Goal: Communication & Community: Ask a question

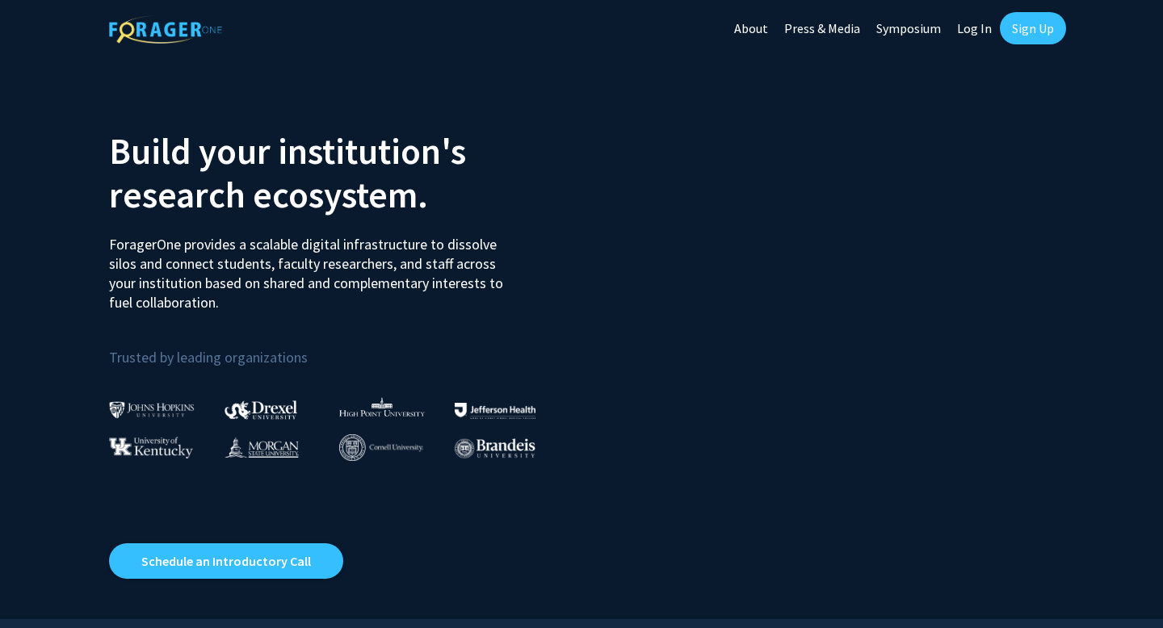
click at [498, 406] on img at bounding box center [495, 410] width 81 height 15
click at [976, 33] on link "Log In" at bounding box center [974, 28] width 51 height 57
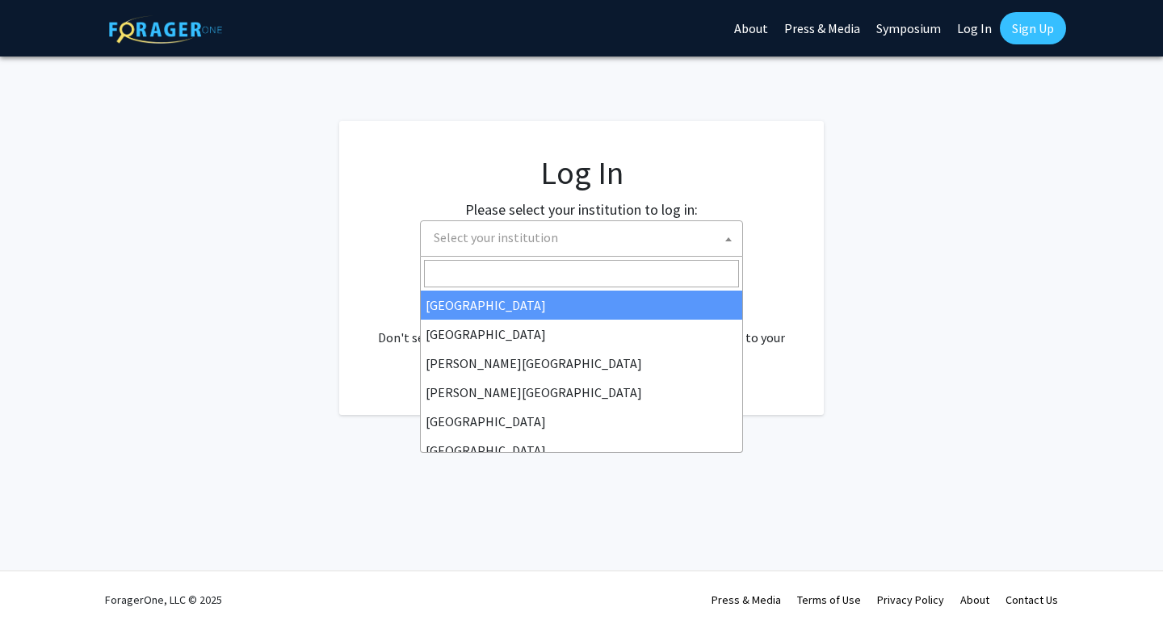
click at [522, 254] on span "Select your institution" at bounding box center [584, 237] width 315 height 33
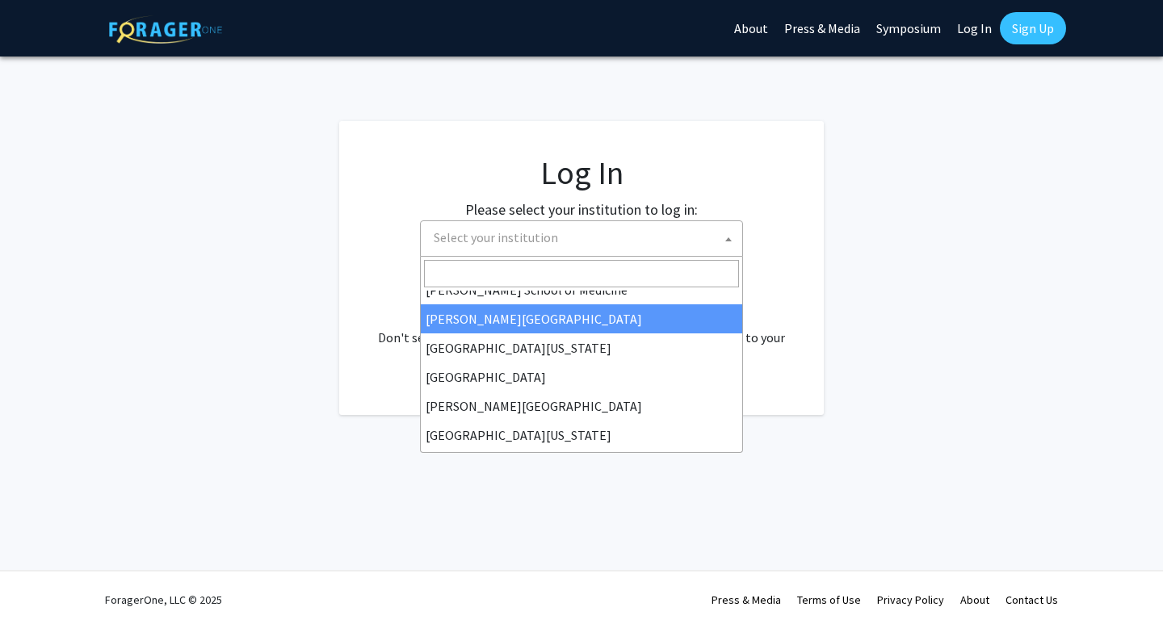
scroll to position [485, 0]
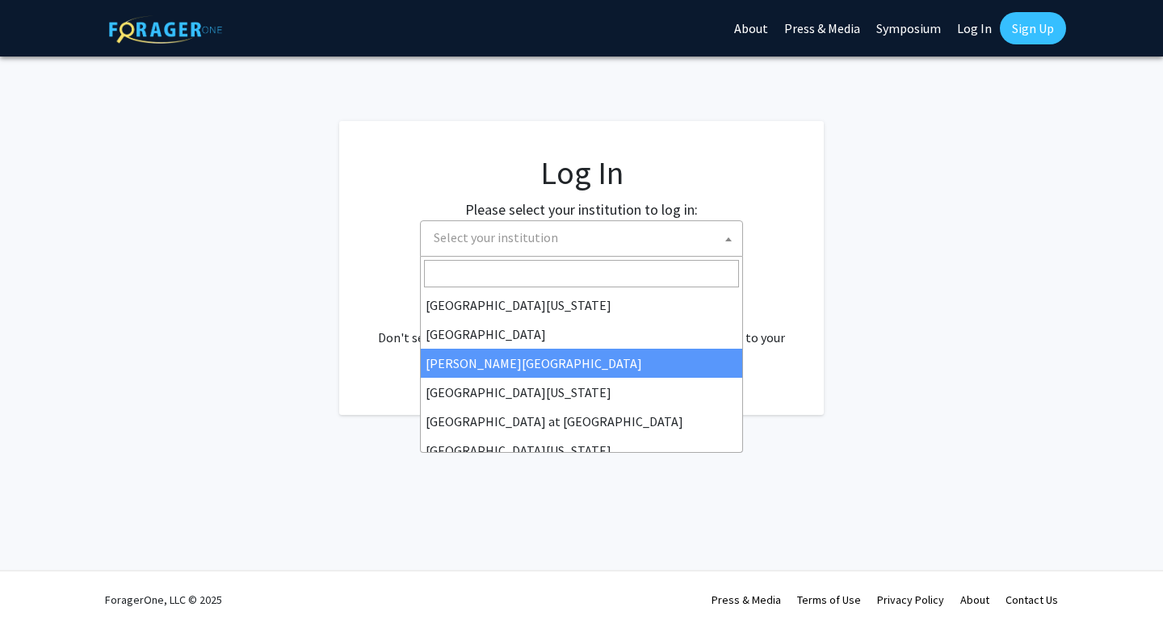
select select "24"
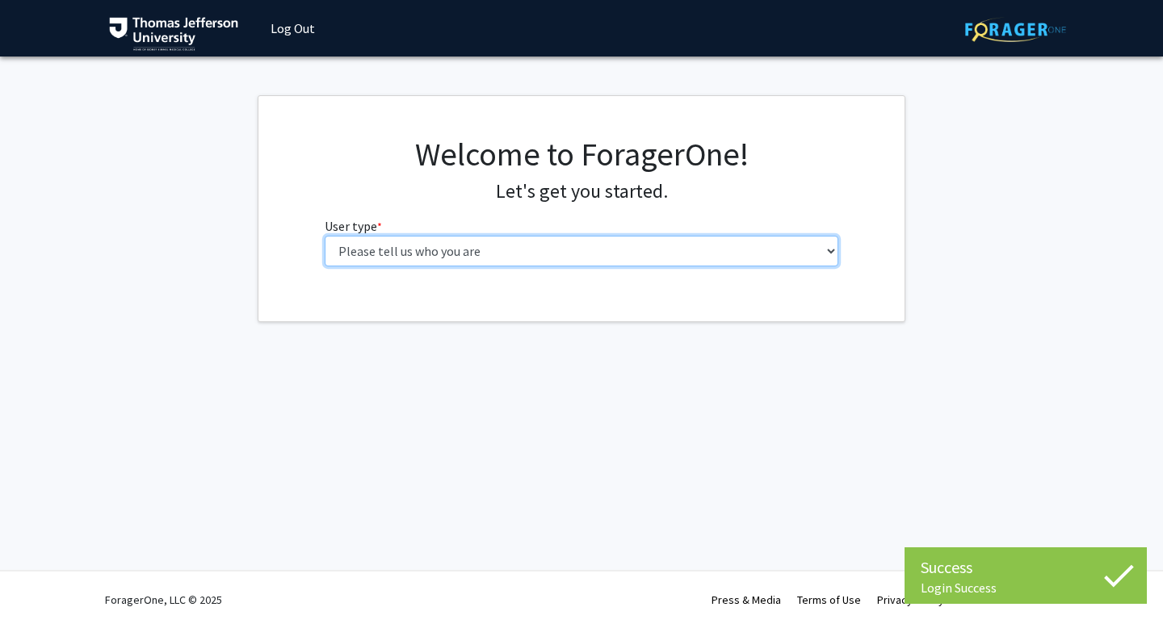
click at [612, 244] on select "Please tell us who you are Undergraduate Student Master's Student Doctoral Cand…" at bounding box center [582, 251] width 515 height 31
click at [712, 244] on select "Please tell us who you are Undergraduate Student Master's Student Doctoral Cand…" at bounding box center [582, 251] width 515 height 31
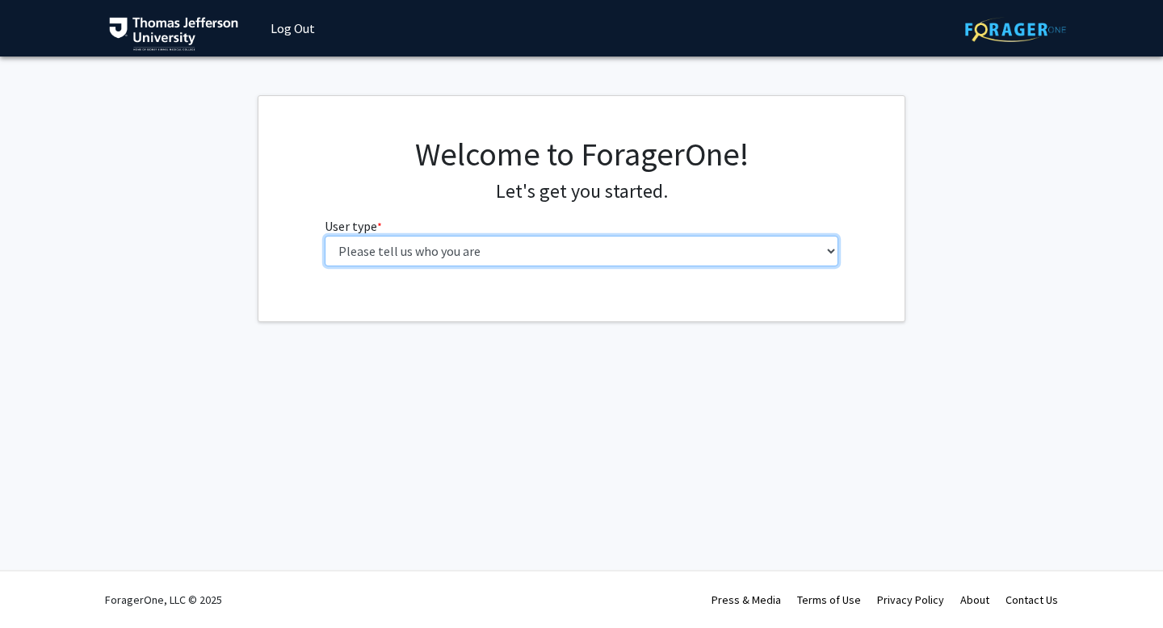
select select "3: doc"
click at [325, 236] on select "Please tell us who you are Undergraduate Student Master's Student Doctoral Cand…" at bounding box center [582, 251] width 515 height 31
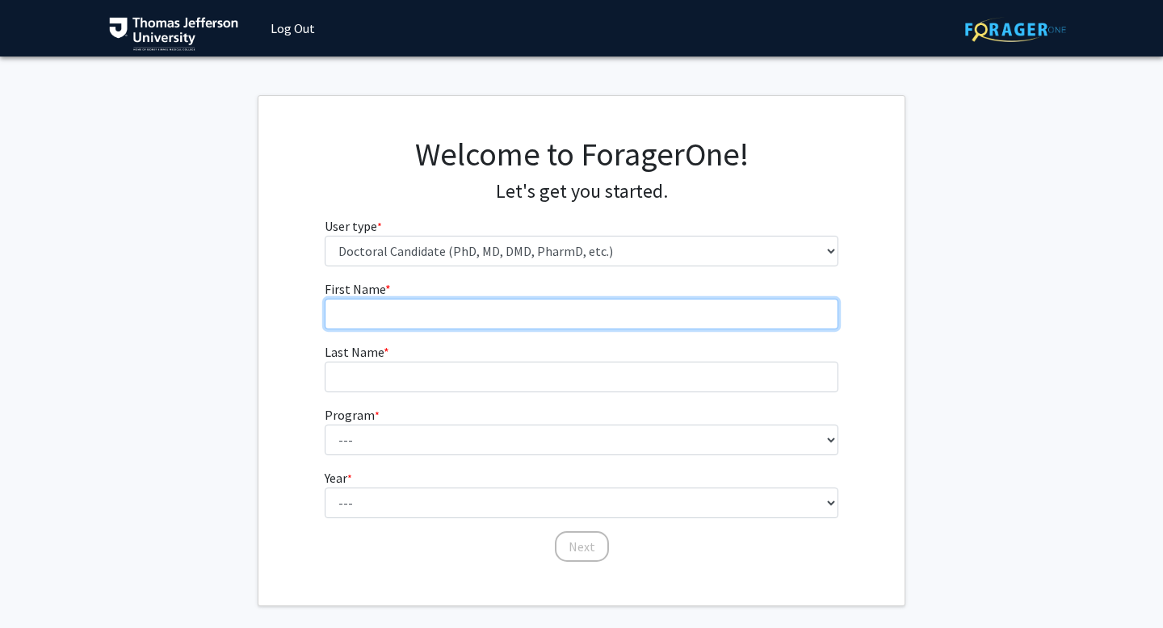
click at [658, 309] on input "First Name * required" at bounding box center [582, 314] width 515 height 31
type input "Jordan"
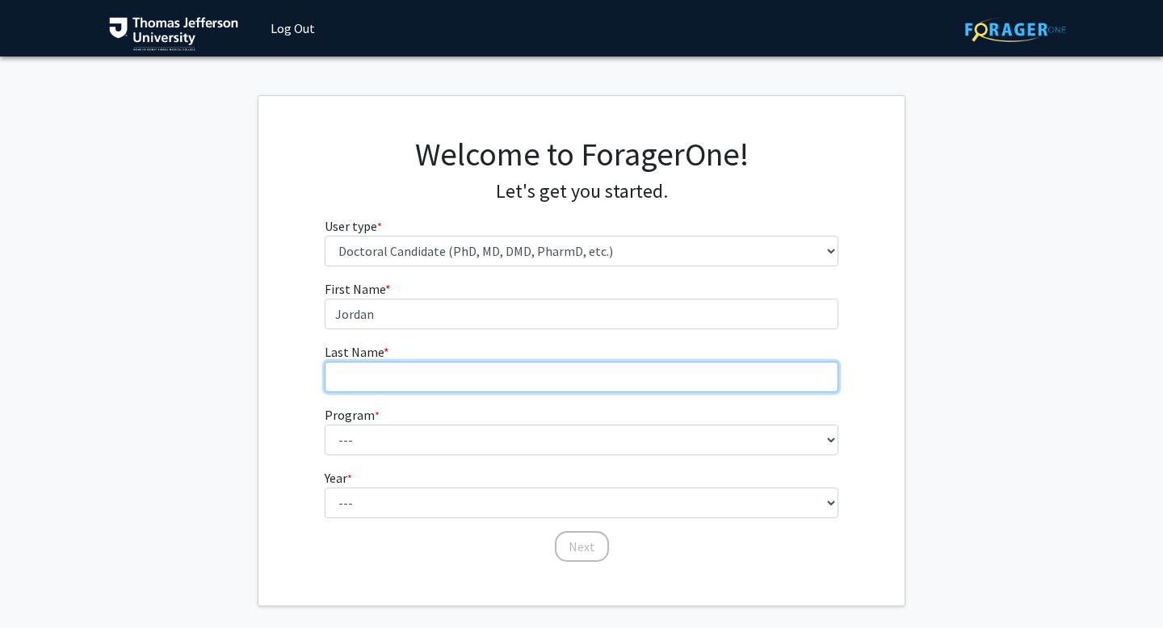
type input "[PERSON_NAME]"
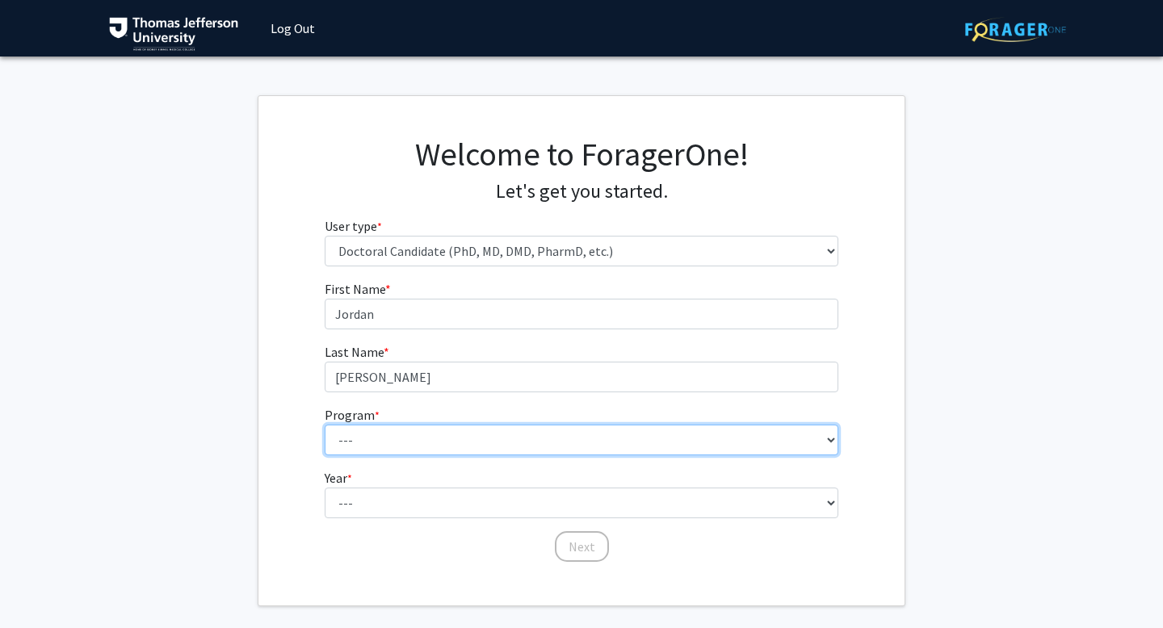
click at [471, 455] on select "--- Accelerated 3+3 BS in Health Sciences/Doctor of [MEDICAL_DATA] Accelerated …" at bounding box center [582, 440] width 515 height 31
click at [429, 434] on select "--- Accelerated 3+3 BS in Health Sciences/Doctor of [MEDICAL_DATA] Accelerated …" at bounding box center [582, 440] width 515 height 31
select select "36: 777"
click at [325, 425] on select "--- Accelerated 3+3 BS in Health Sciences/Doctor of [MEDICAL_DATA] Accelerated …" at bounding box center [582, 440] width 515 height 31
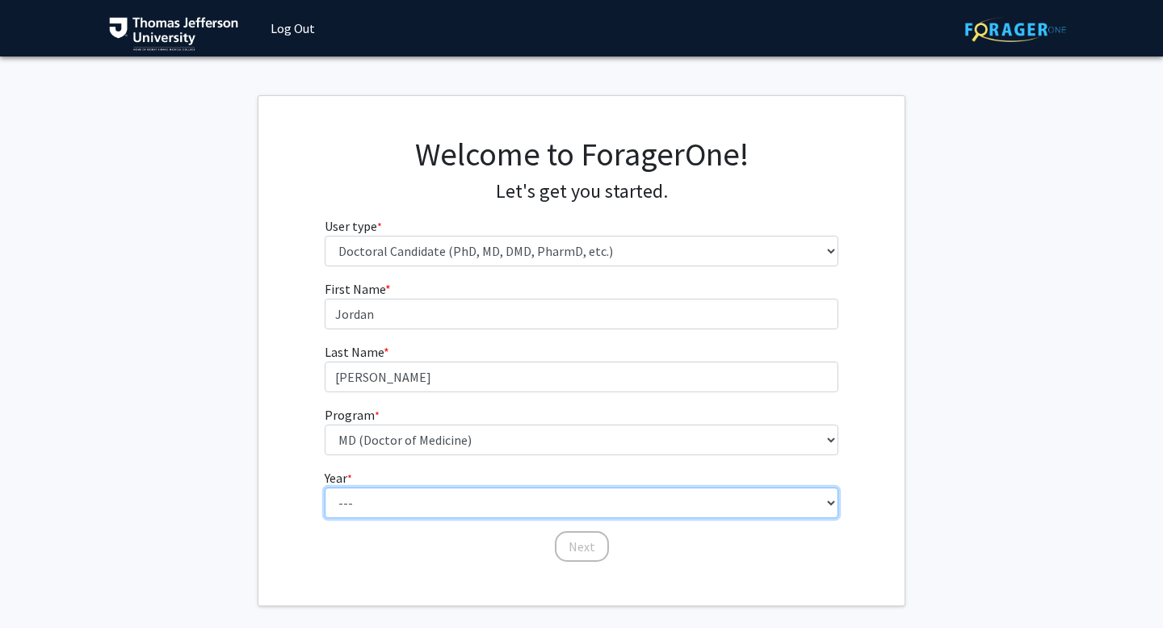
click at [409, 502] on select "--- First Year Second Year Third Year Fourth Year Fifth Year Sixth Year Seventh…" at bounding box center [582, 503] width 515 height 31
select select "2: second_year"
click at [325, 488] on select "--- First Year Second Year Third Year Fourth Year Fifth Year Sixth Year Seventh…" at bounding box center [582, 503] width 515 height 31
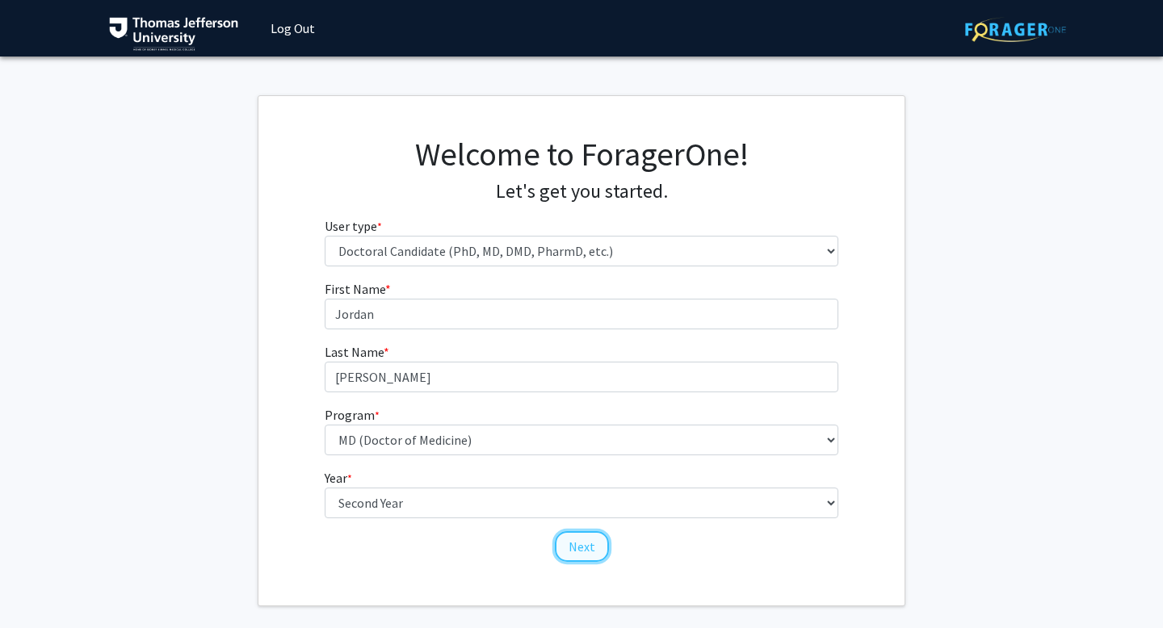
click at [605, 551] on button "Next" at bounding box center [582, 547] width 54 height 31
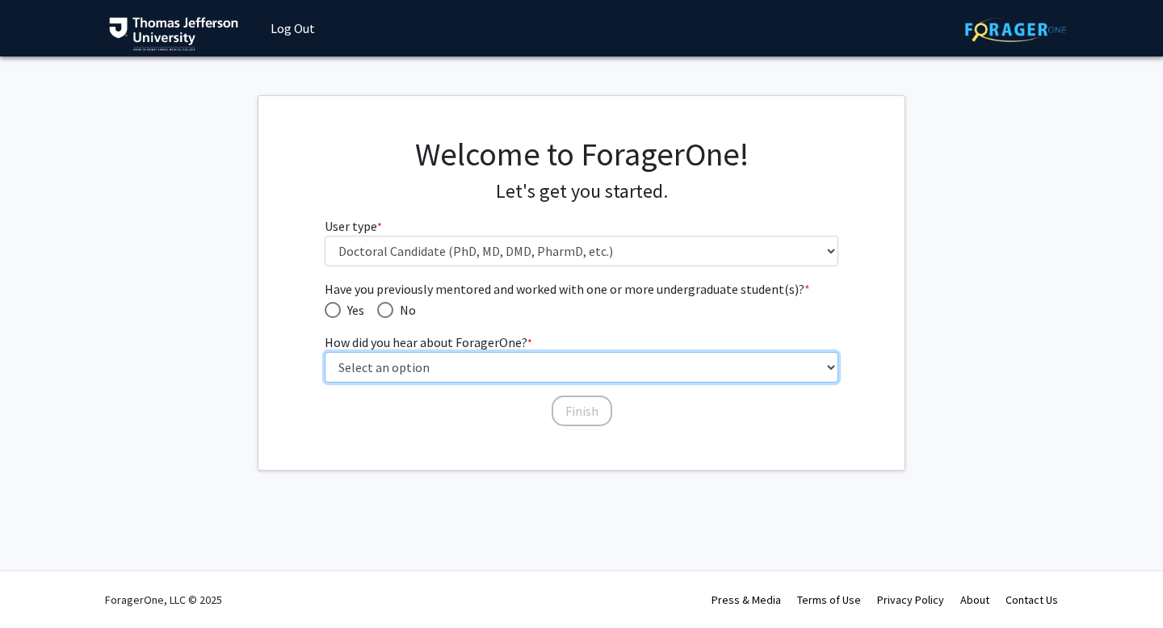
click at [376, 369] on select "Select an option Peer/student recommendation Faculty/staff recommendation Unive…" at bounding box center [582, 367] width 515 height 31
select select "2: faculty_recommendation"
click at [325, 352] on select "Select an option Peer/student recommendation Faculty/staff recommendation Unive…" at bounding box center [582, 367] width 515 height 31
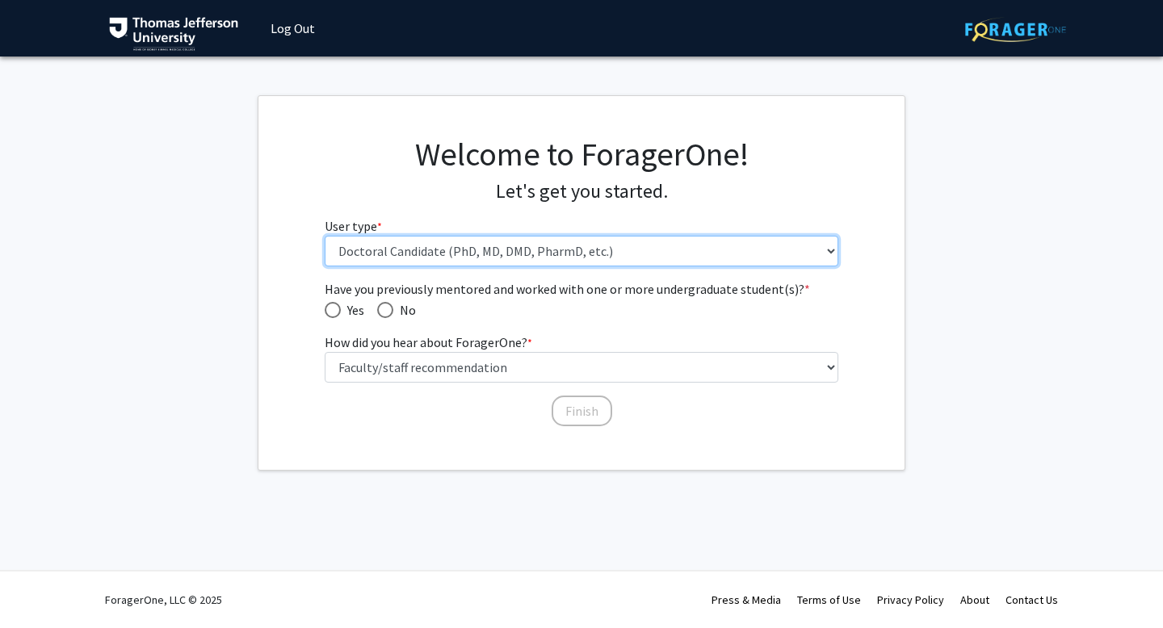
click at [441, 255] on select "Please tell us who you are Undergraduate Student Master's Student Doctoral Cand…" at bounding box center [582, 251] width 515 height 31
click at [325, 236] on select "Please tell us who you are Undergraduate Student Master's Student Doctoral Cand…" at bounding box center [582, 251] width 515 height 31
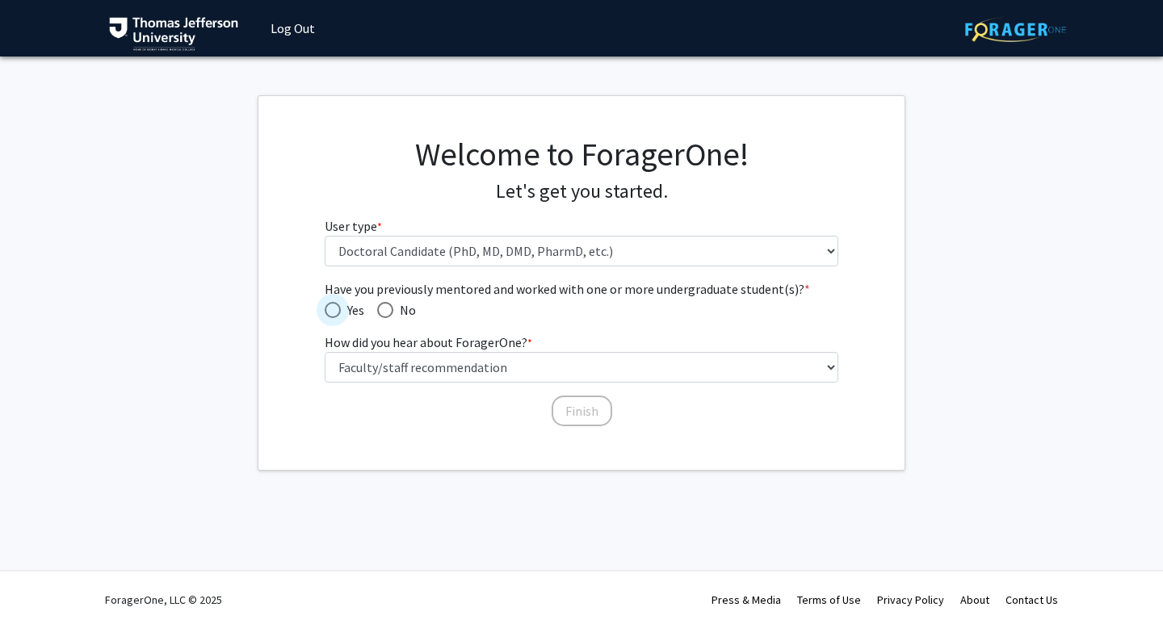
click at [345, 303] on span "Yes" at bounding box center [352, 309] width 23 height 19
click at [341, 303] on input "Yes" at bounding box center [333, 310] width 16 height 16
radio input "true"
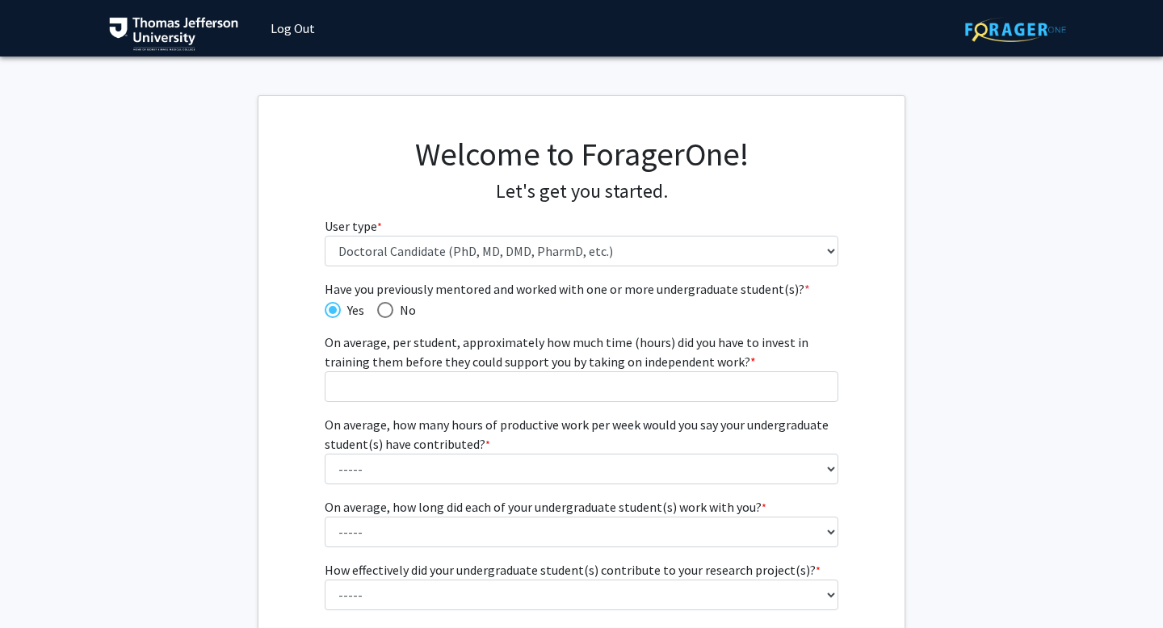
click at [390, 311] on span "Have you previously mentored and worked with one or more undergraduate student(…" at bounding box center [385, 310] width 16 height 16
click at [390, 311] on input "No" at bounding box center [385, 310] width 16 height 16
radio input "true"
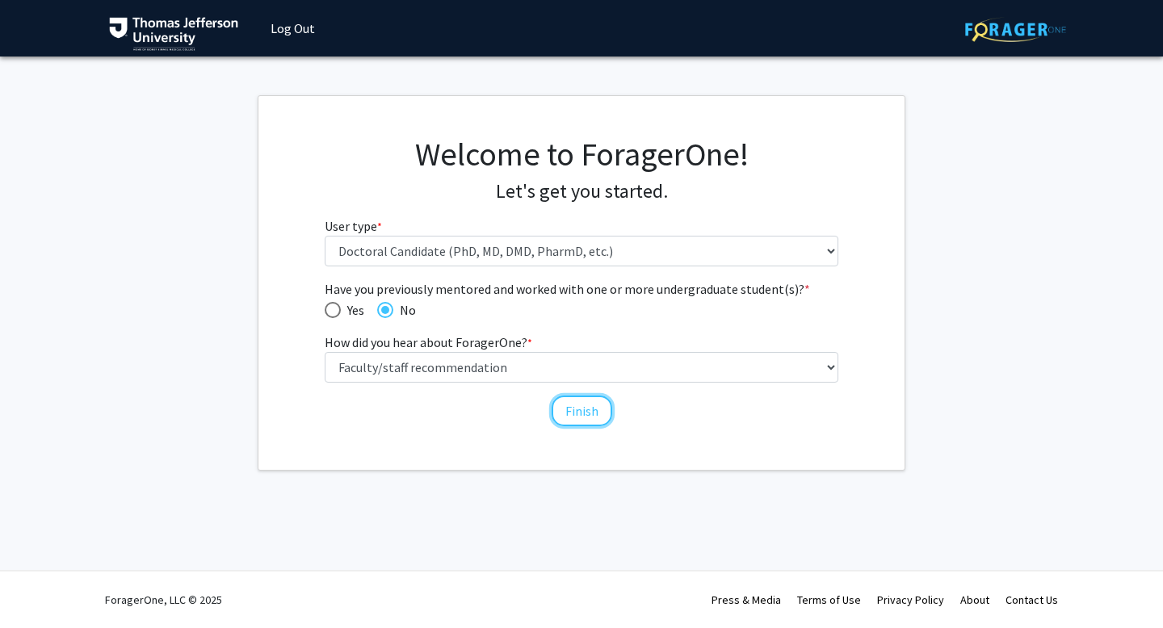
drag, startPoint x: 572, startPoint y: 408, endPoint x: 447, endPoint y: 414, distance: 125.3
click at [447, 414] on div "Have you previously mentored and worked with one or more undergraduate student(…" at bounding box center [582, 353] width 539 height 149
click at [563, 408] on button "Finish" at bounding box center [582, 411] width 61 height 31
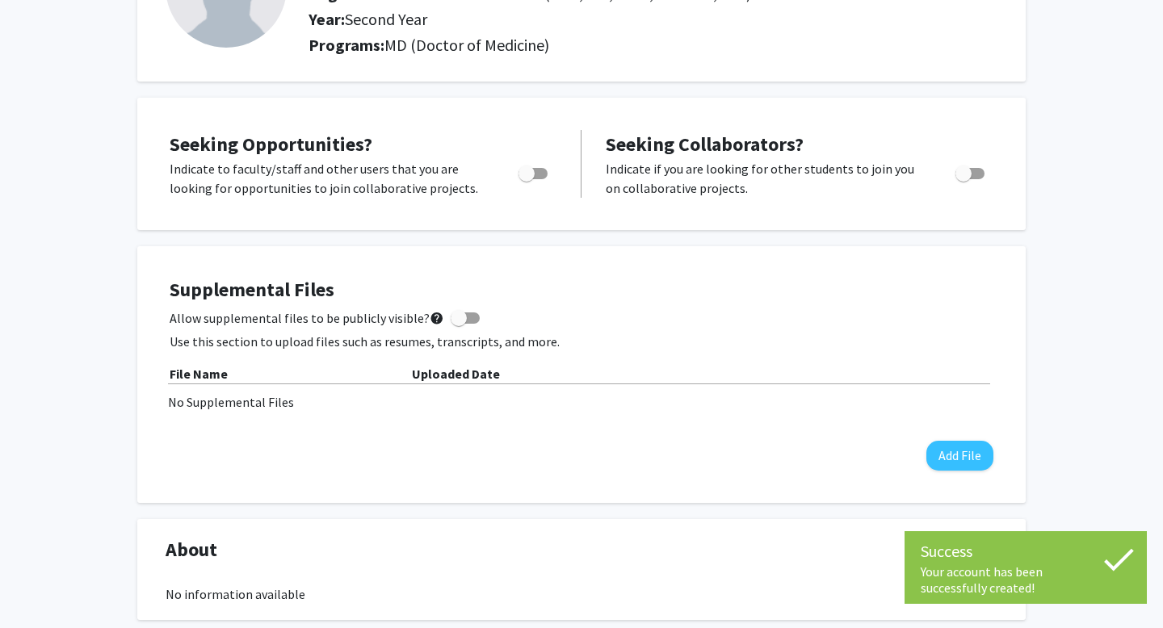
scroll to position [181, 0]
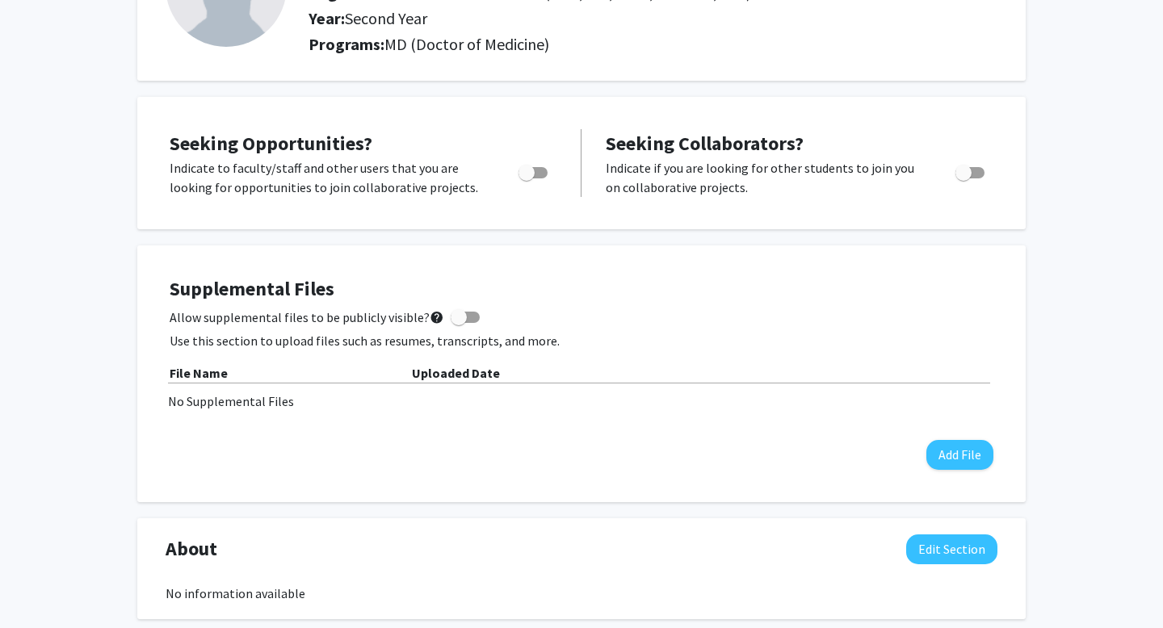
click at [551, 178] on div "Toggle" at bounding box center [534, 170] width 44 height 24
click at [540, 178] on span "Toggle" at bounding box center [533, 172] width 29 height 11
click at [527, 179] on input "Are you actively seeking opportunities?" at bounding box center [526, 179] width 1 height 1
checkbox input "true"
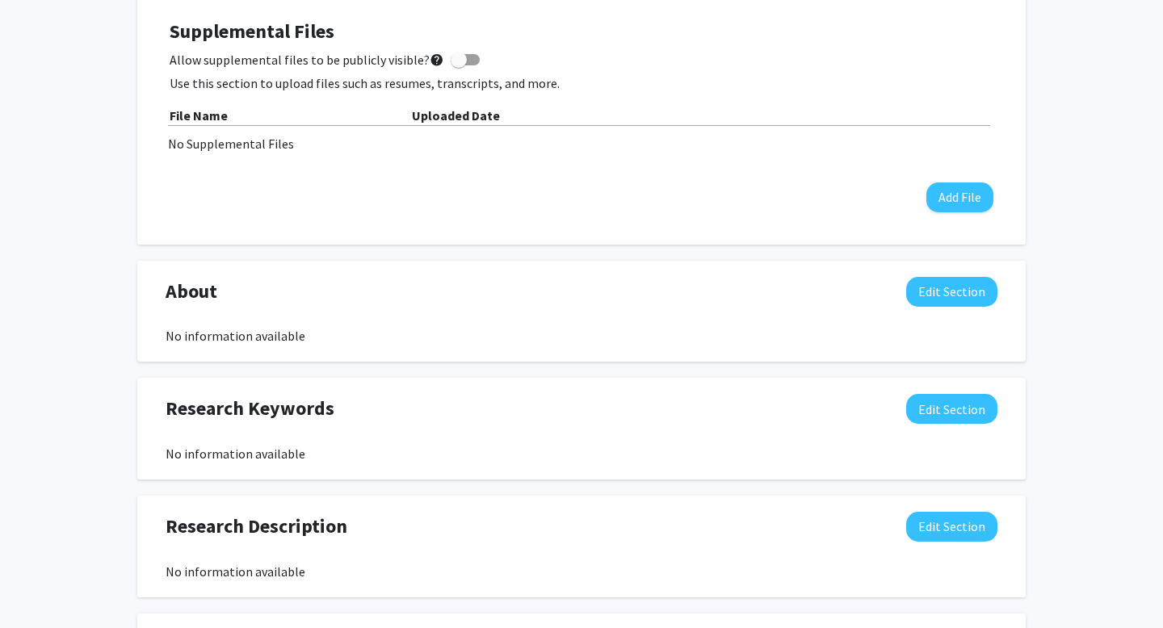
scroll to position [443, 0]
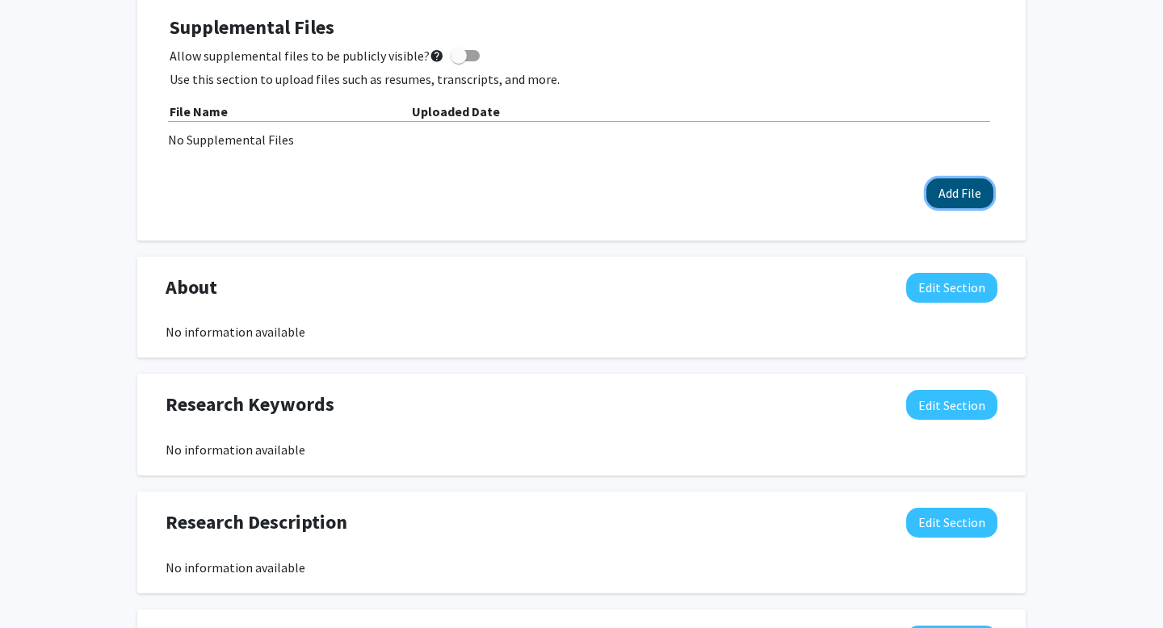
click at [959, 199] on button "Add File" at bounding box center [960, 194] width 67 height 30
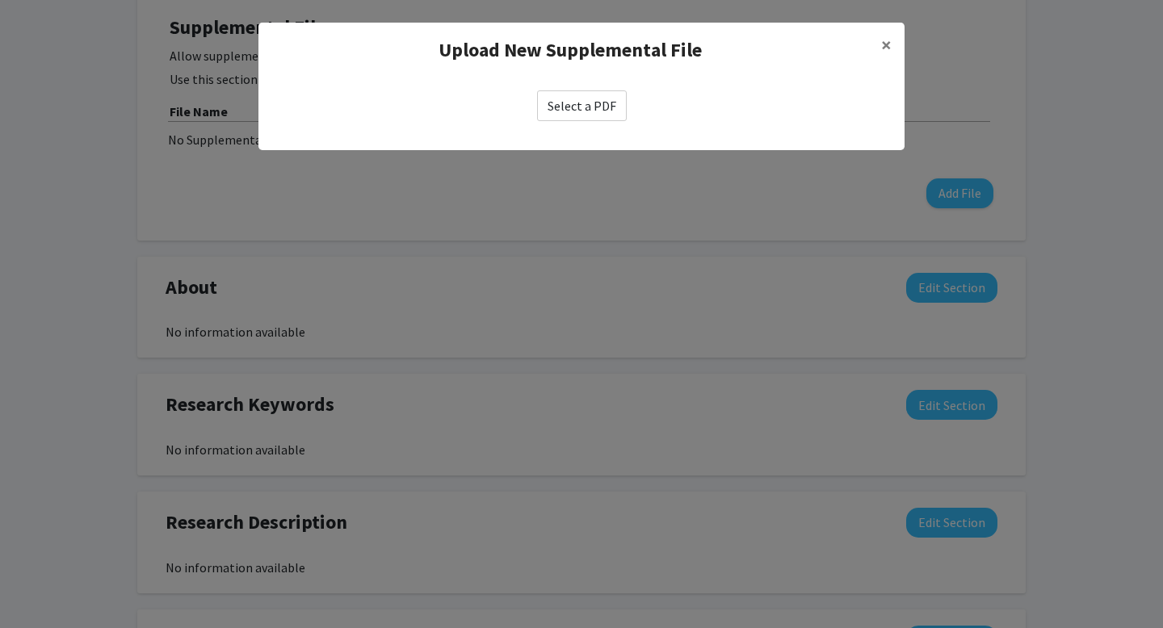
click at [575, 75] on div "Upload New Supplemental File ×" at bounding box center [581, 50] width 646 height 55
click at [575, 93] on label "Select a PDF" at bounding box center [582, 105] width 90 height 31
click at [0, 0] on input "Select a PDF" at bounding box center [0, 0] width 0 height 0
click at [575, 100] on label "Select a PDF" at bounding box center [582, 105] width 90 height 31
click at [0, 0] on input "Select a PDF" at bounding box center [0, 0] width 0 height 0
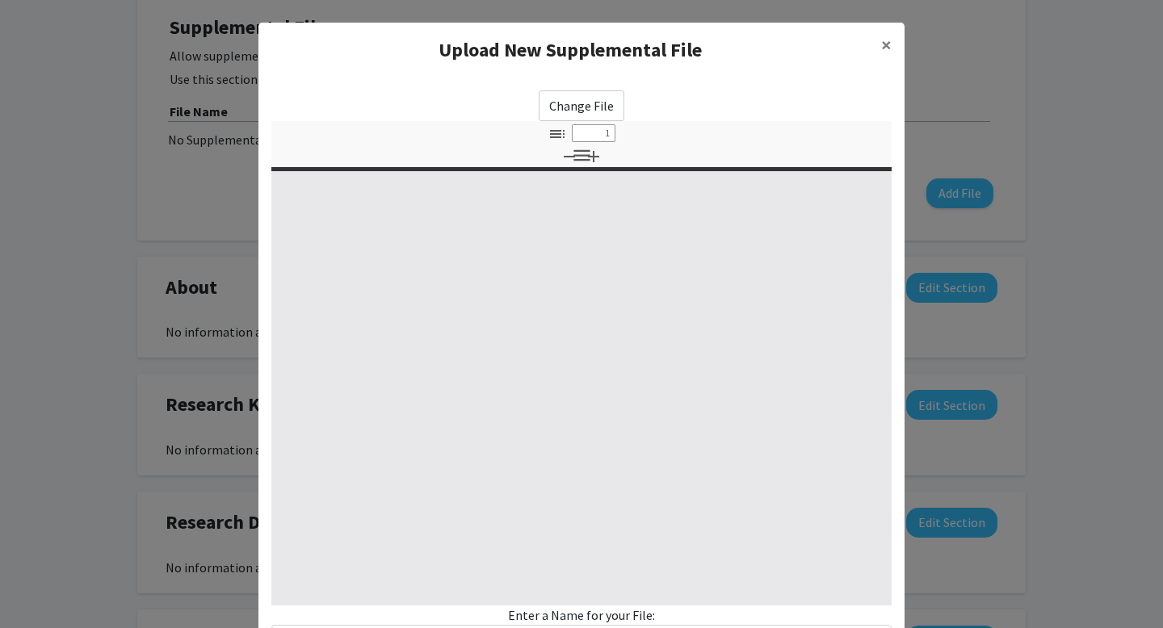
select select "custom"
type input "0"
select select "custom"
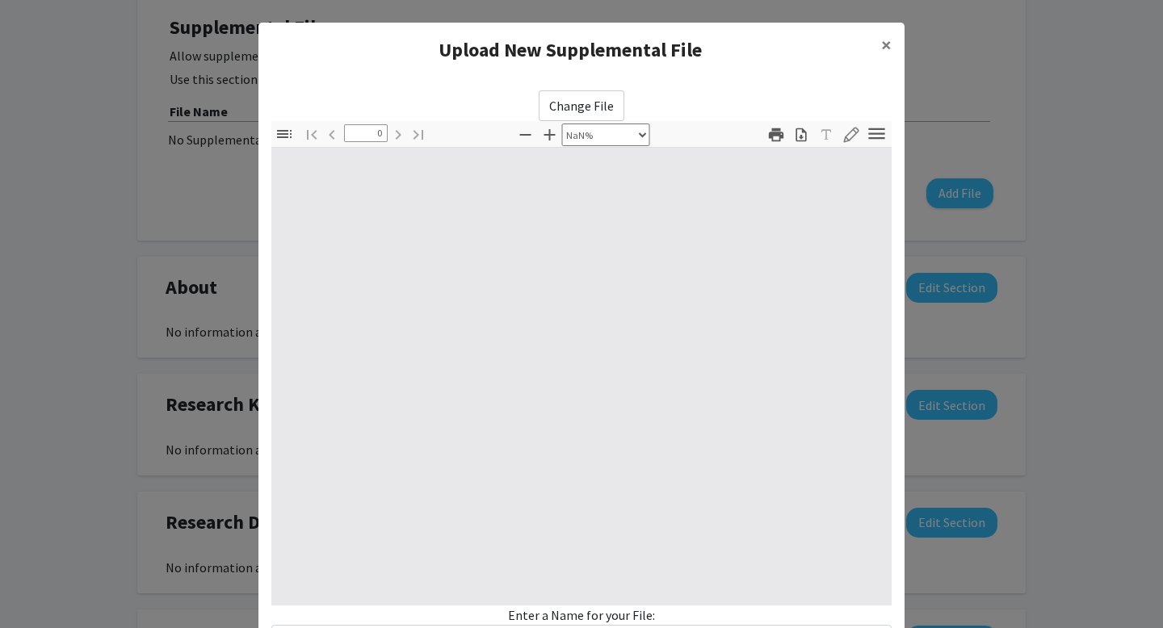
type input "1"
select select "auto"
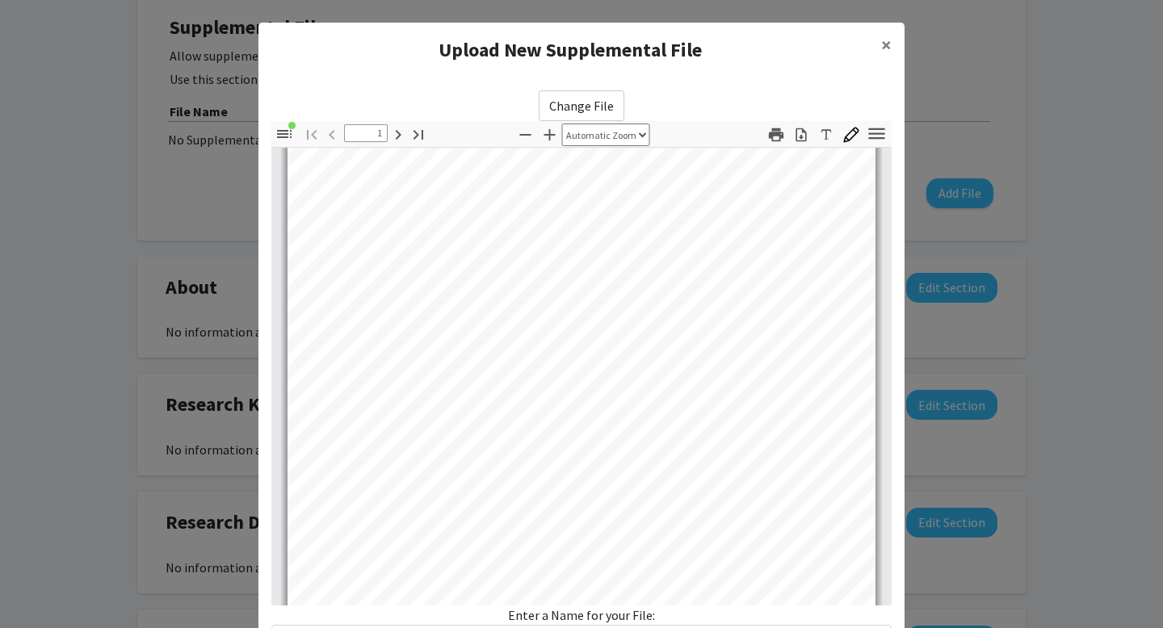
scroll to position [58, 0]
click at [569, 106] on label "Change File" at bounding box center [582, 105] width 86 height 31
click at [0, 0] on input "Change File" at bounding box center [0, 0] width 0 height 0
click at [889, 44] on span "×" at bounding box center [886, 44] width 11 height 25
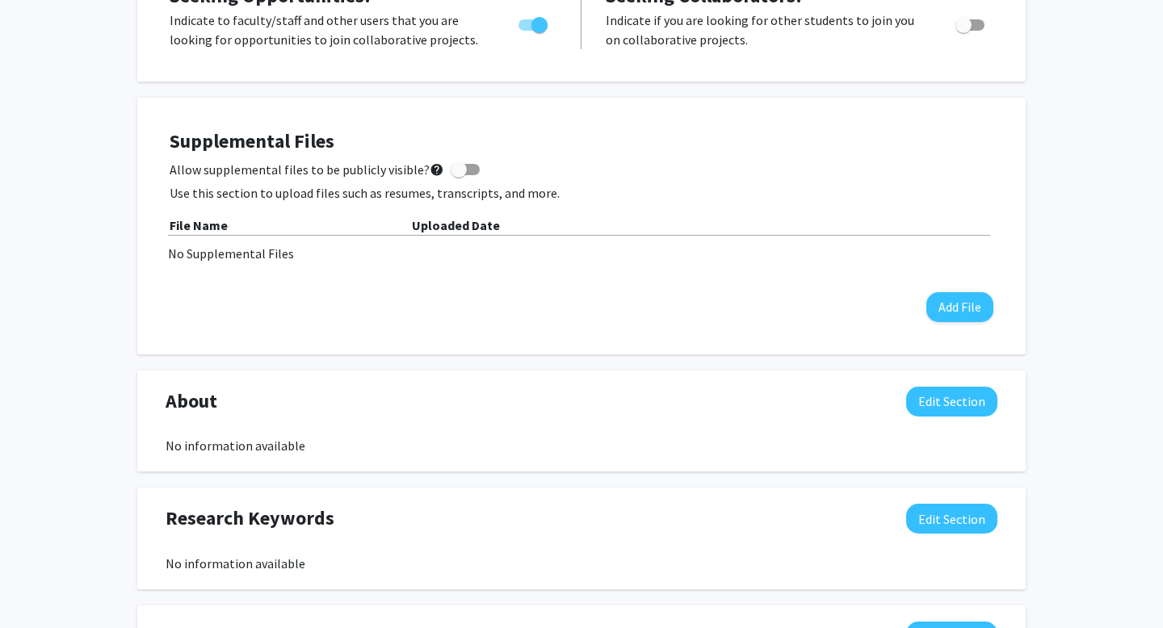
scroll to position [332, 0]
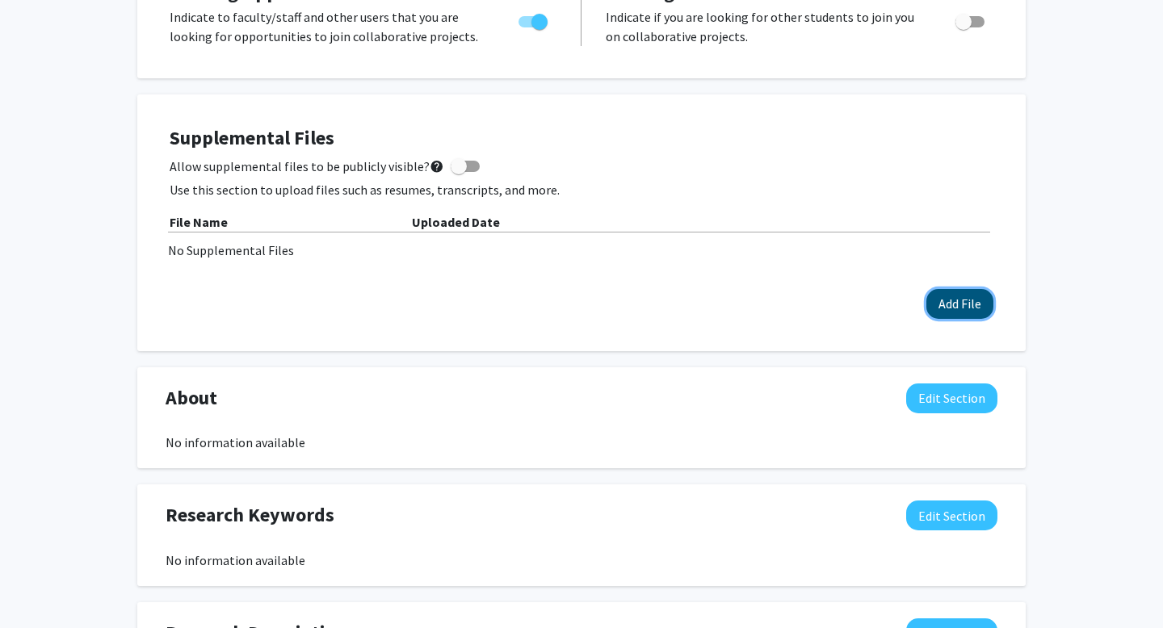
click at [943, 304] on button "Add File" at bounding box center [960, 304] width 67 height 30
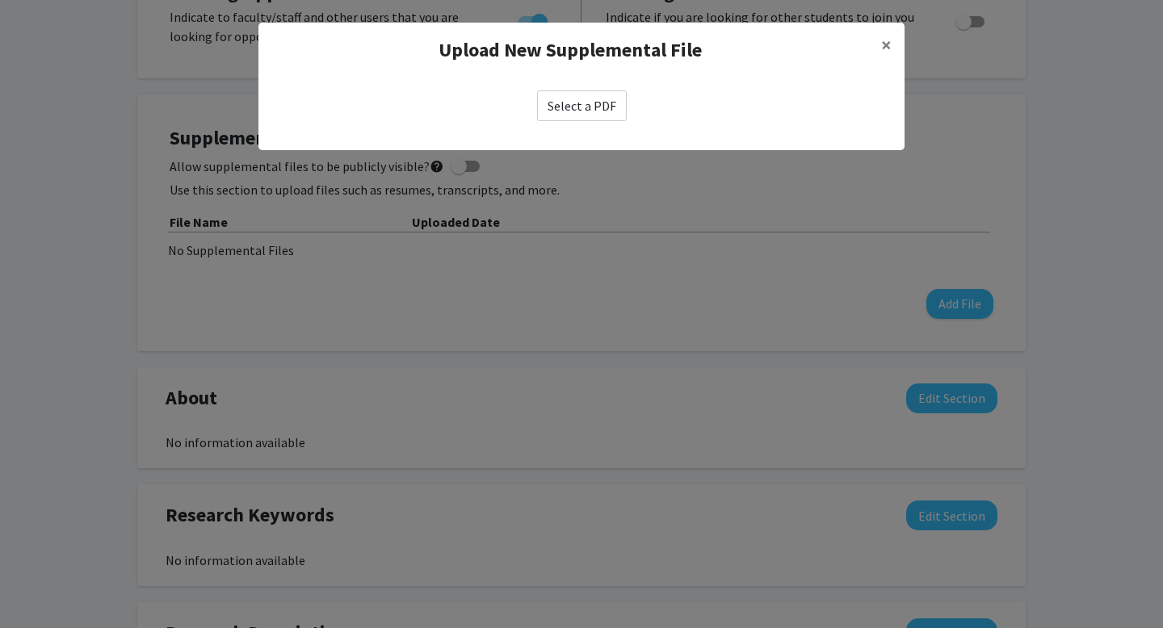
click at [566, 105] on label "Select a PDF" at bounding box center [582, 105] width 90 height 31
click at [0, 0] on input "Select a PDF" at bounding box center [0, 0] width 0 height 0
select select "custom"
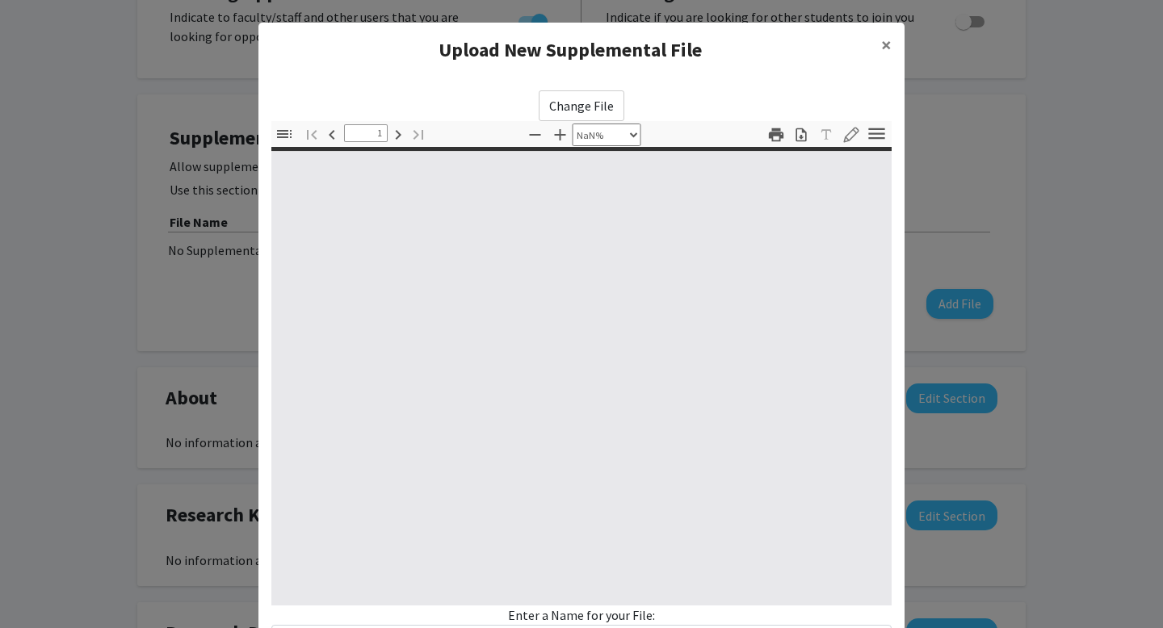
type input "0"
select select "custom"
type input "1"
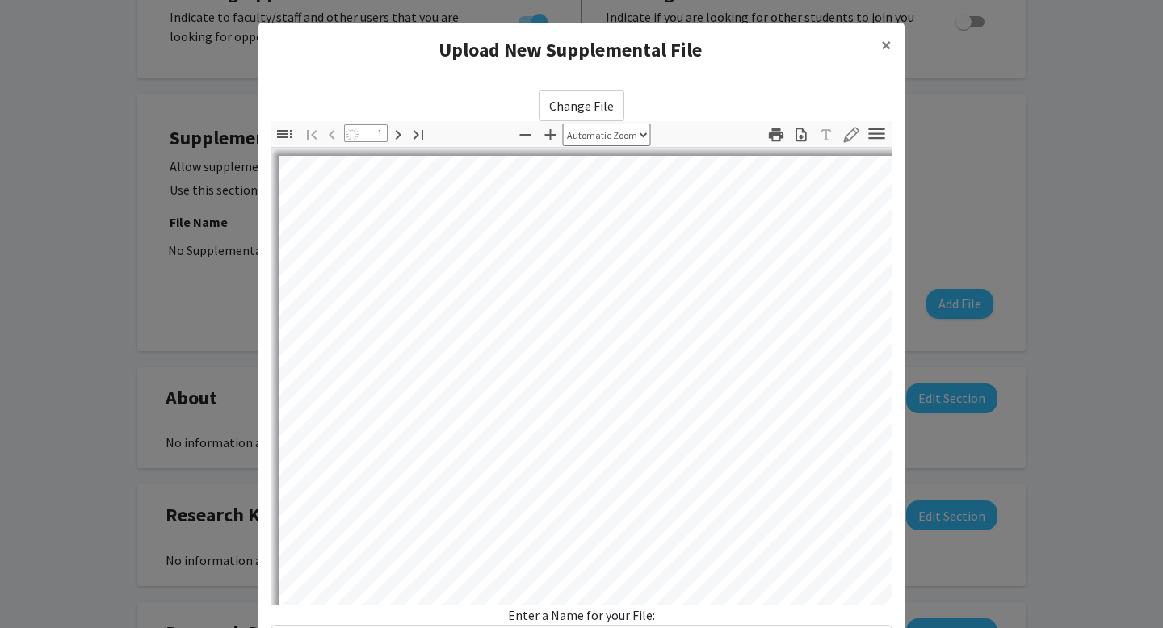
select select "auto"
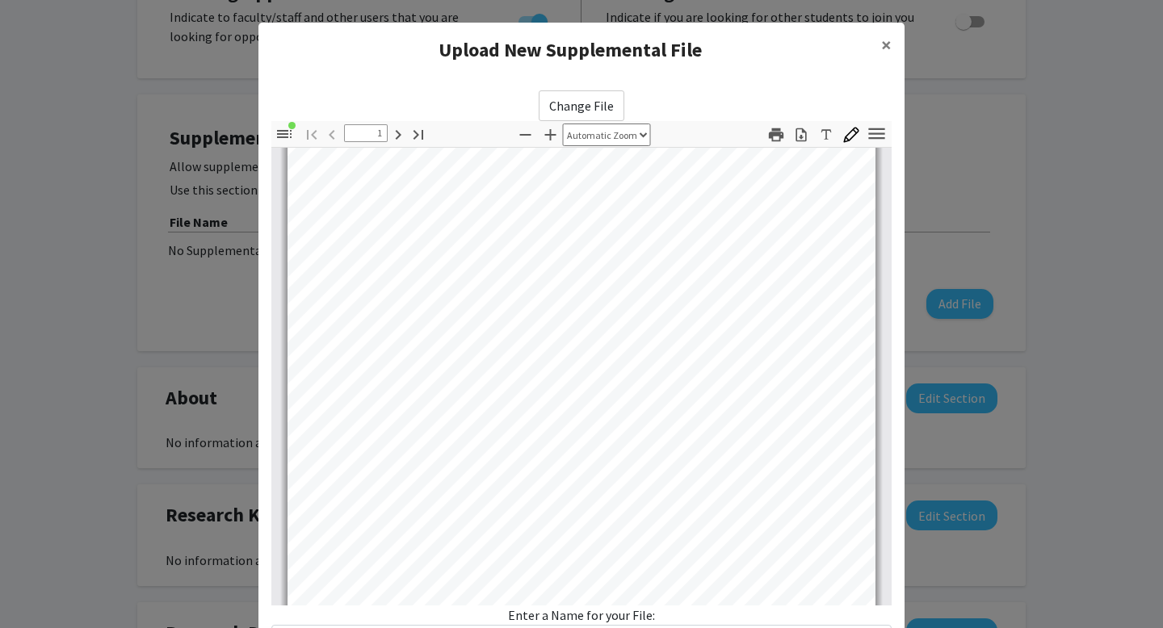
scroll to position [136, 0]
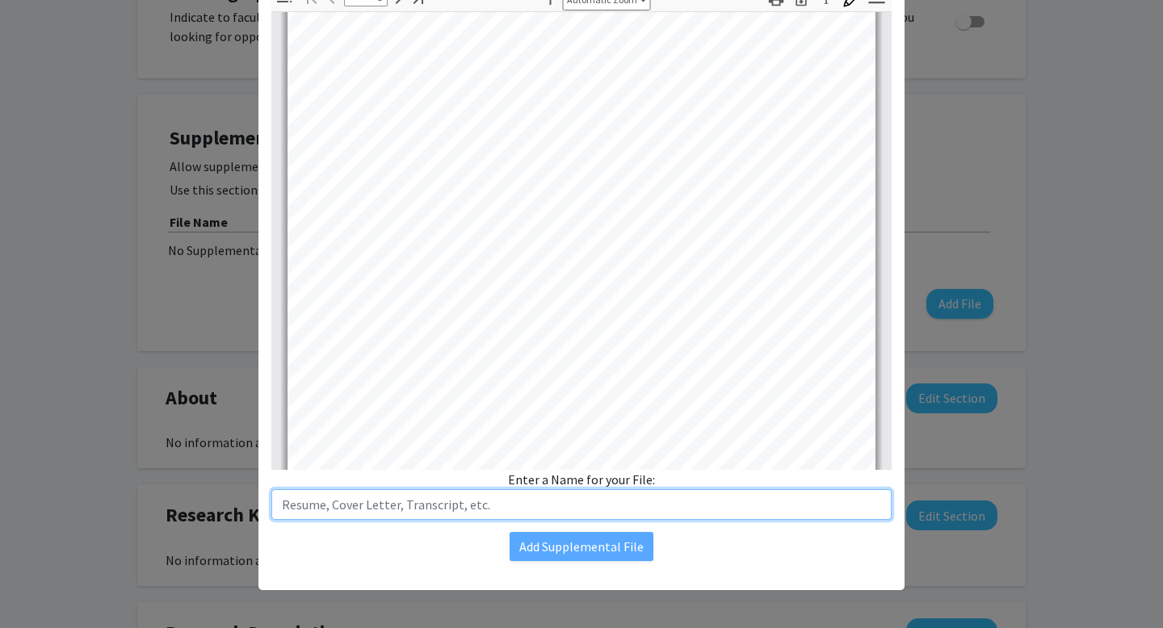
click at [551, 509] on input "text" at bounding box center [581, 505] width 620 height 31
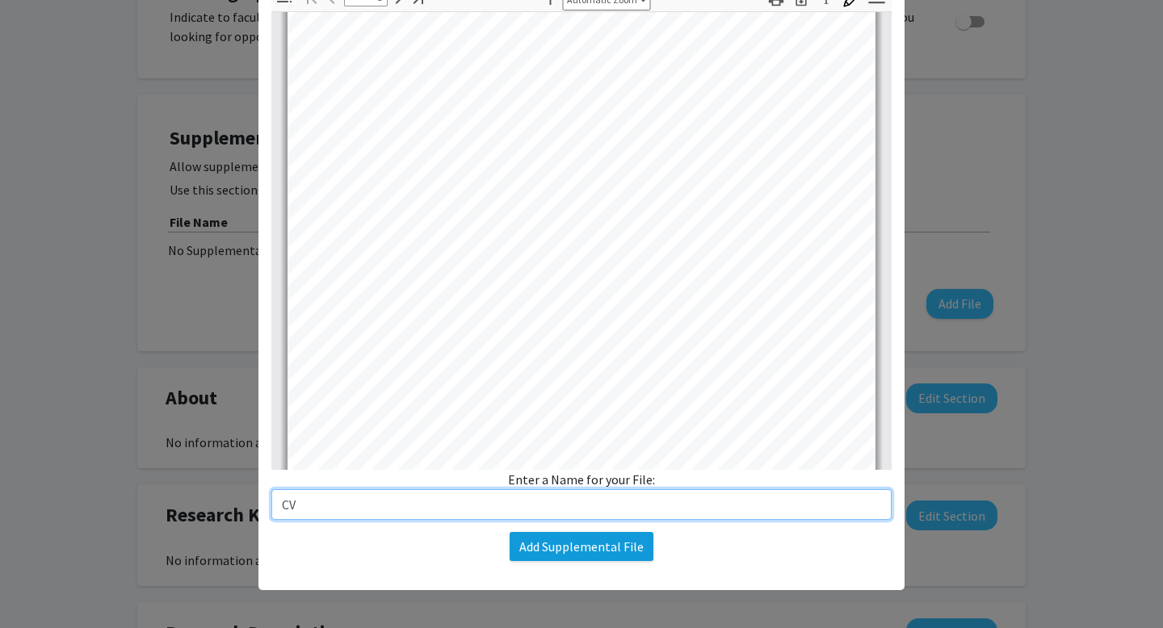
type input "CV"
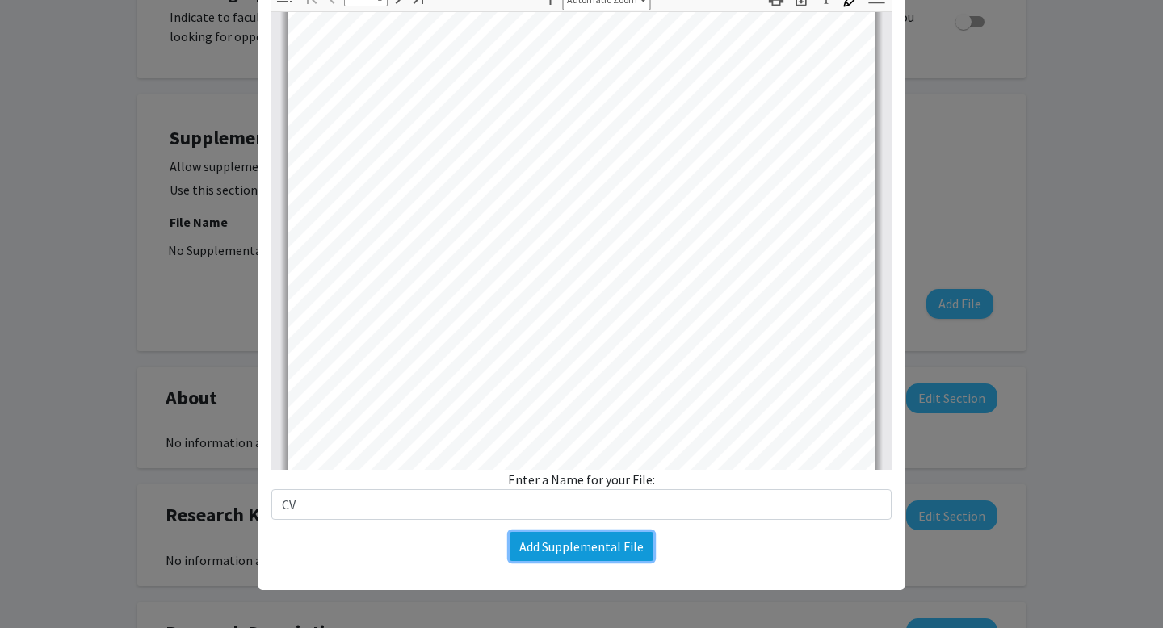
click at [517, 544] on button "Add Supplemental File" at bounding box center [582, 546] width 144 height 29
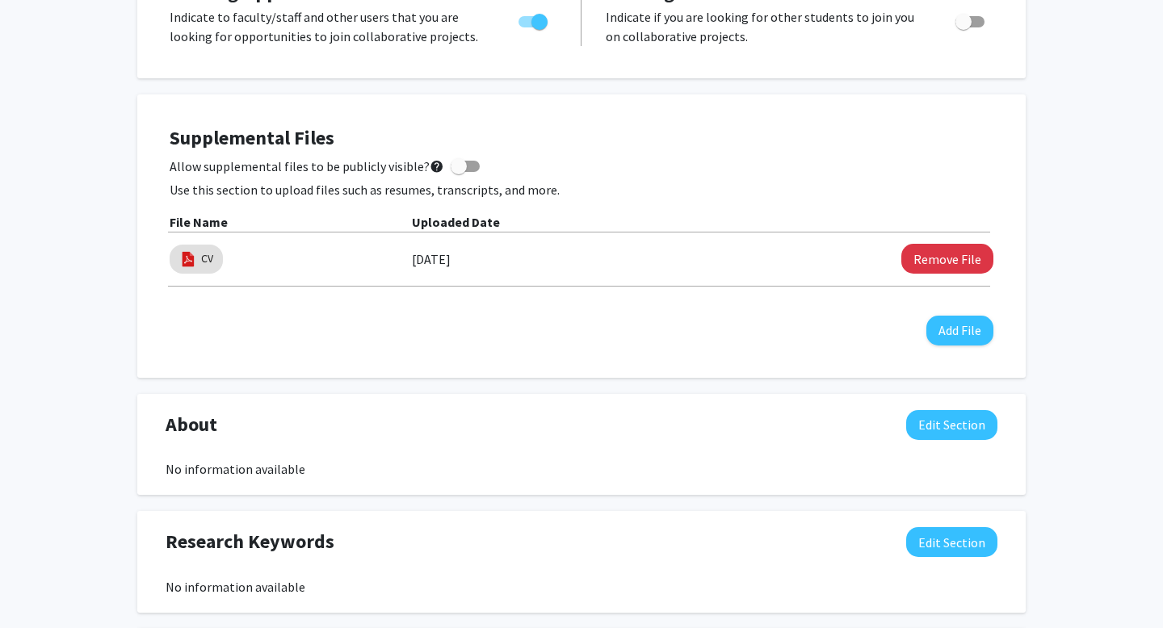
scroll to position [73, 0]
click at [608, 375] on div "Supplemental Files Allow supplemental files to be publicly visible? help Use th…" at bounding box center [581, 237] width 889 height 284
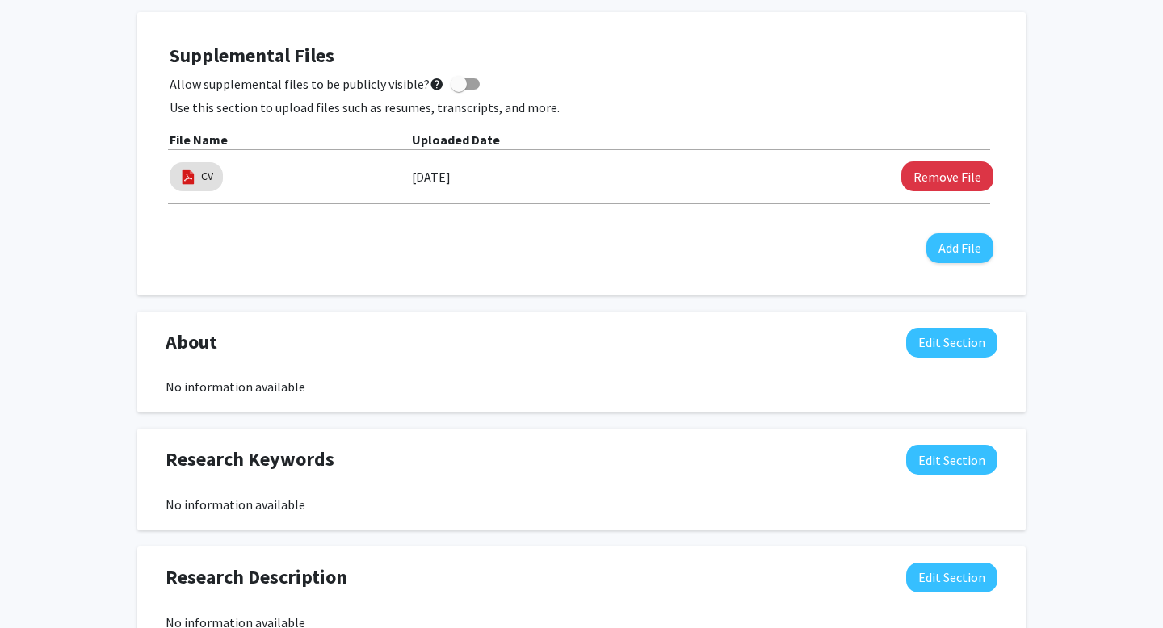
scroll to position [0, 0]
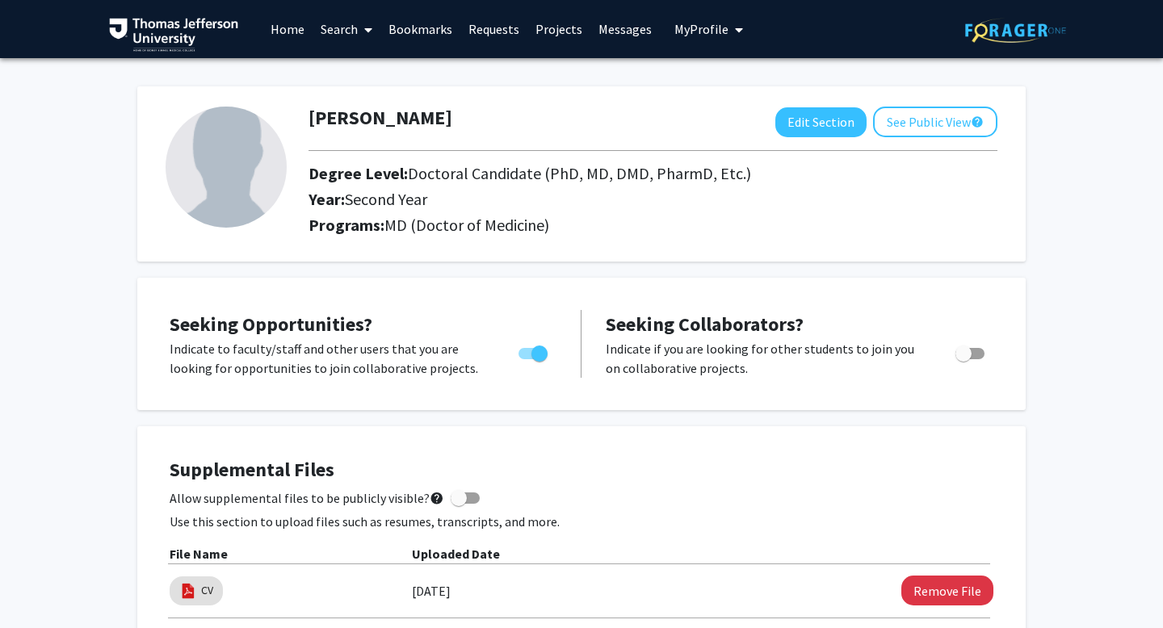
click at [294, 27] on link "Home" at bounding box center [288, 29] width 50 height 57
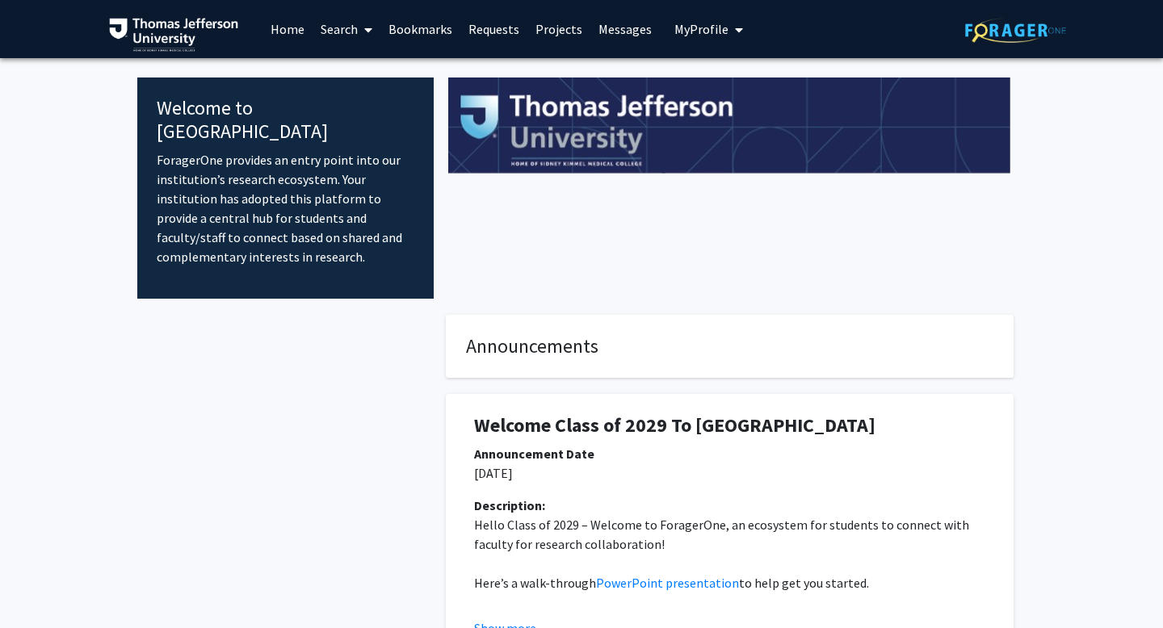
click at [355, 27] on link "Search" at bounding box center [347, 29] width 68 height 57
click at [369, 73] on span "Faculty/Staff" at bounding box center [372, 74] width 119 height 32
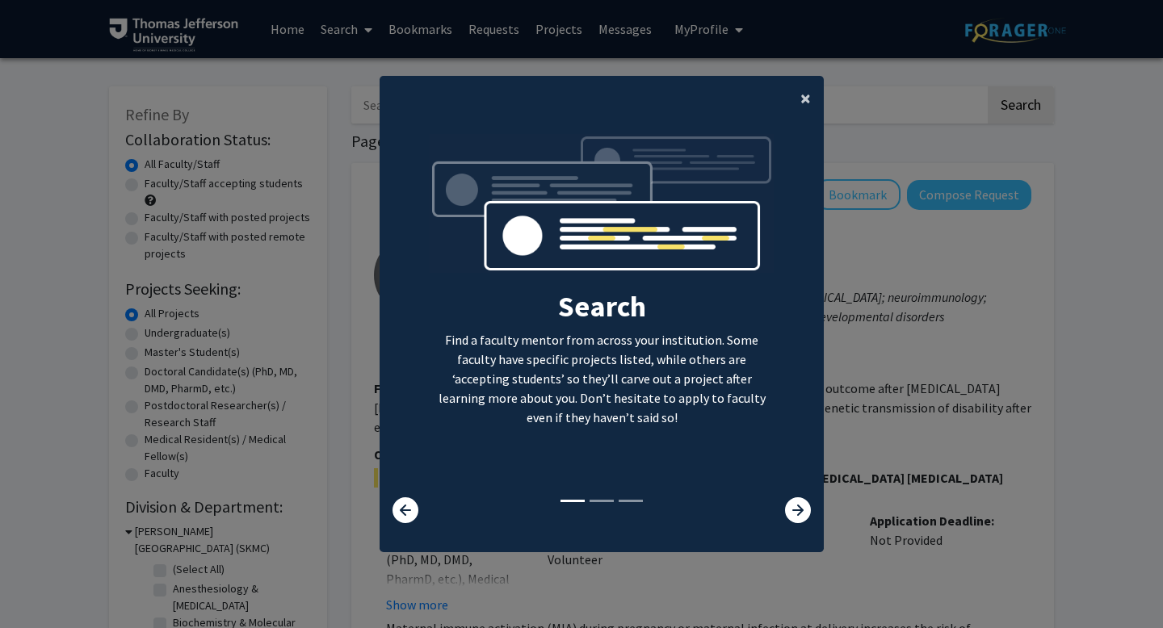
click at [804, 86] on span "×" at bounding box center [806, 98] width 11 height 25
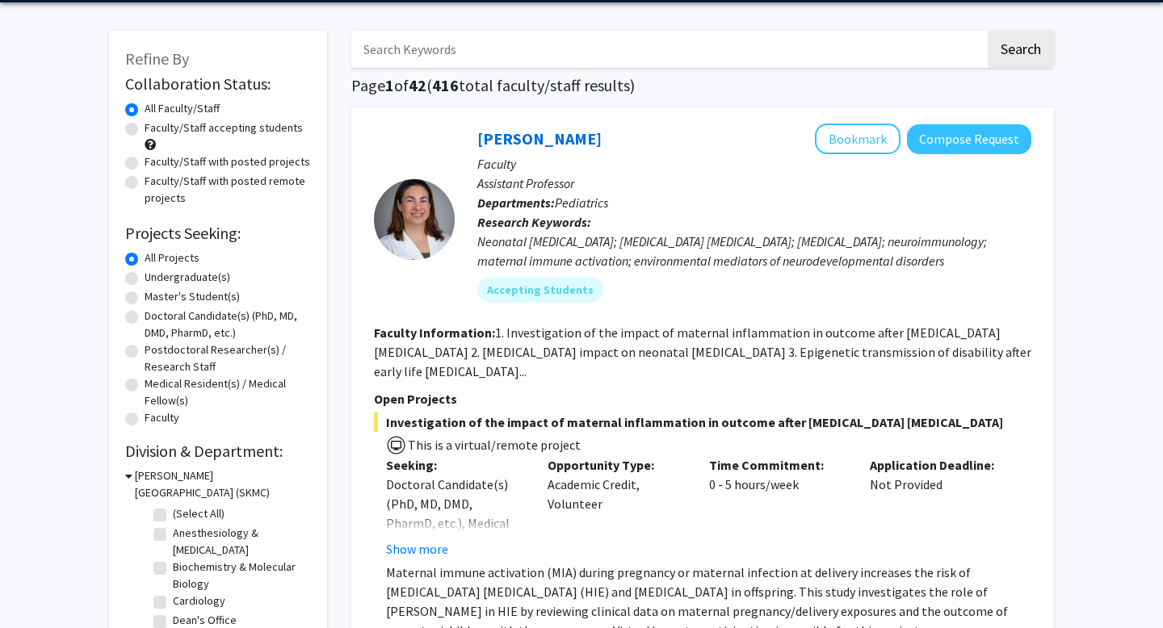
scroll to position [58, 0]
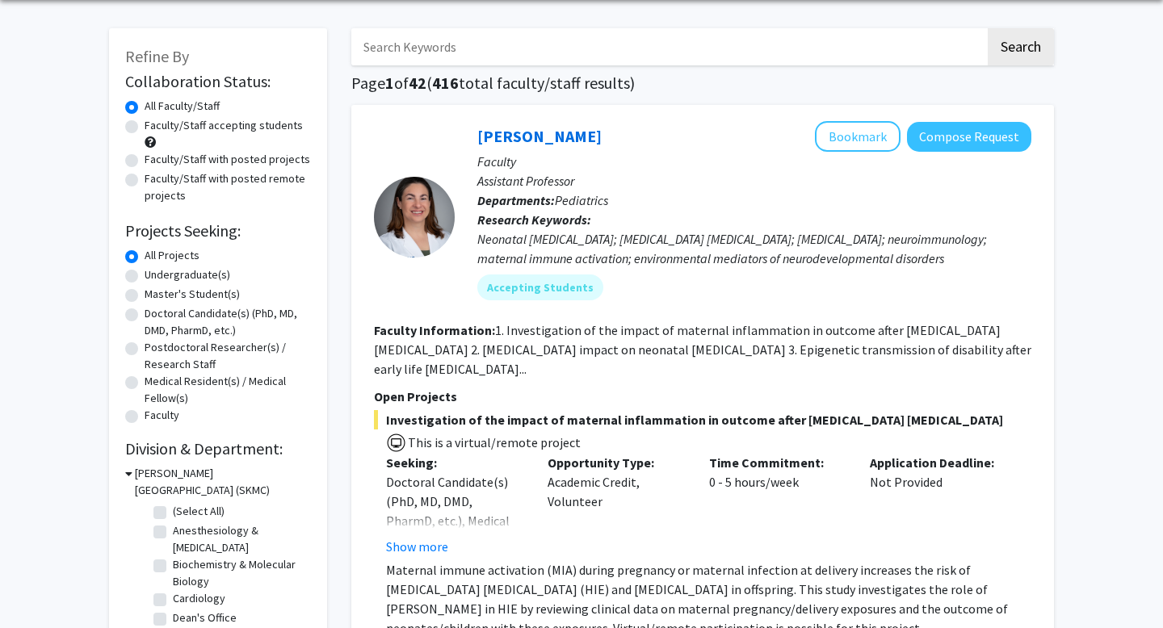
click at [145, 312] on label "Doctoral Candidate(s) (PhD, MD, DMD, PharmD, etc.)" at bounding box center [228, 322] width 166 height 34
click at [145, 312] on input "Doctoral Candidate(s) (PhD, MD, DMD, PharmD, etc.)" at bounding box center [150, 310] width 11 height 11
radio input "true"
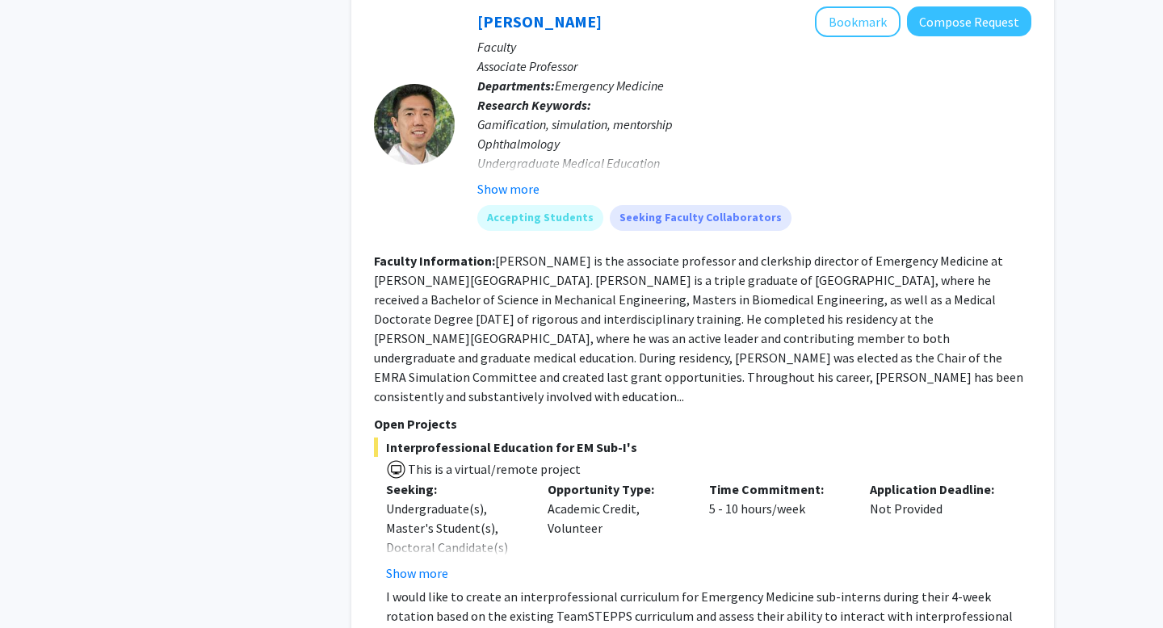
scroll to position [2197, 0]
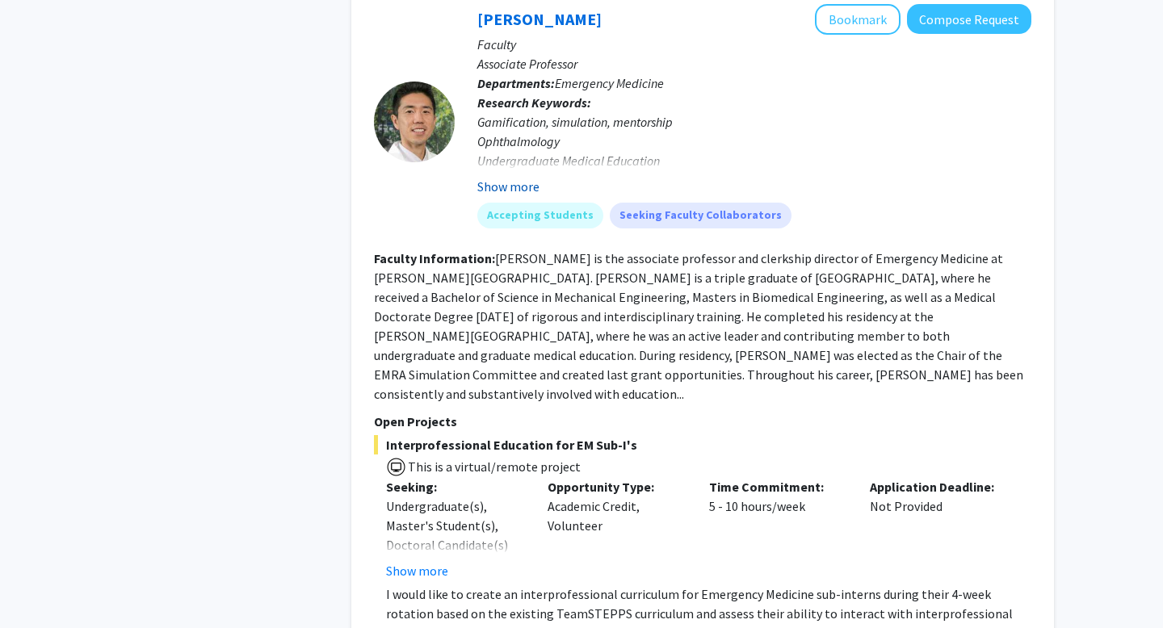
click at [502, 196] on button "Show more" at bounding box center [508, 186] width 62 height 19
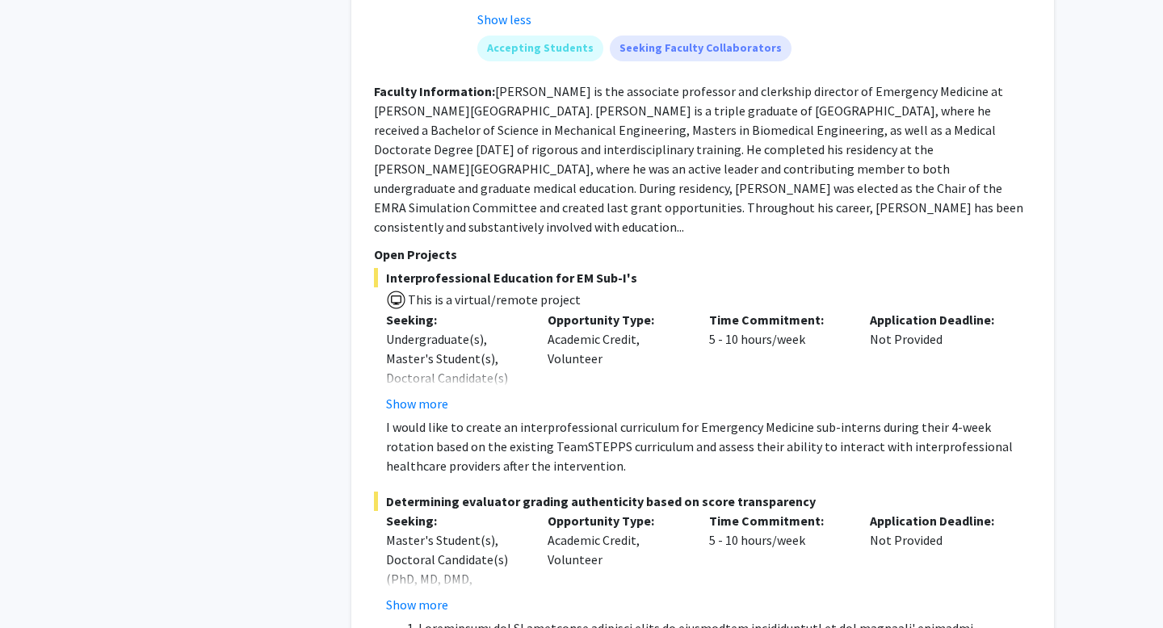
scroll to position [2387, 0]
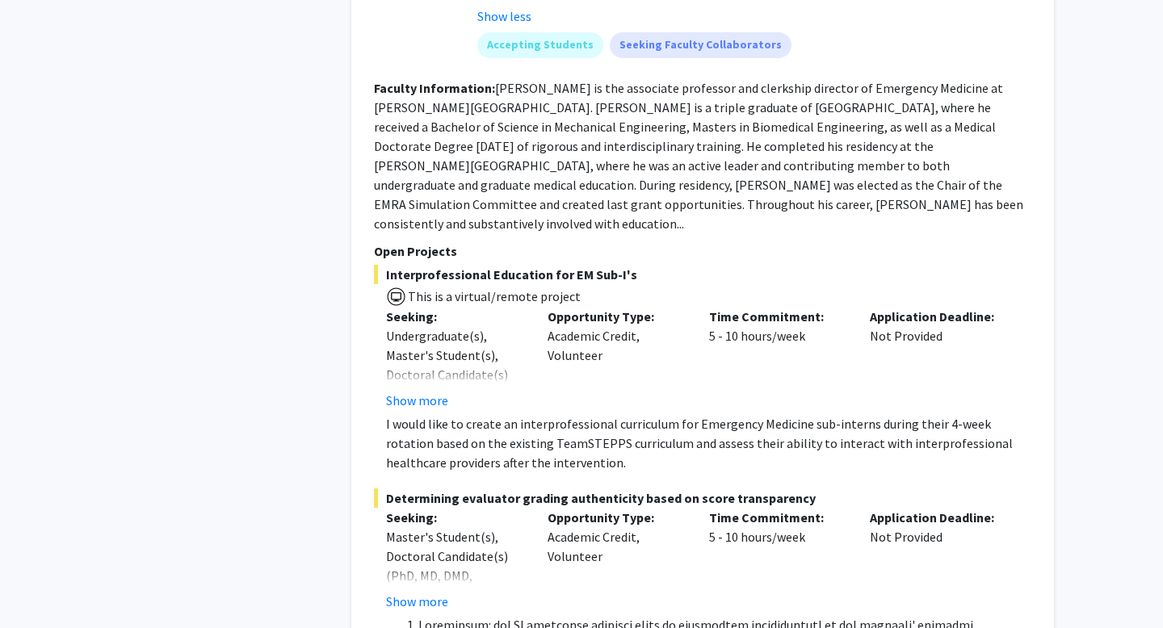
click at [599, 459] on p "I would like to create an interprofessional curriculum for Emergency Medicine s…" at bounding box center [708, 443] width 645 height 58
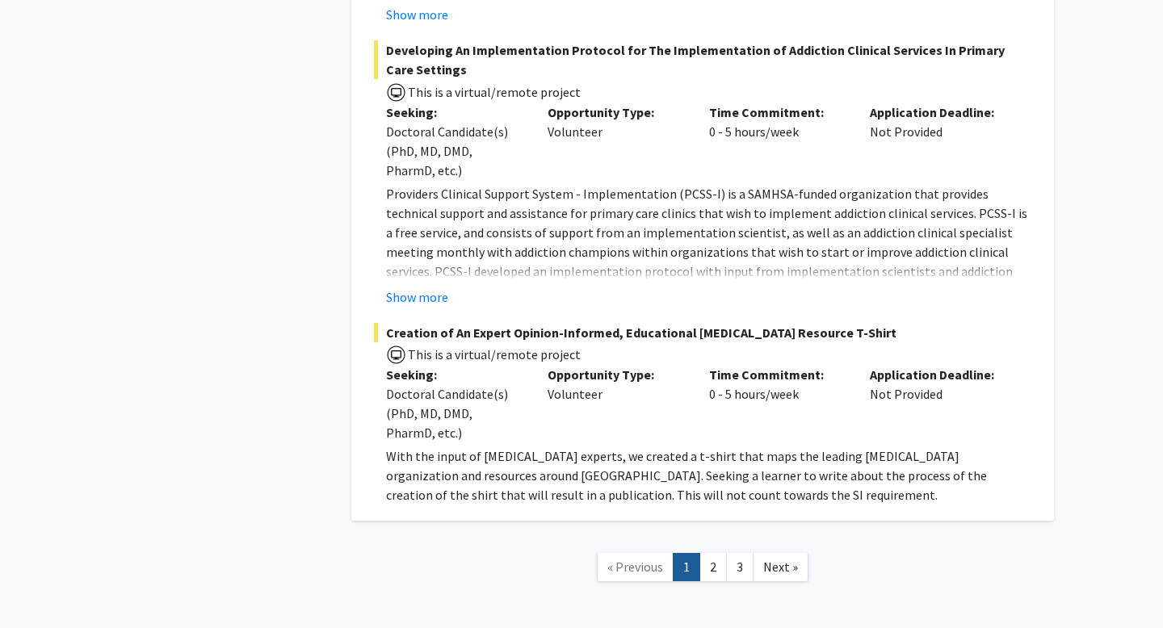
scroll to position [12888, 0]
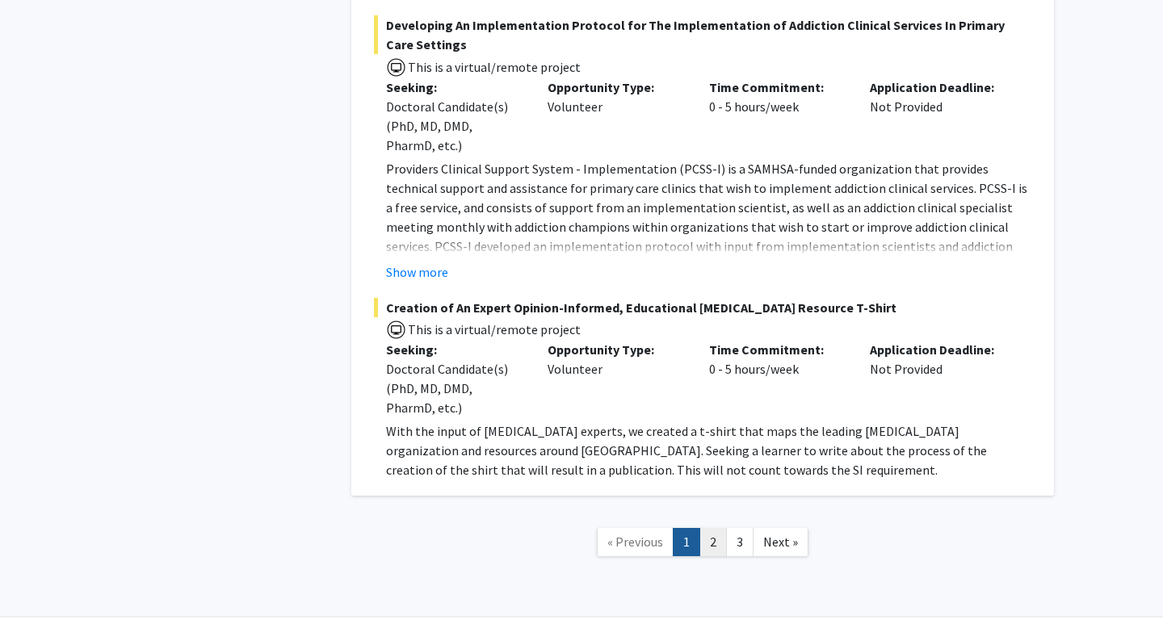
click at [717, 528] on link "2" at bounding box center [713, 542] width 27 height 28
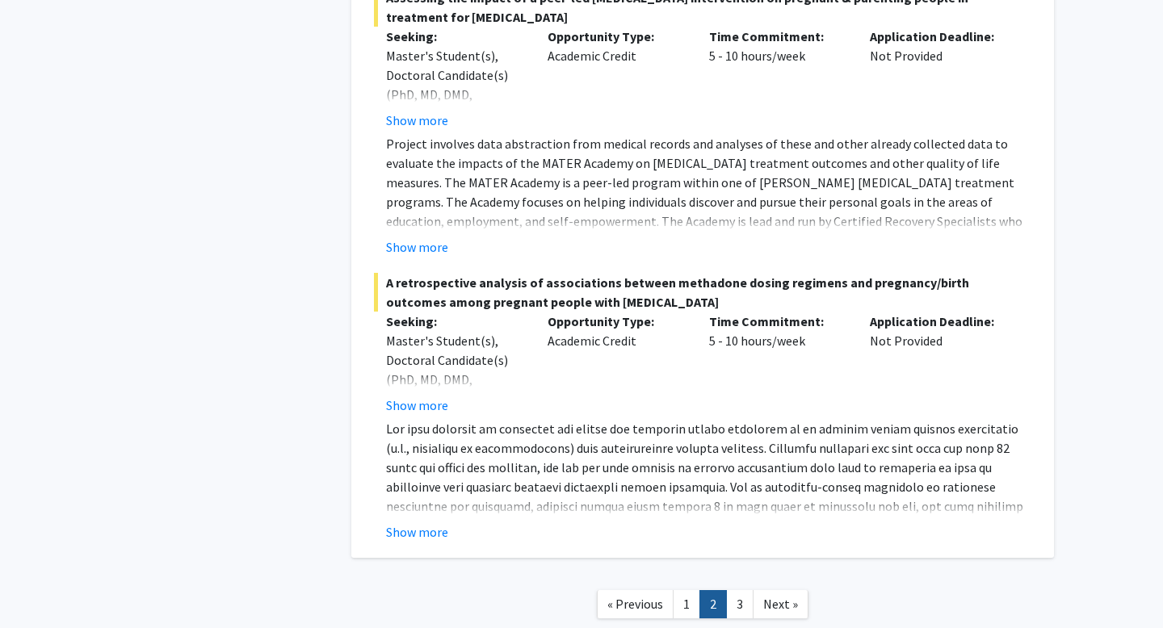
scroll to position [6772, 0]
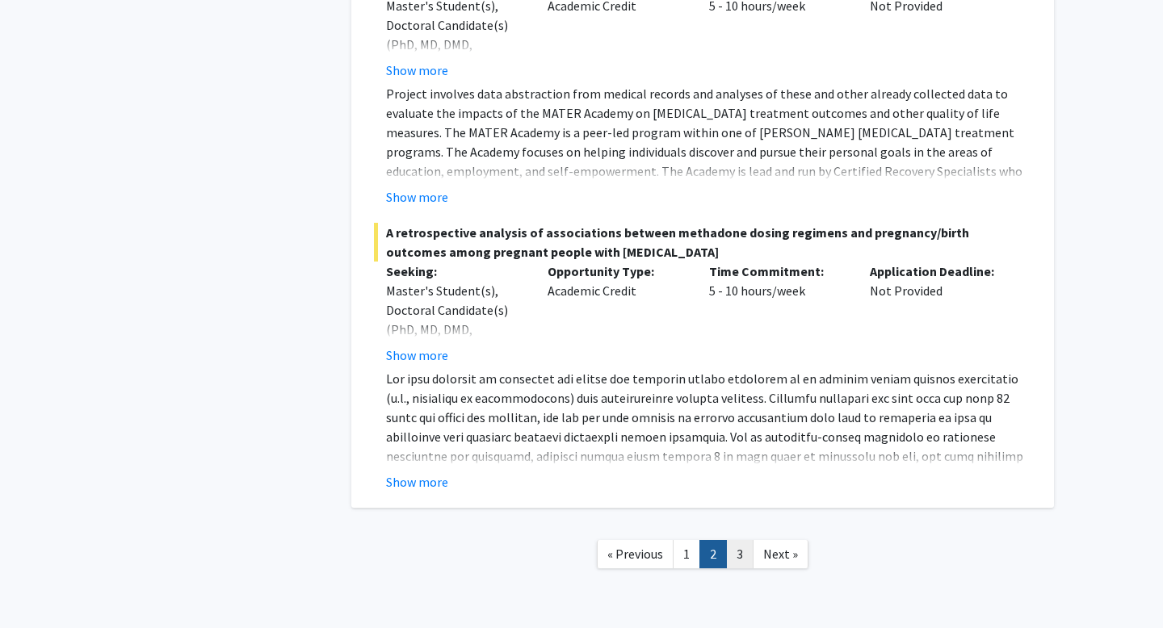
click at [735, 540] on link "3" at bounding box center [739, 554] width 27 height 28
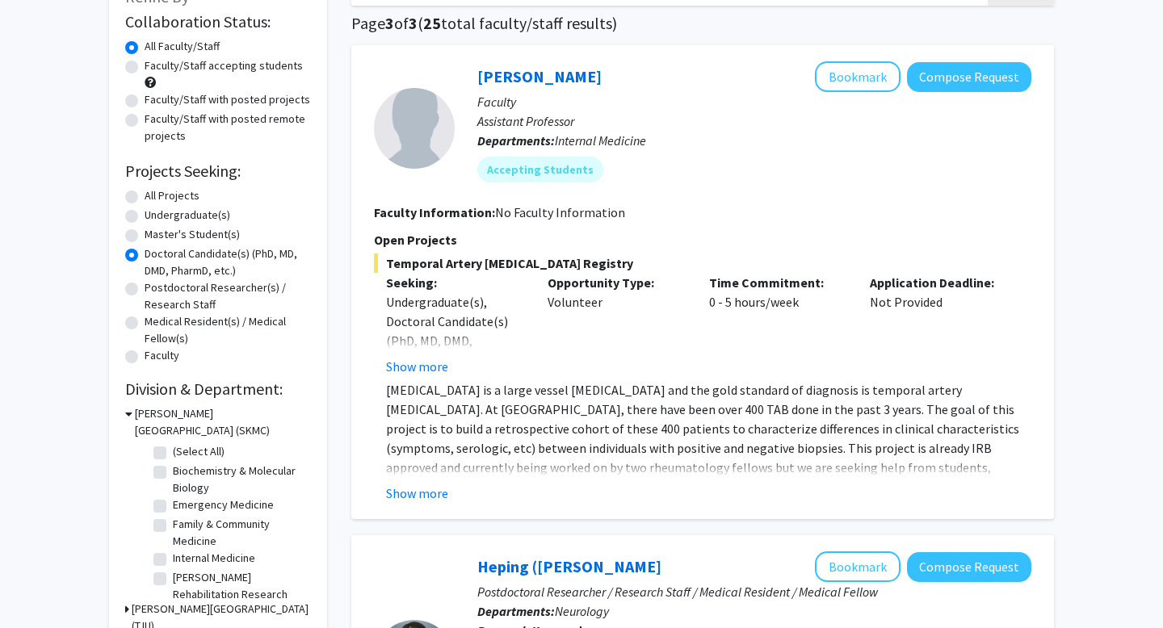
scroll to position [121, 0]
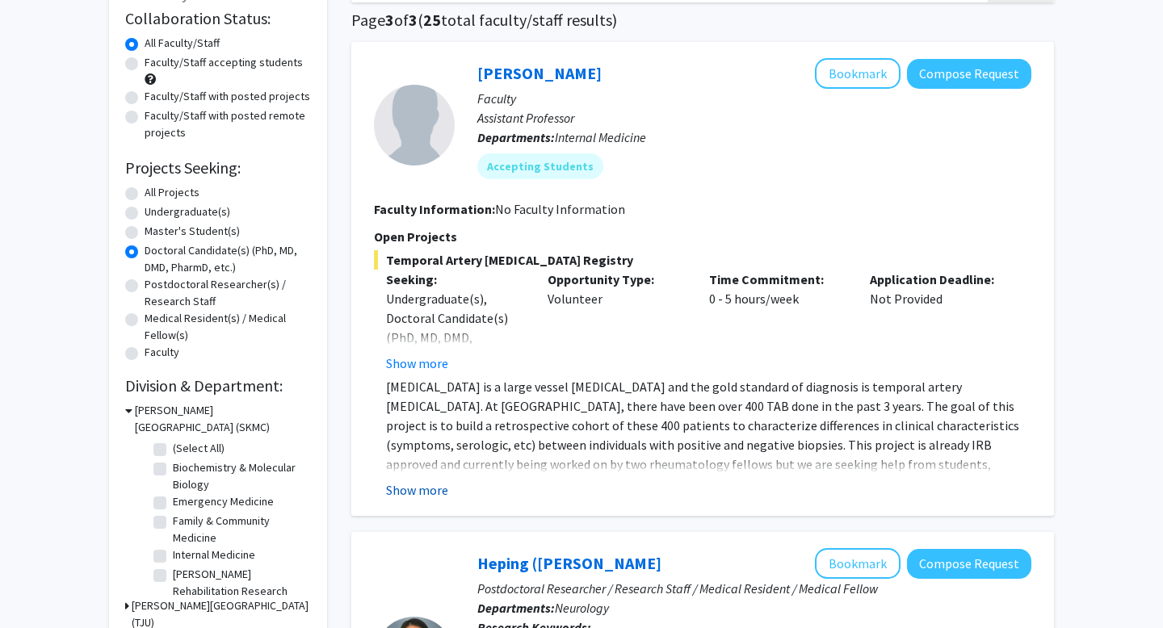
click at [415, 491] on button "Show more" at bounding box center [417, 490] width 62 height 19
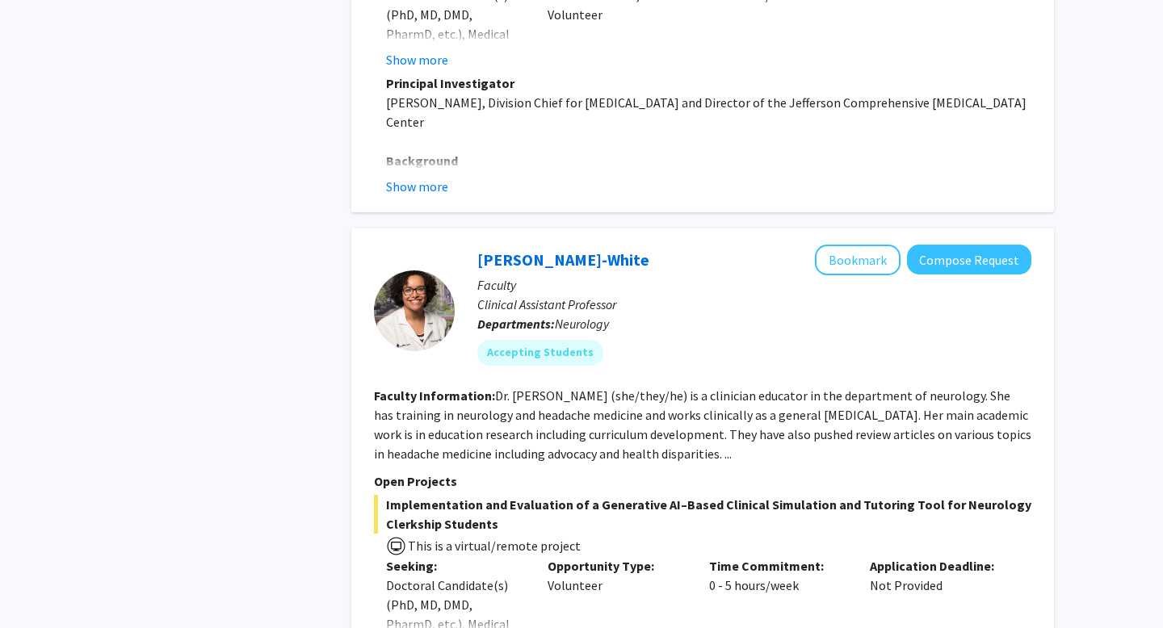
scroll to position [0, 0]
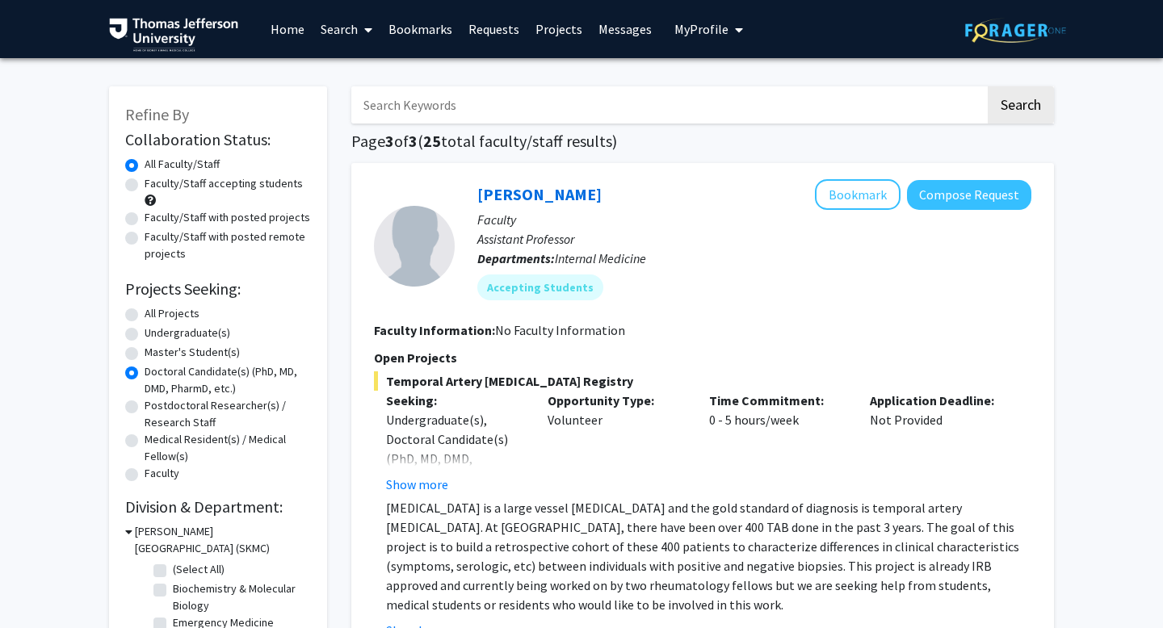
click at [145, 375] on label "Doctoral Candidate(s) (PhD, MD, DMD, PharmD, etc.)" at bounding box center [228, 381] width 166 height 34
click at [145, 374] on input "Doctoral Candidate(s) (PhD, MD, DMD, PharmD, etc.)" at bounding box center [150, 369] width 11 height 11
click at [135, 326] on div "Undergraduate(s)" at bounding box center [218, 334] width 186 height 19
click at [145, 317] on label "All Projects" at bounding box center [172, 313] width 55 height 17
click at [145, 316] on input "All Projects" at bounding box center [150, 310] width 11 height 11
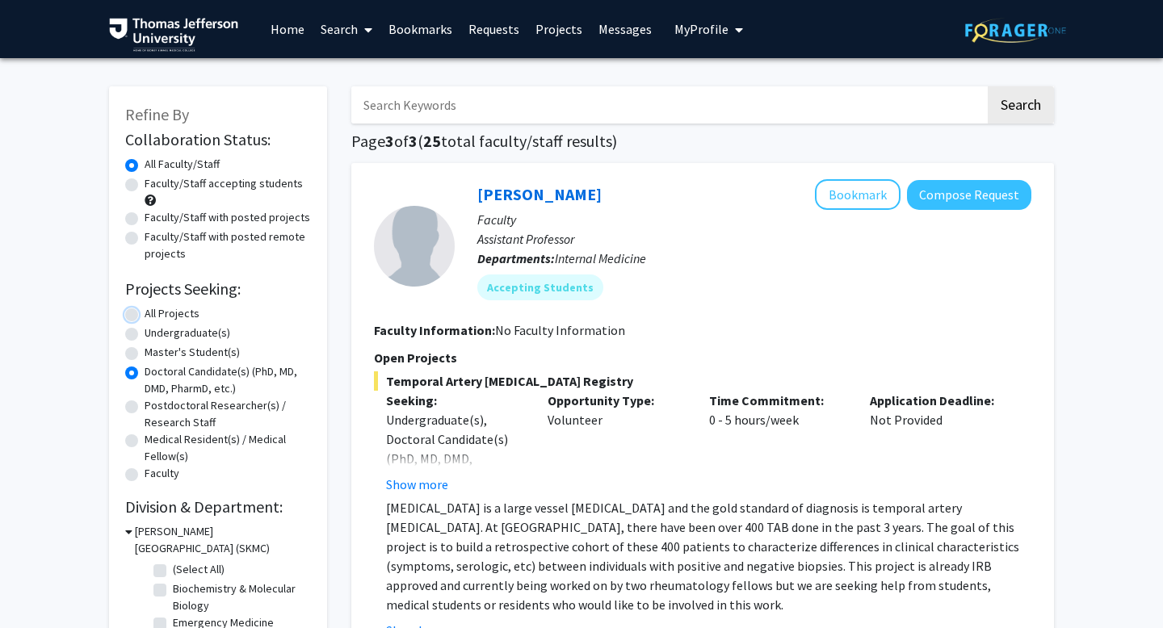
radio input "true"
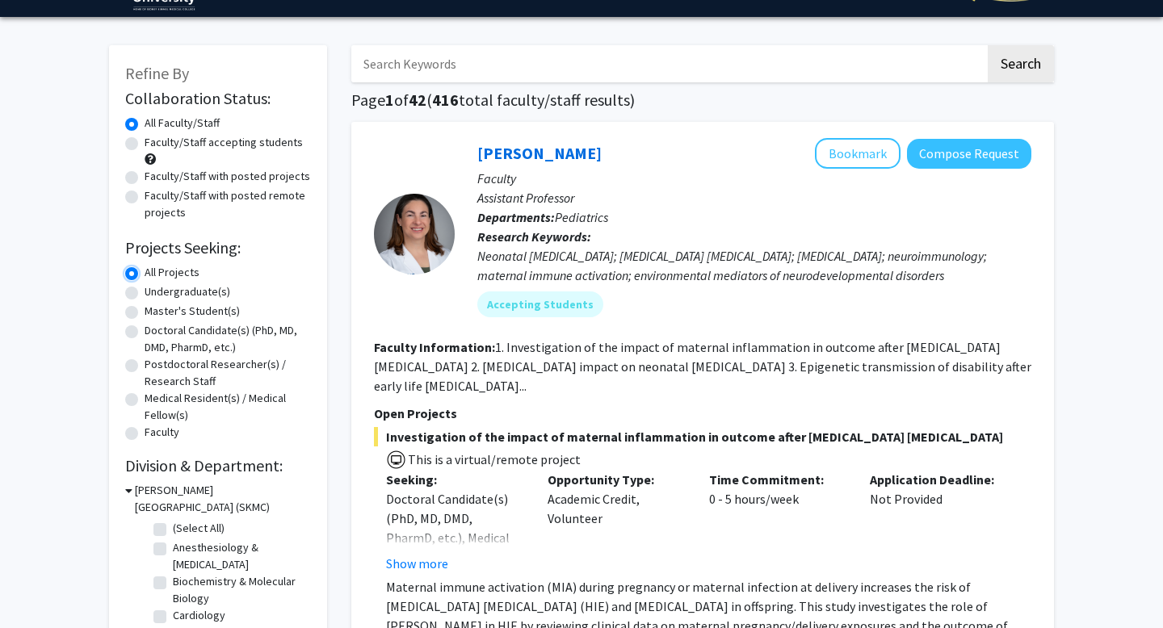
scroll to position [43, 0]
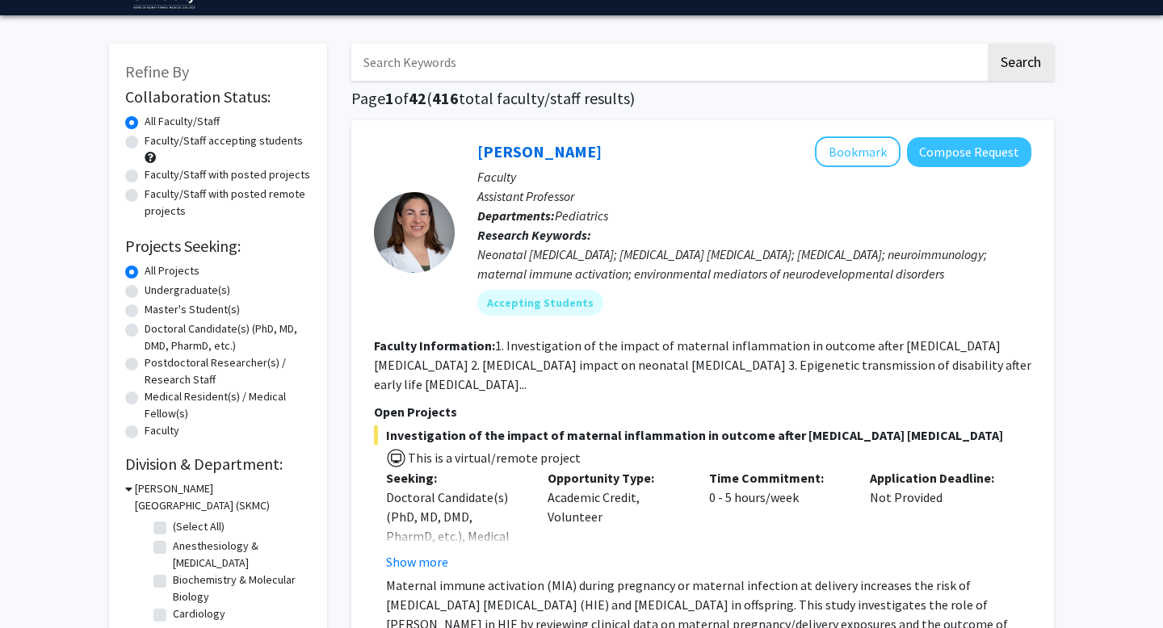
click at [145, 145] on label "Faculty/Staff accepting students" at bounding box center [224, 140] width 158 height 17
click at [145, 143] on input "Faculty/Staff accepting students" at bounding box center [150, 137] width 11 height 11
radio input "true"
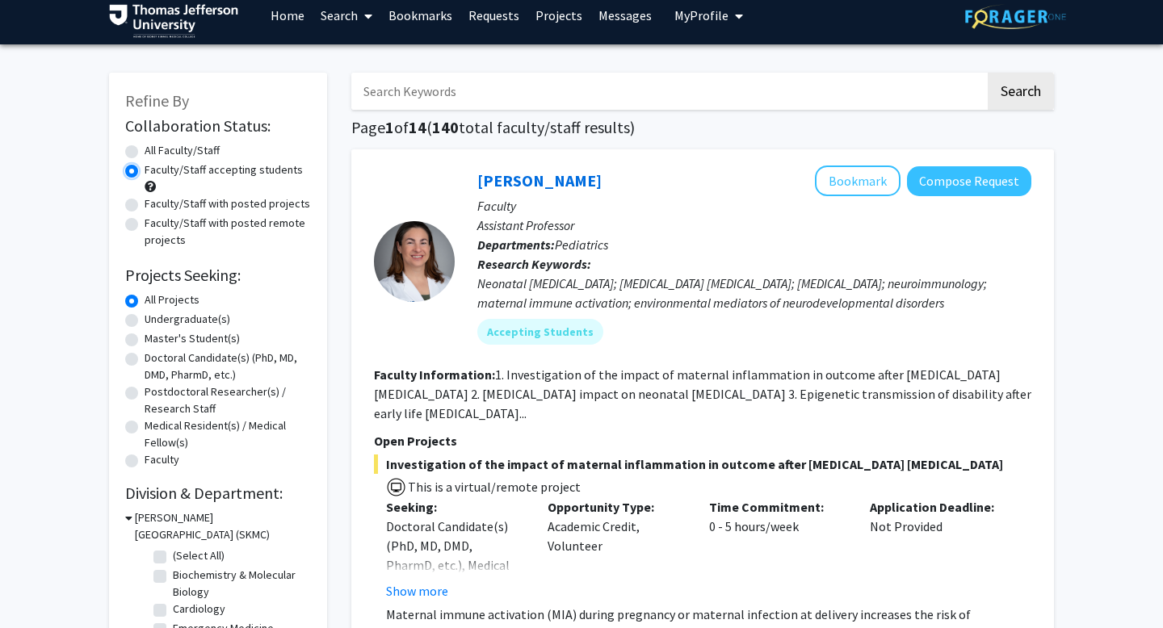
scroll to position [13, 0]
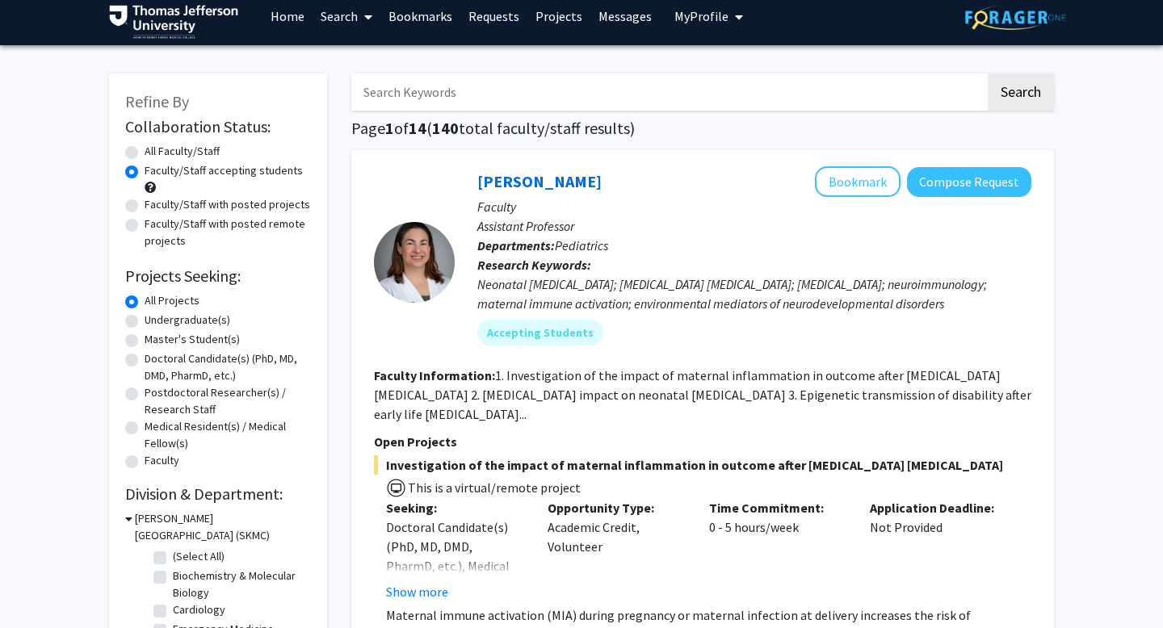
click at [145, 203] on label "Faculty/Staff with posted projects" at bounding box center [228, 204] width 166 height 17
click at [145, 203] on input "Faculty/Staff with posted projects" at bounding box center [150, 201] width 11 height 11
radio input "true"
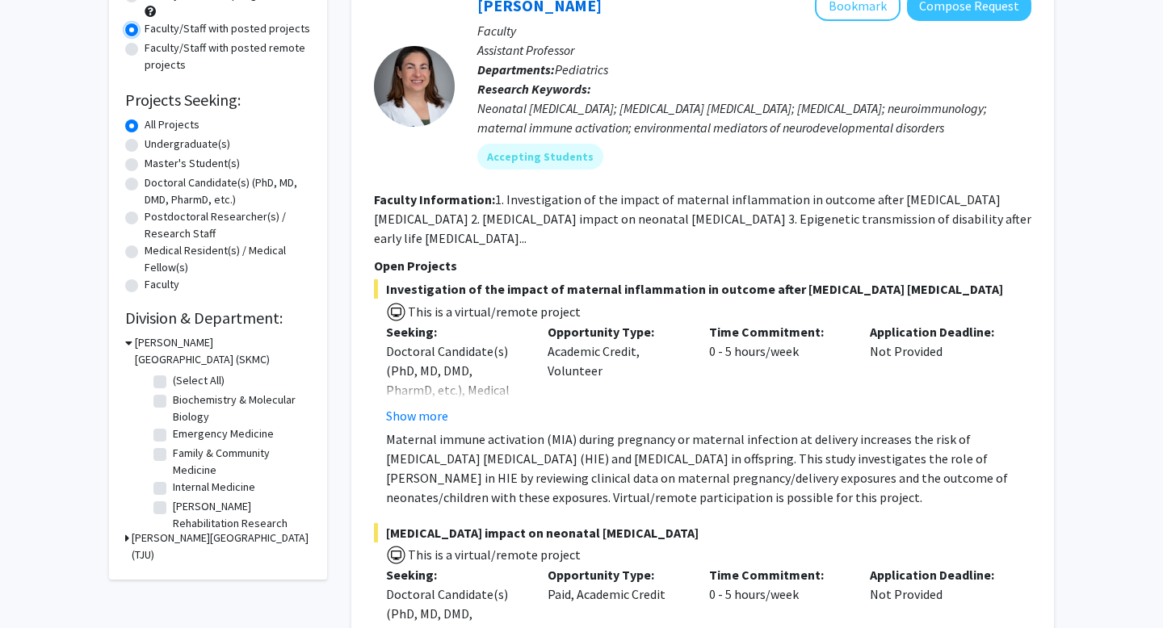
scroll to position [182, 0]
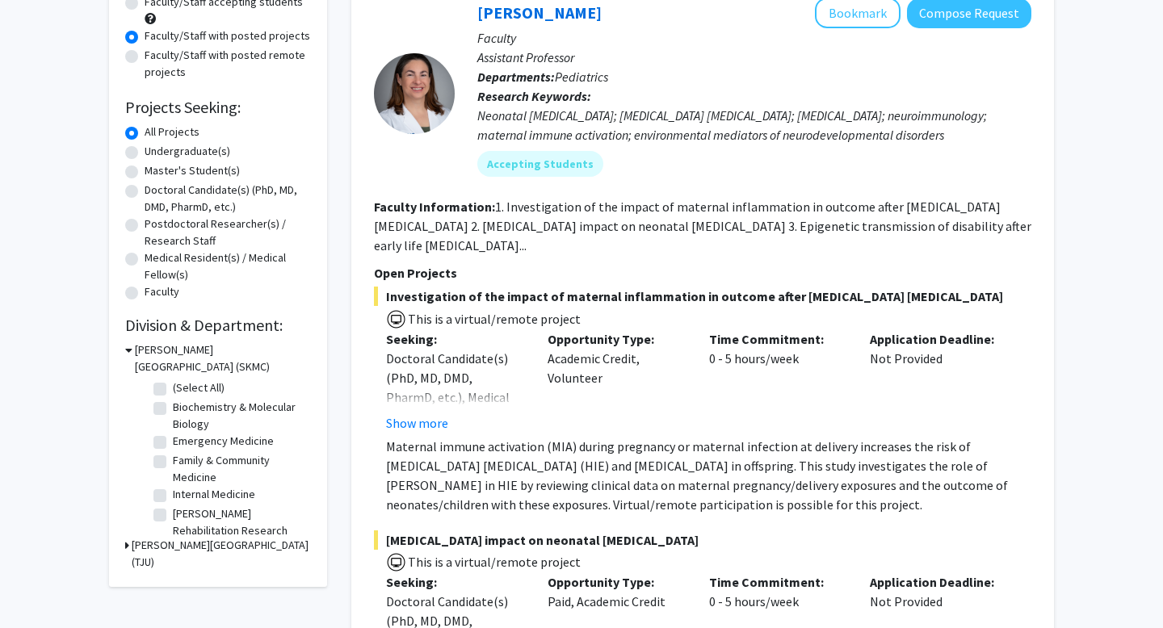
click at [173, 442] on label "Emergency Medicine" at bounding box center [223, 441] width 101 height 17
click at [173, 442] on input "Emergency Medicine" at bounding box center [178, 438] width 11 height 11
checkbox input "true"
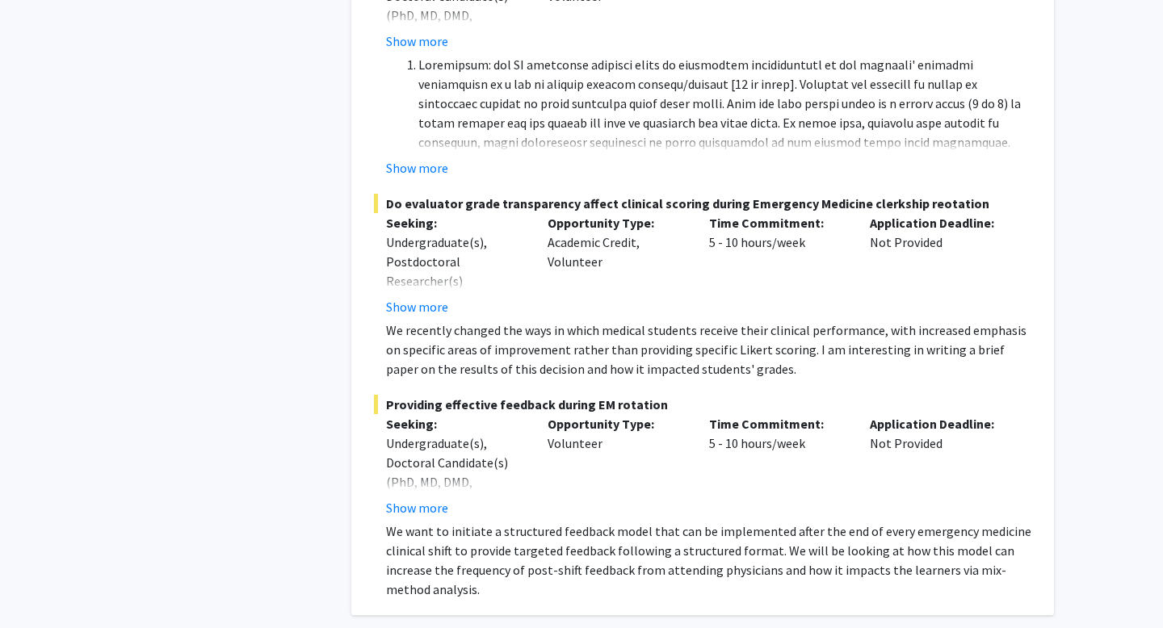
scroll to position [899, 0]
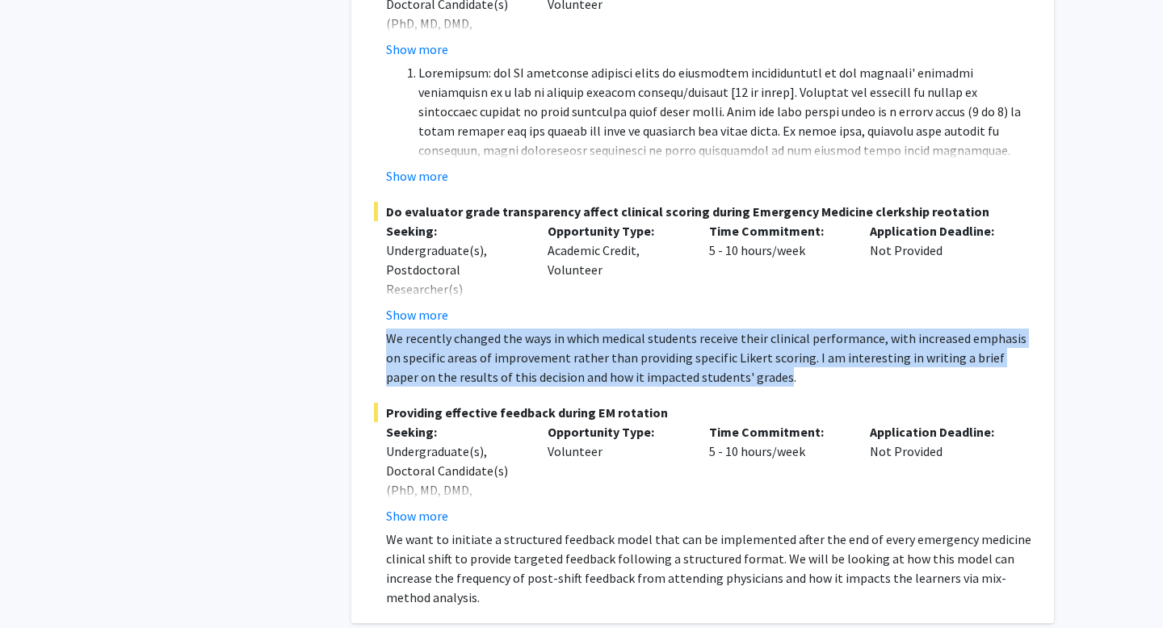
drag, startPoint x: 730, startPoint y: 356, endPoint x: 382, endPoint y: 318, distance: 350.2
click at [380, 329] on fg-read-more "We recently changed the ways in which medical students receive their clinical p…" at bounding box center [703, 358] width 658 height 58
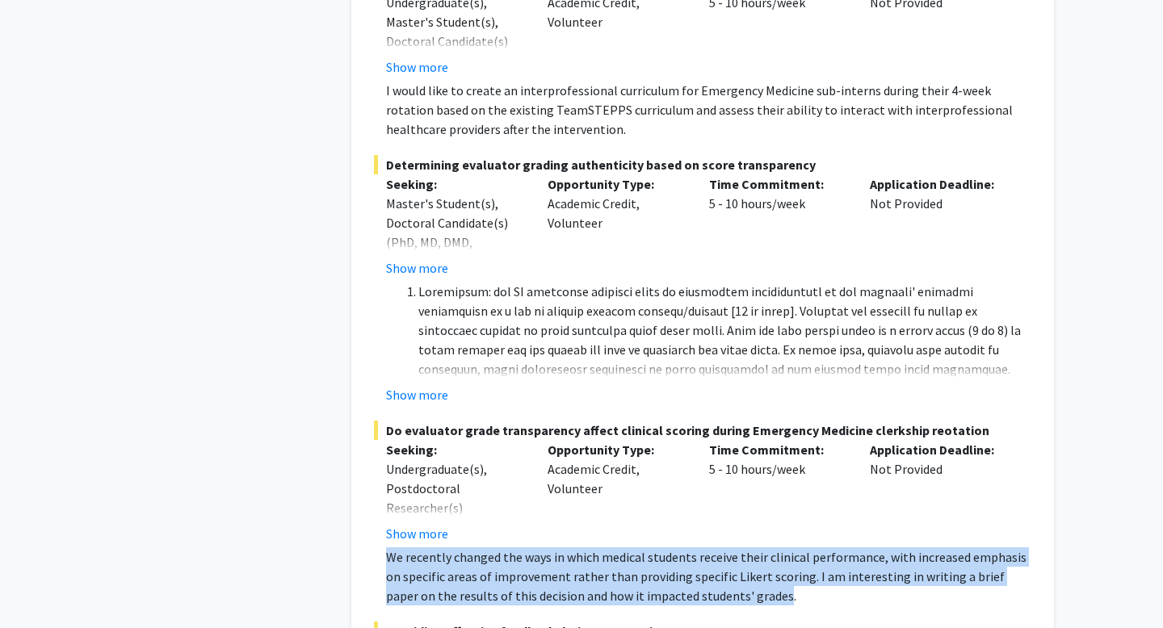
scroll to position [675, 0]
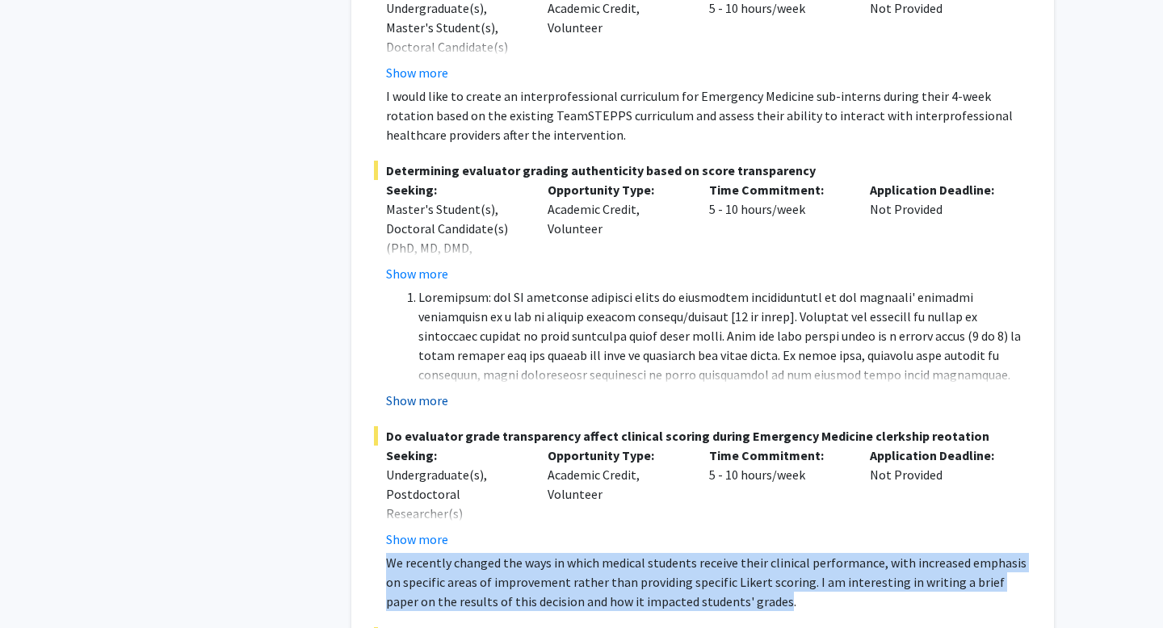
click at [424, 391] on button "Show more" at bounding box center [417, 400] width 62 height 19
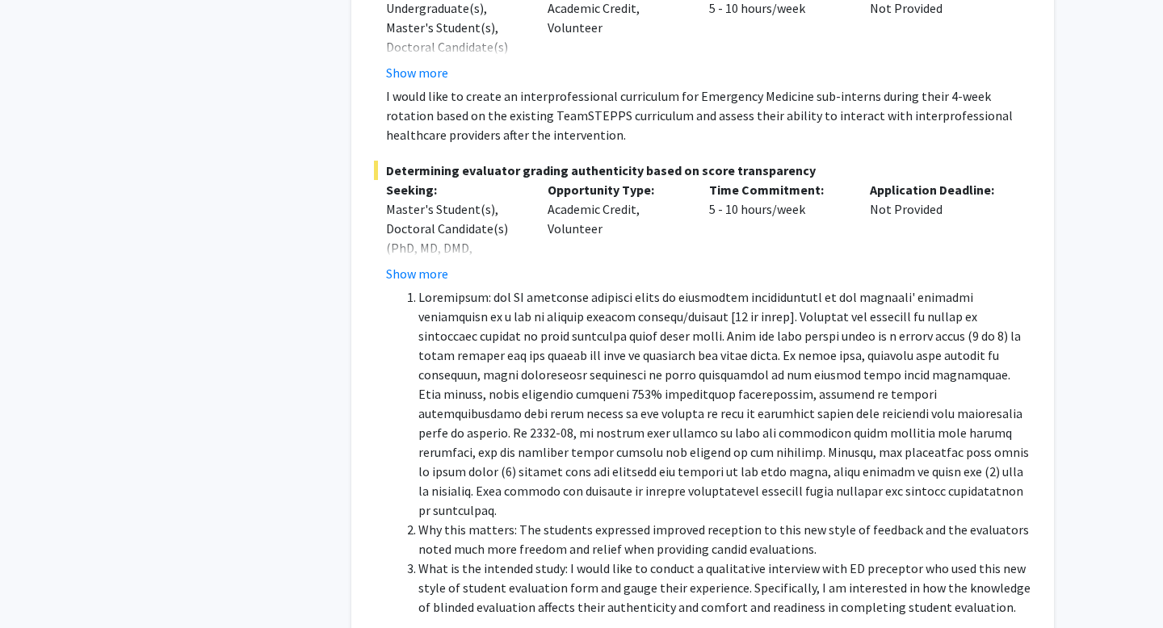
click at [990, 572] on li "What is the intended study: I would like to conduct a qualitative interview wit…" at bounding box center [724, 588] width 613 height 58
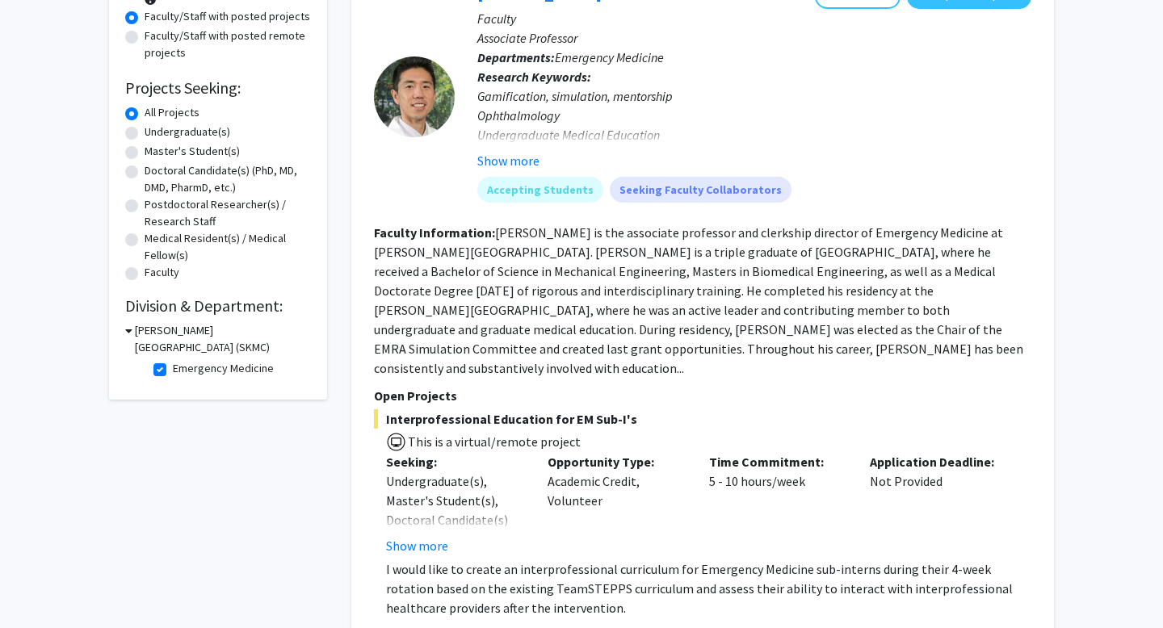
scroll to position [69, 0]
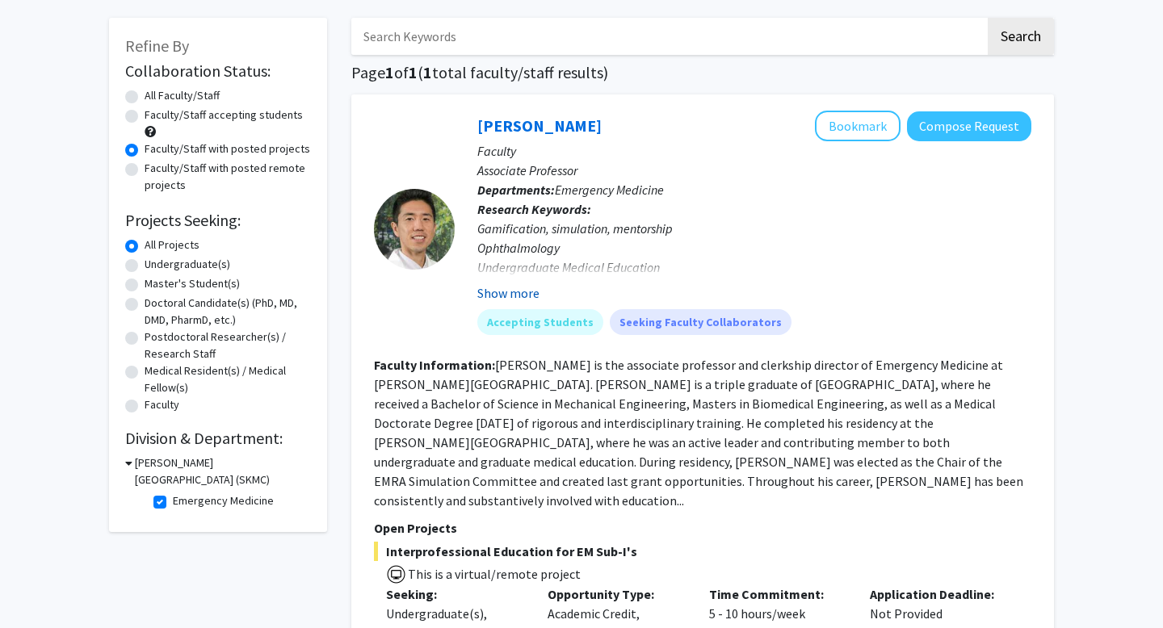
click at [488, 293] on button "Show more" at bounding box center [508, 293] width 62 height 19
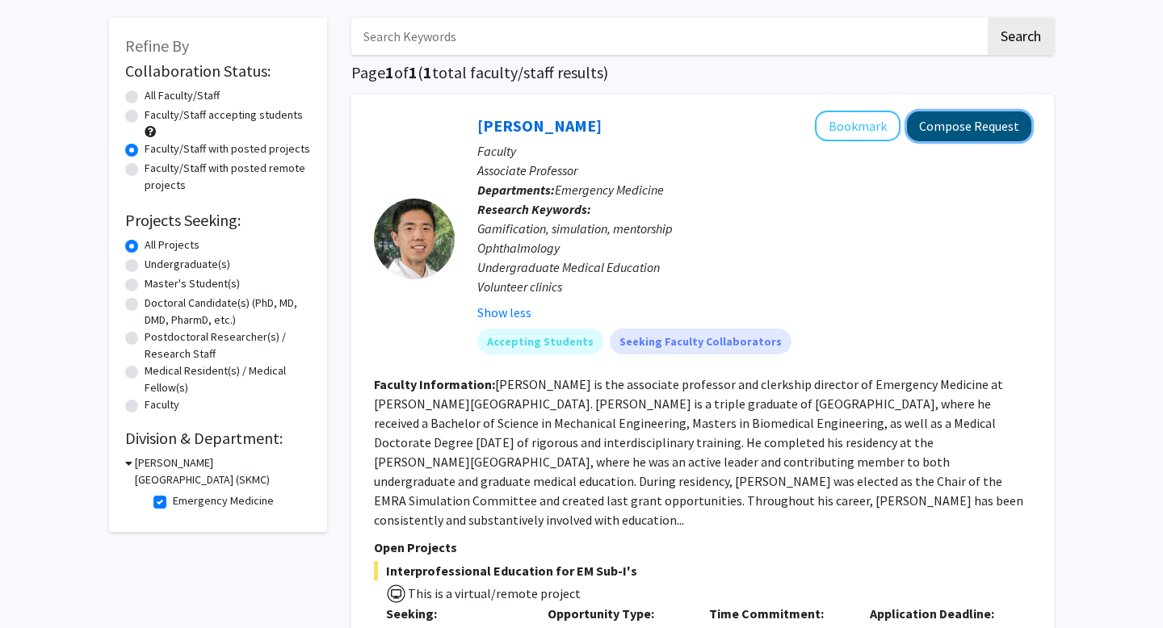
click at [914, 130] on button "Compose Request" at bounding box center [969, 126] width 124 height 30
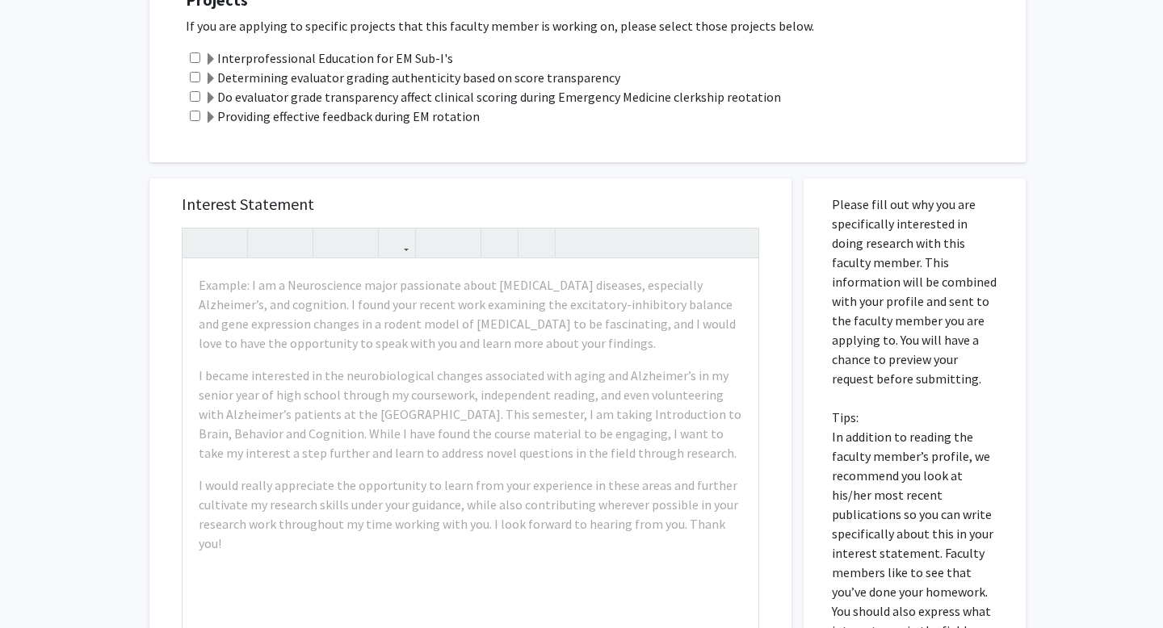
scroll to position [398, 0]
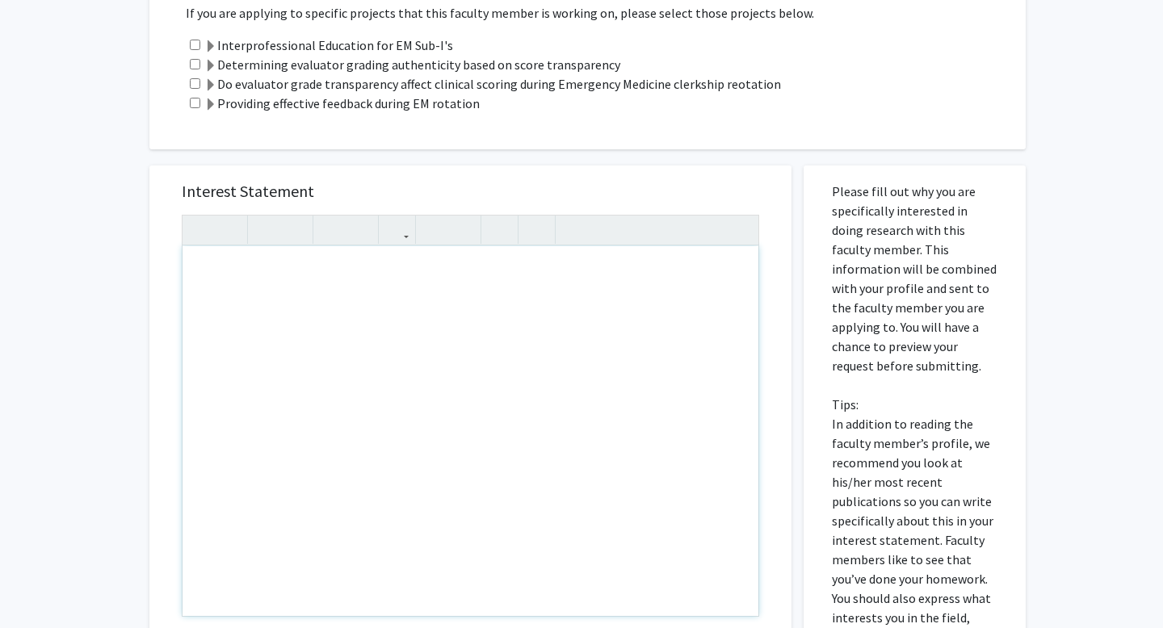
click at [267, 347] on div "Note to users with screen readers: Please press Alt+0 or Option+0 to deactivate…" at bounding box center [471, 431] width 576 height 370
click at [278, 180] on div "Interest Statement Insert link Remove link" at bounding box center [471, 406] width 610 height 481
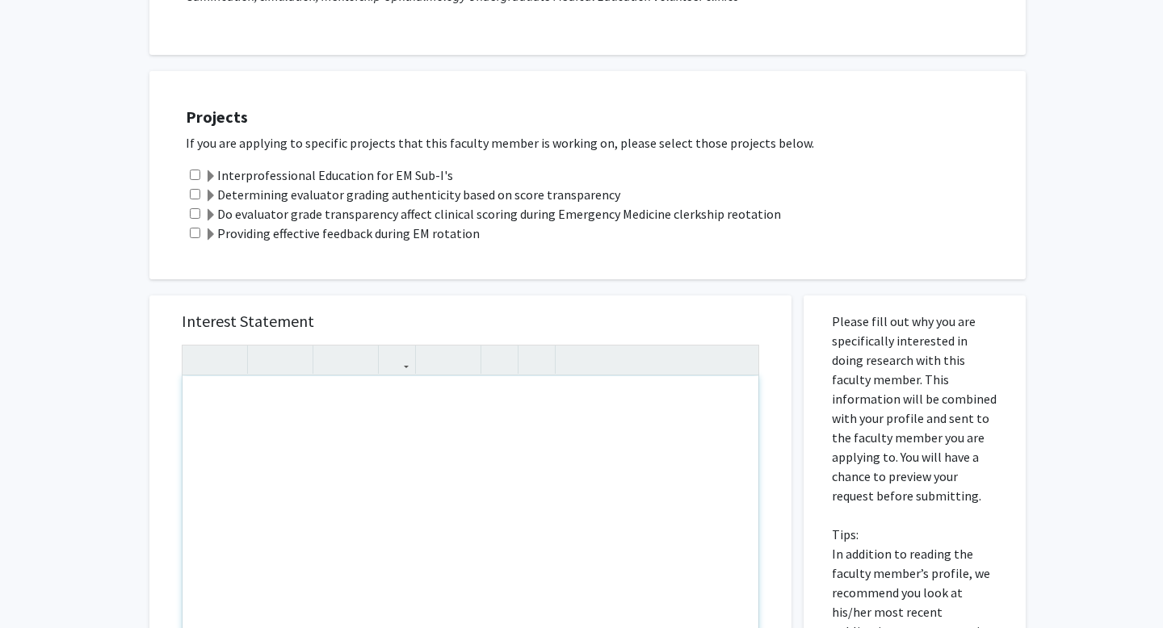
scroll to position [267, 0]
click at [389, 448] on div "Note to users with screen readers: Please press Alt+0 or Option+0 to deactivate…" at bounding box center [471, 563] width 576 height 370
click at [196, 177] on input "checkbox" at bounding box center [195, 176] width 11 height 11
checkbox input "true"
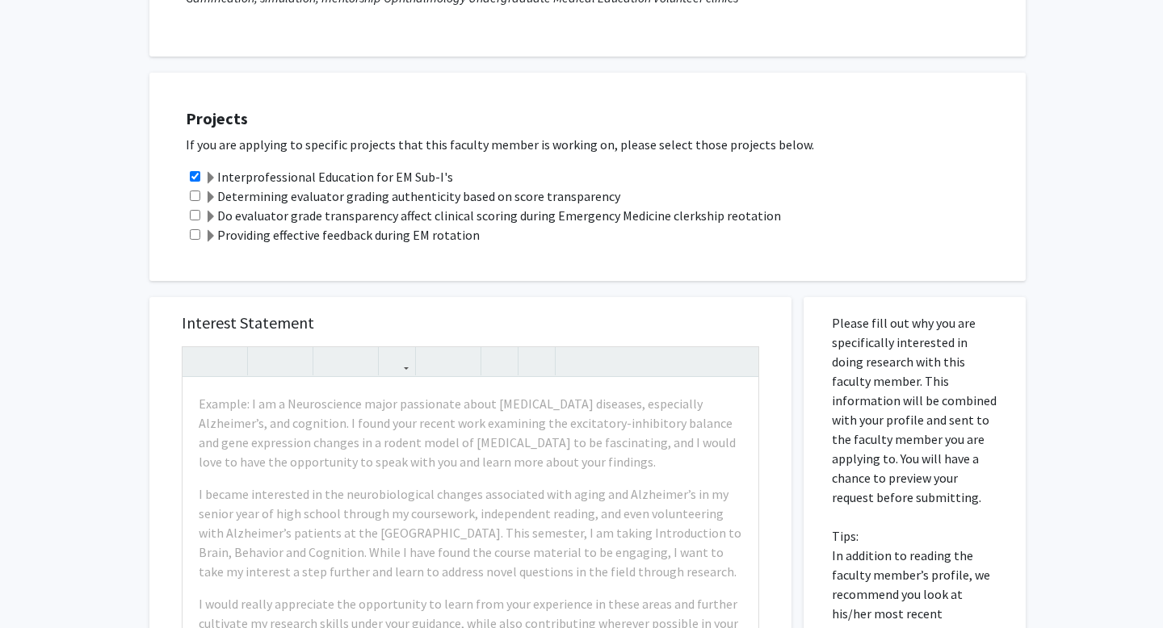
click at [193, 204] on div "Determining evaluator grading authenticity based on score transparency" at bounding box center [598, 196] width 824 height 19
click at [195, 194] on input "checkbox" at bounding box center [195, 196] width 11 height 11
checkbox input "true"
click at [192, 174] on input "checkbox" at bounding box center [195, 176] width 11 height 11
checkbox input "false"
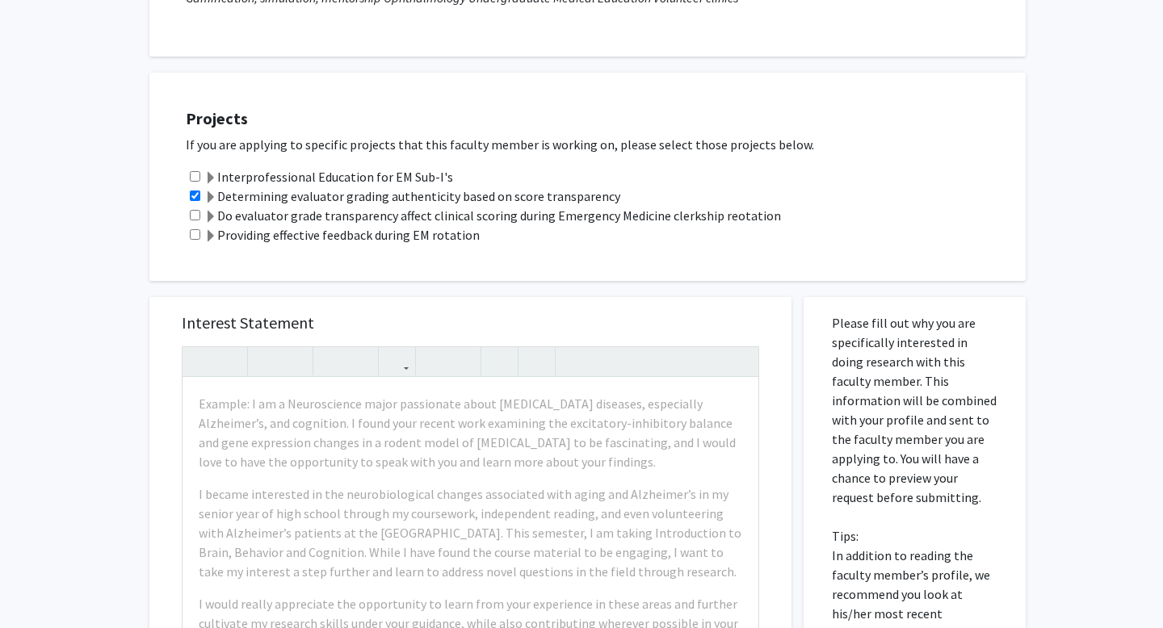
click at [193, 200] on input "checkbox" at bounding box center [195, 196] width 11 height 11
checkbox input "false"
click at [193, 221] on div "Do evaluator grade transparency affect clinical scoring during Emergency Medici…" at bounding box center [598, 215] width 824 height 19
click at [194, 217] on input "checkbox" at bounding box center [195, 215] width 11 height 11
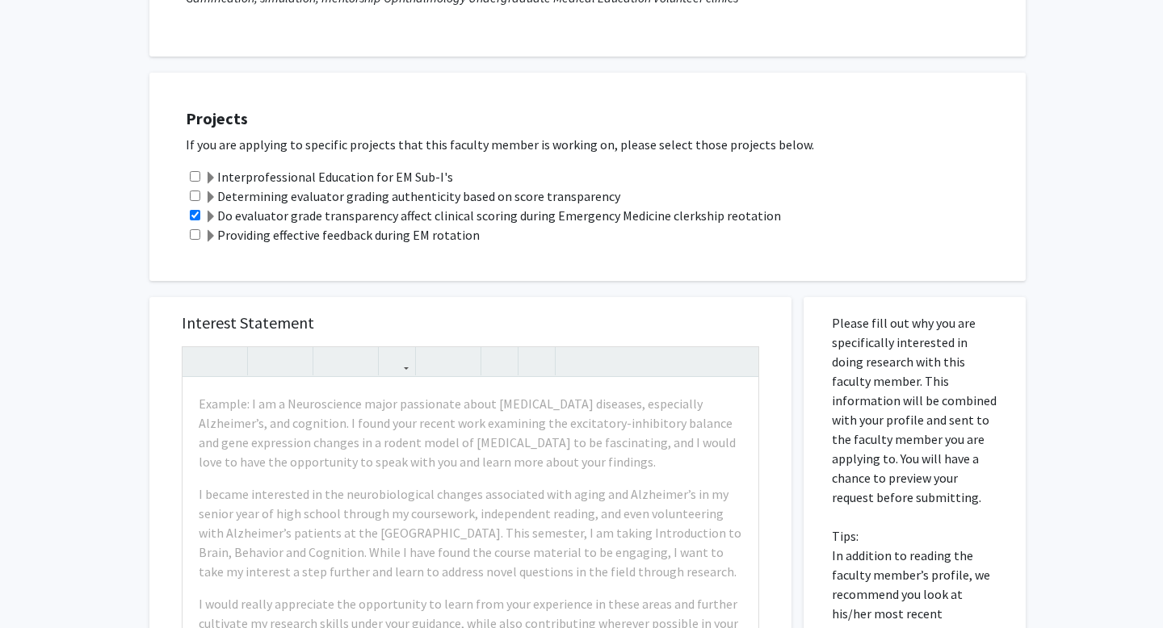
checkbox input "false"
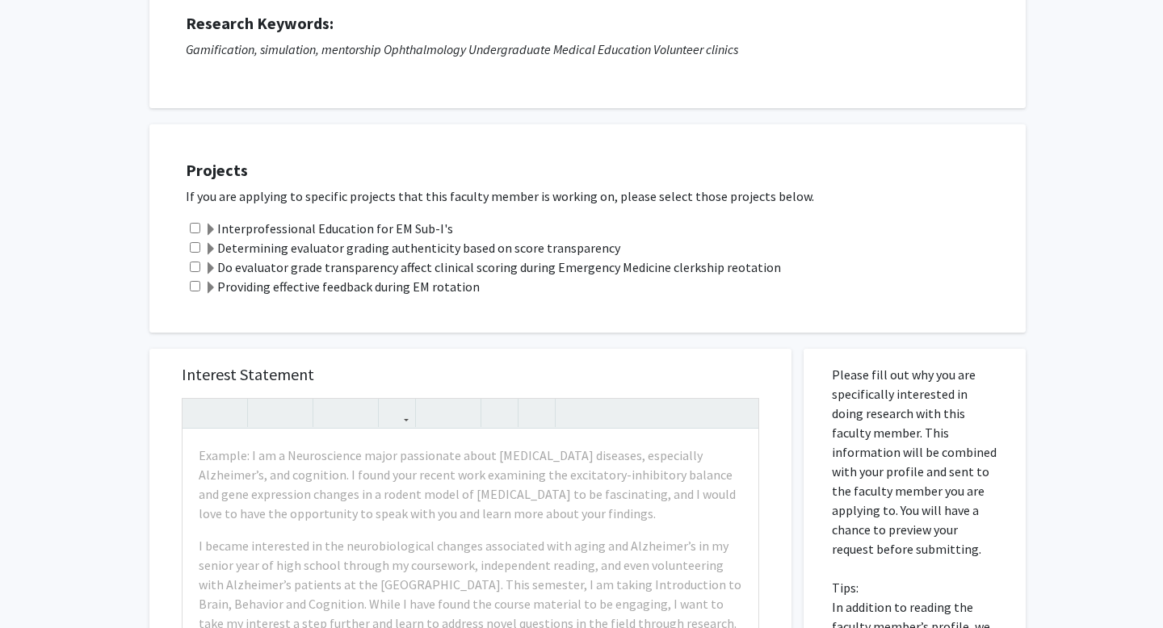
scroll to position [0, 0]
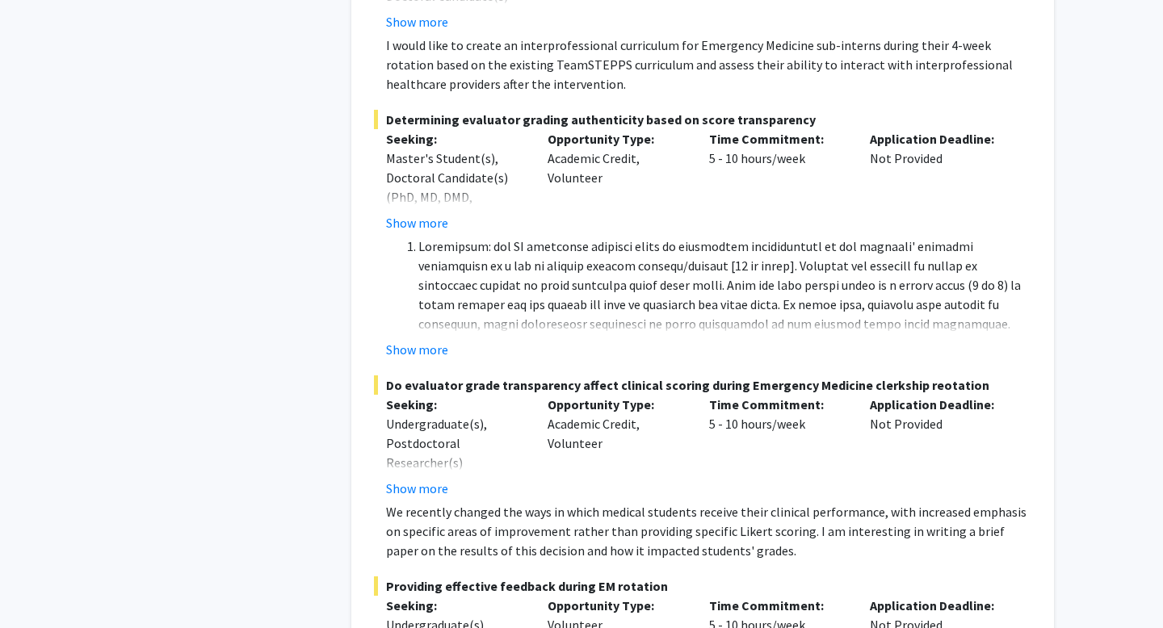
scroll to position [743, 0]
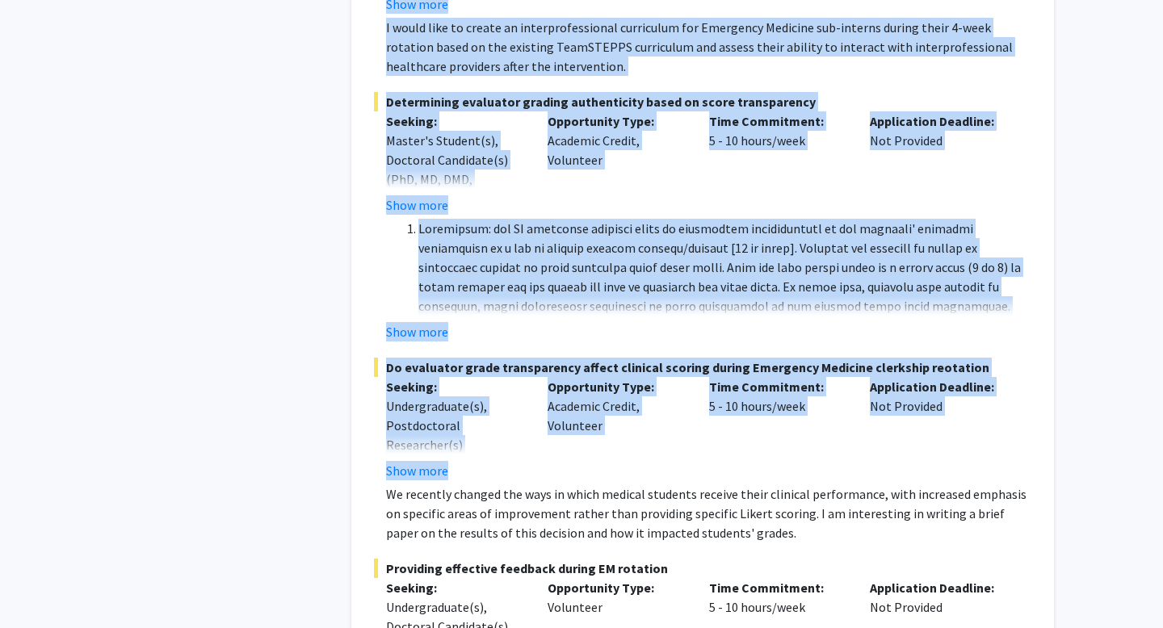
drag, startPoint x: 376, startPoint y: 111, endPoint x: 754, endPoint y: 463, distance: 516.1
click at [754, 463] on fg-search-faculty "[PERSON_NAME] Bookmark Compose Request Faculty Associate Professor Departments:…" at bounding box center [703, 99] width 658 height 1327
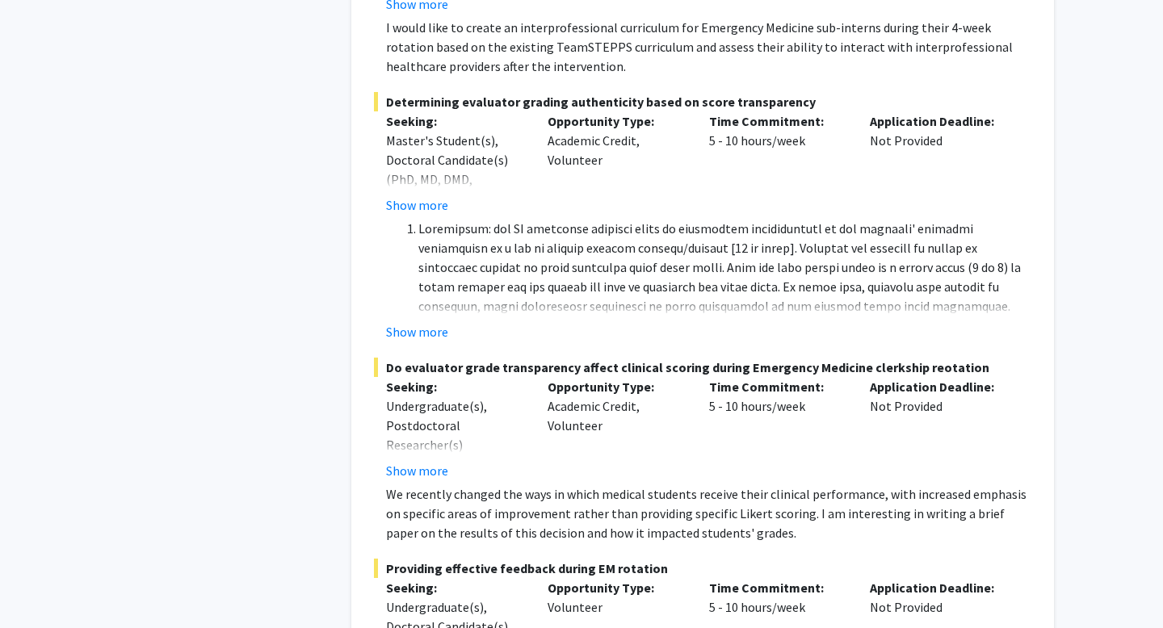
click at [408, 322] on fg-project-list "Interprofessional Education for EM Sub-I's This is a virtual/remote project See…" at bounding box center [703, 316] width 658 height 896
click at [408, 322] on button "Show more" at bounding box center [417, 331] width 62 height 19
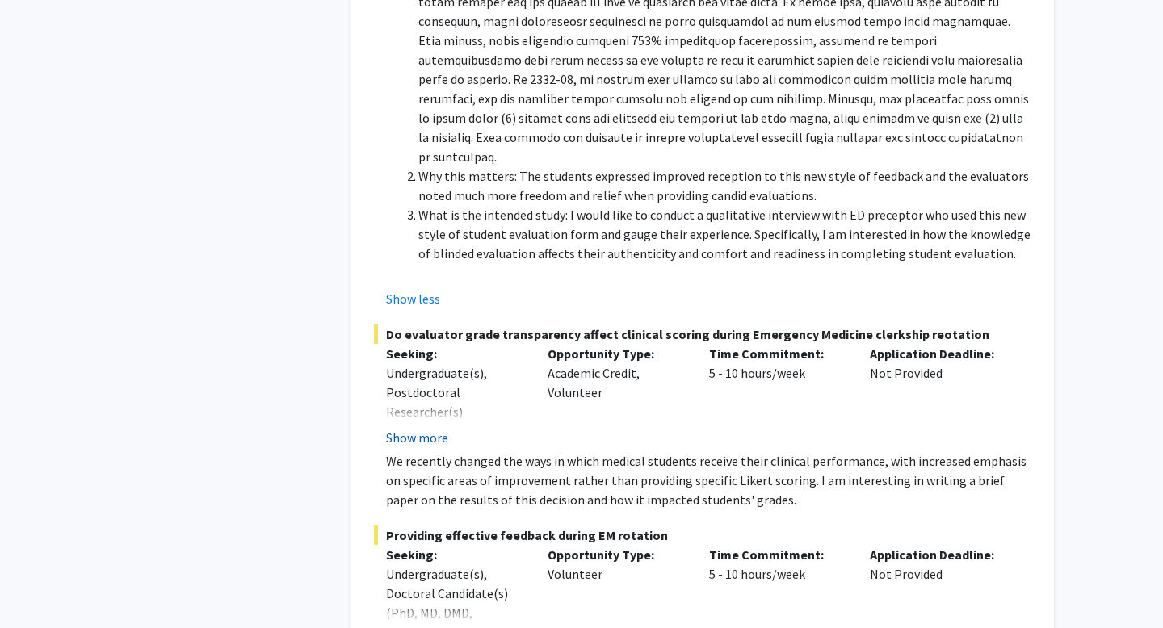
click at [401, 428] on button "Show more" at bounding box center [417, 437] width 62 height 19
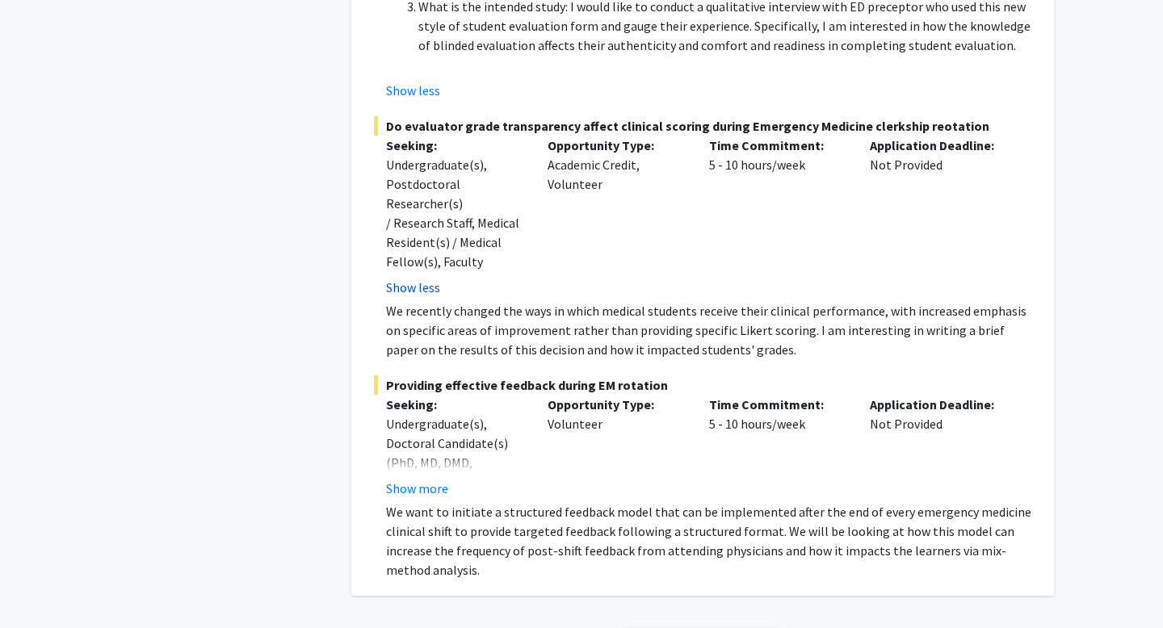
scroll to position [1267, 0]
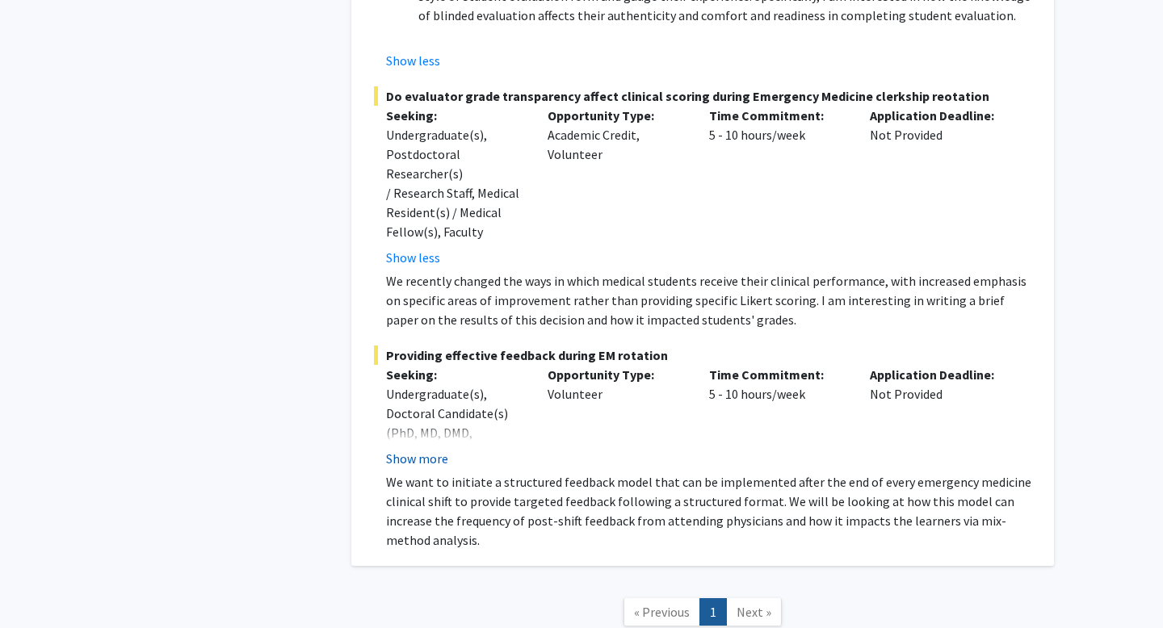
click at [406, 449] on button "Show more" at bounding box center [417, 458] width 62 height 19
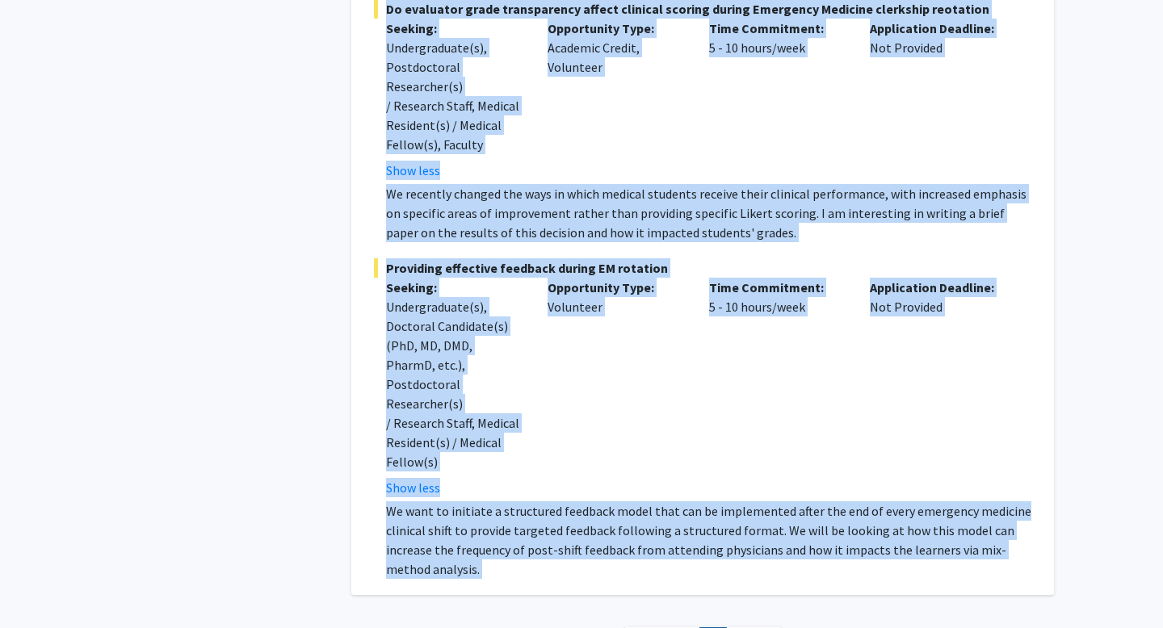
scroll to position [1376, 0]
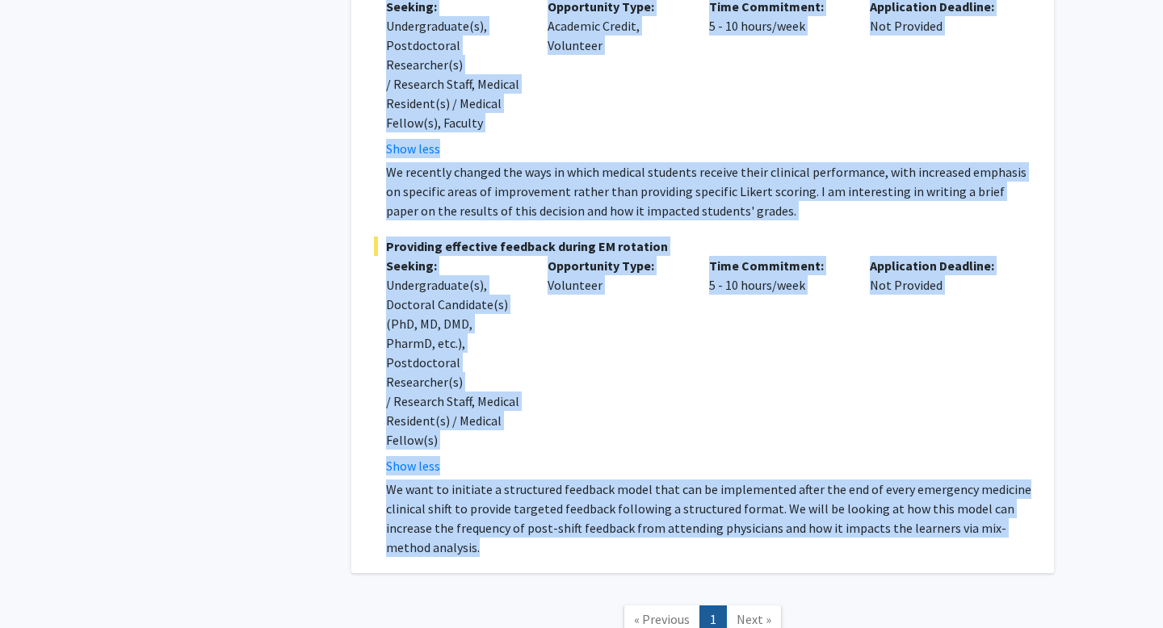
drag, startPoint x: 377, startPoint y: 177, endPoint x: 822, endPoint y: 476, distance: 536.1
copy fg-search-faculty "loremi Dolorsitame: Co. Adipi el sed doeiusmod temporinc utl etdolorem aliquaen…"
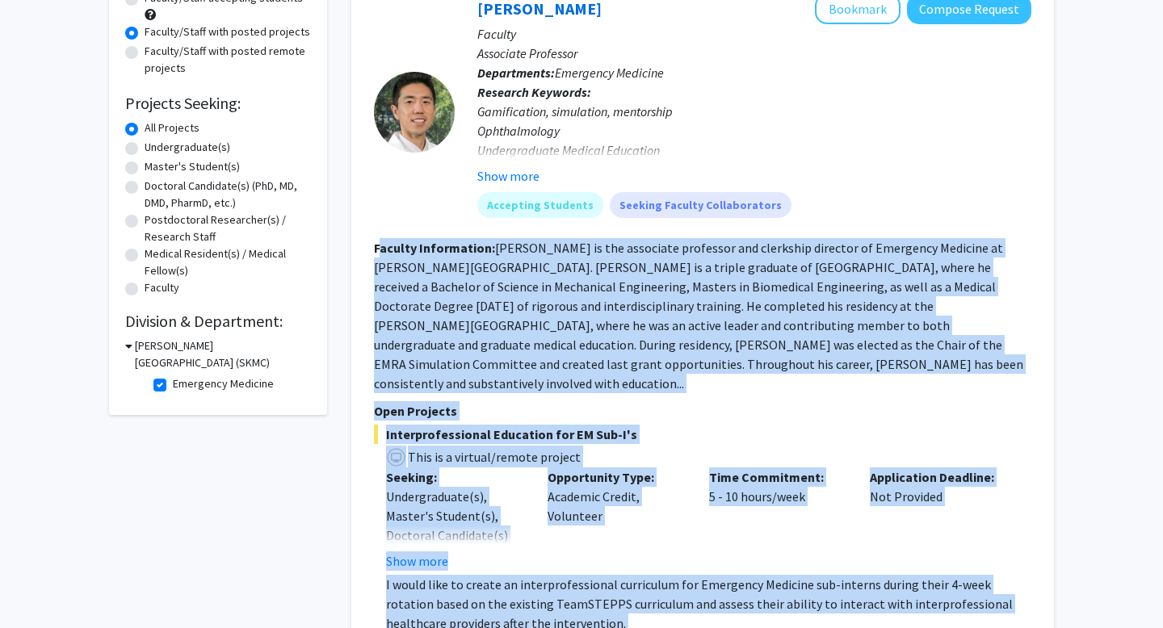
scroll to position [344, 0]
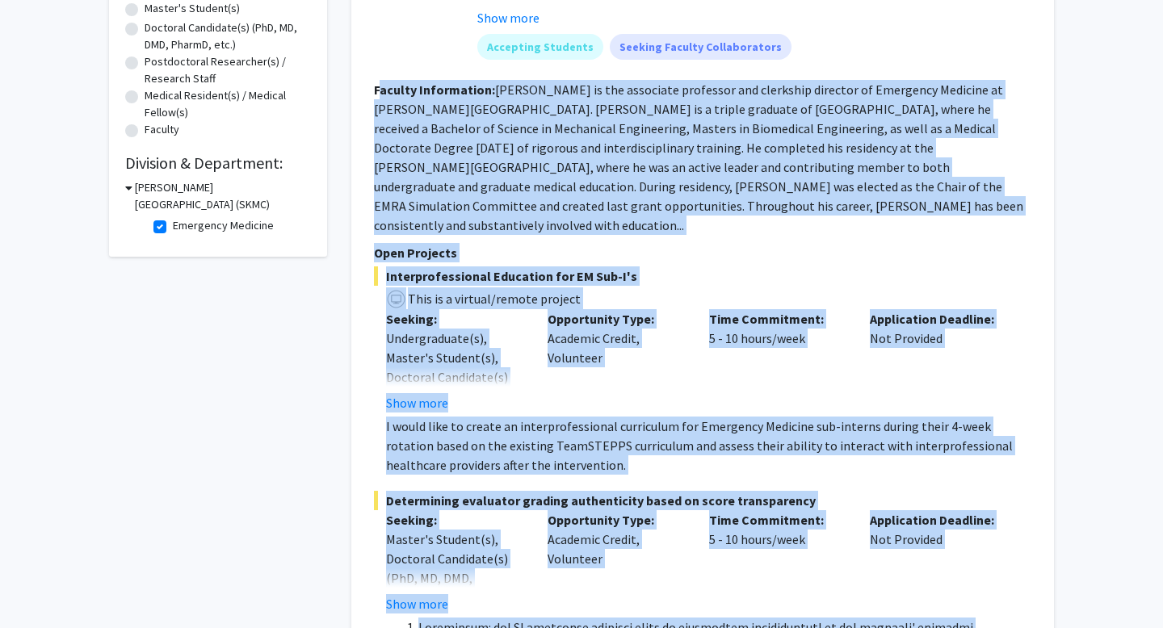
click at [735, 392] on div "Time Commitment: 5 - 10 hours/week" at bounding box center [778, 360] width 162 height 103
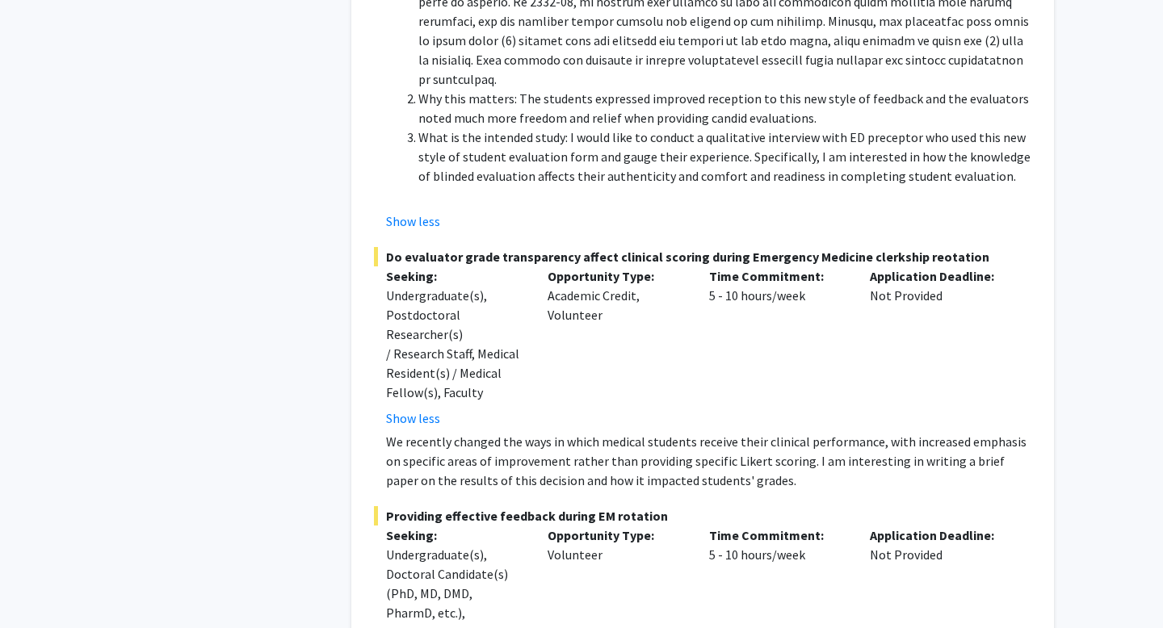
scroll to position [1134, 0]
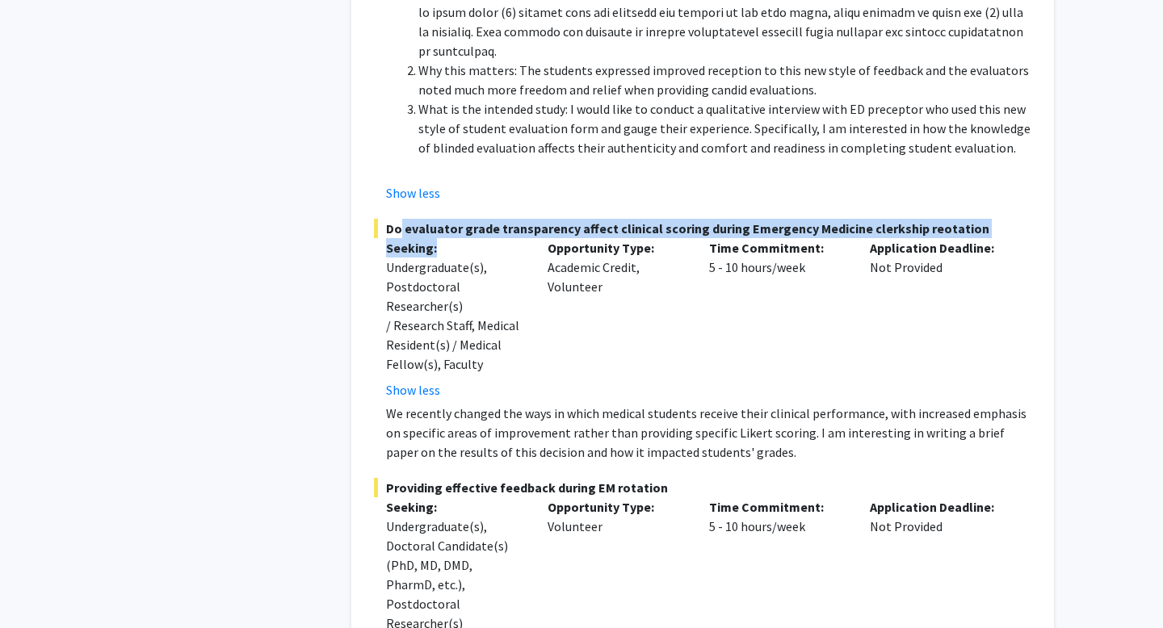
drag, startPoint x: 434, startPoint y: 204, endPoint x: 393, endPoint y: 188, distance: 43.5
click at [393, 219] on div "Do evaluator grade transparency affect clinical scoring during Emergency Medici…" at bounding box center [703, 340] width 658 height 243
click at [488, 380] on div "Show less" at bounding box center [454, 389] width 137 height 19
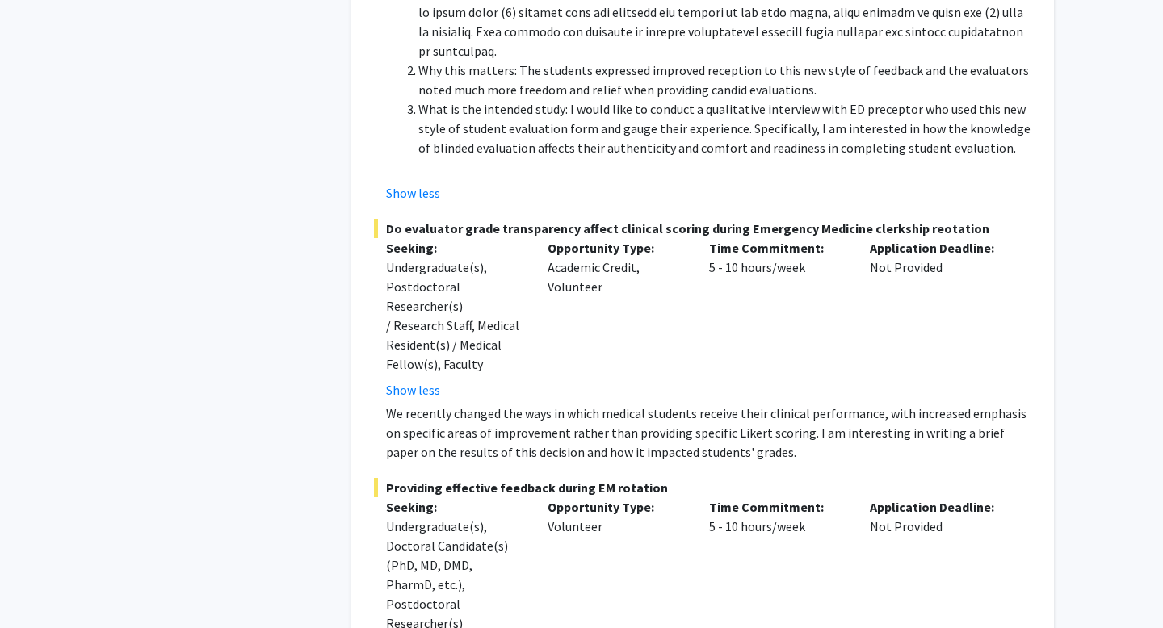
click at [571, 404] on p "We recently changed the ways in which medical students receive their clinical p…" at bounding box center [708, 433] width 645 height 58
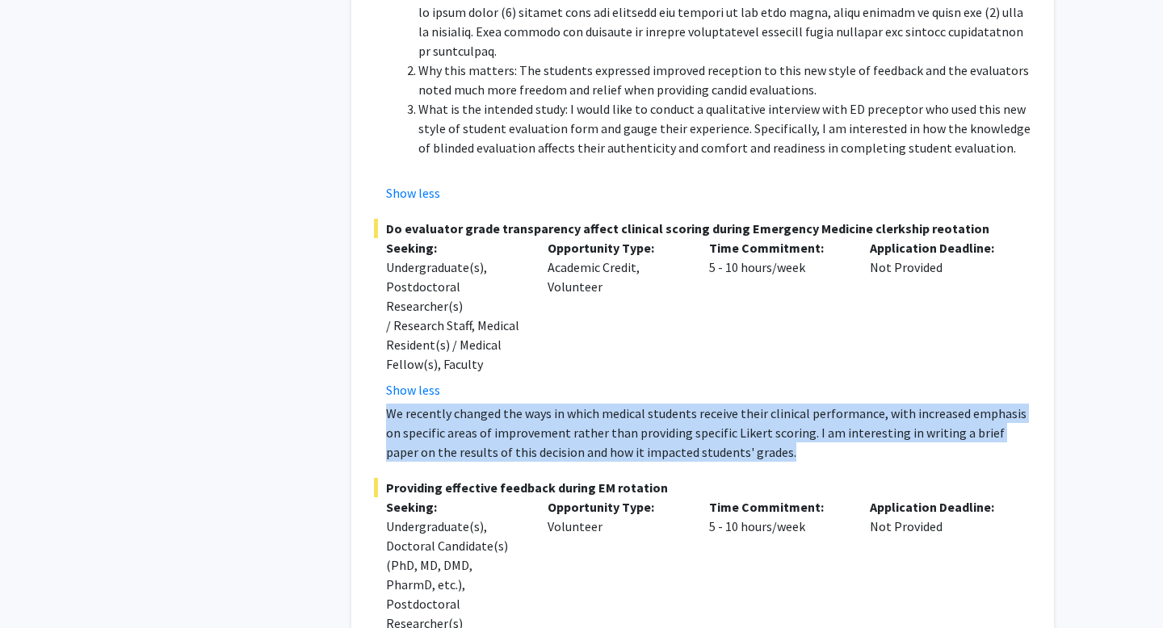
drag, startPoint x: 733, startPoint y: 415, endPoint x: 365, endPoint y: 373, distance: 369.9
click at [611, 404] on p "We recently changed the ways in which medical students receive their clinical p…" at bounding box center [708, 433] width 645 height 58
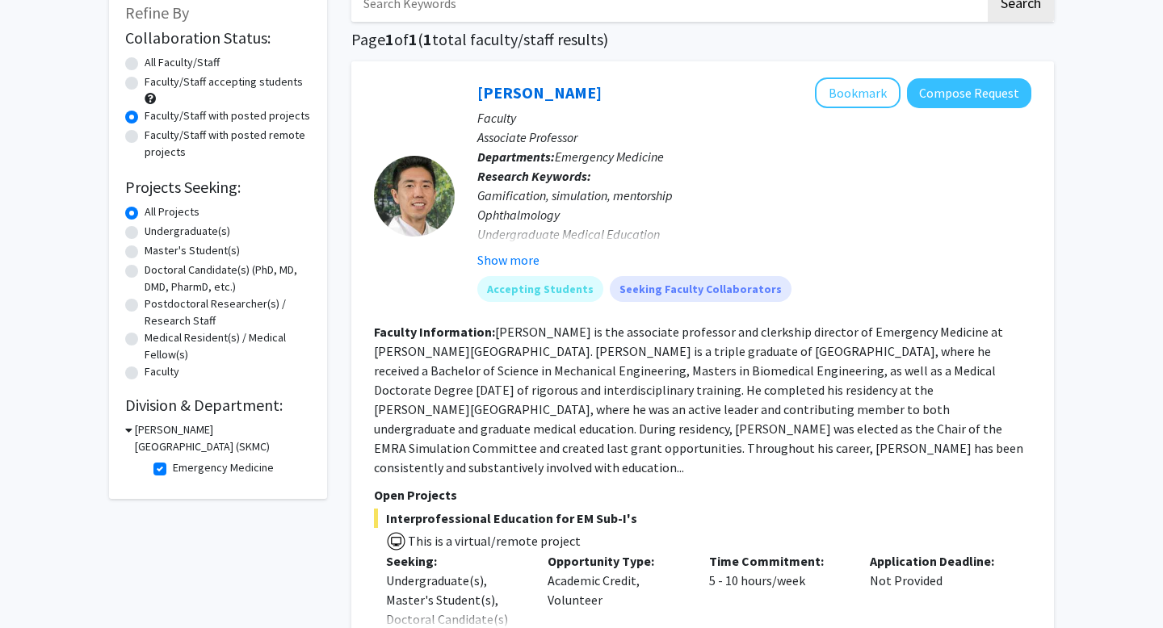
scroll to position [0, 0]
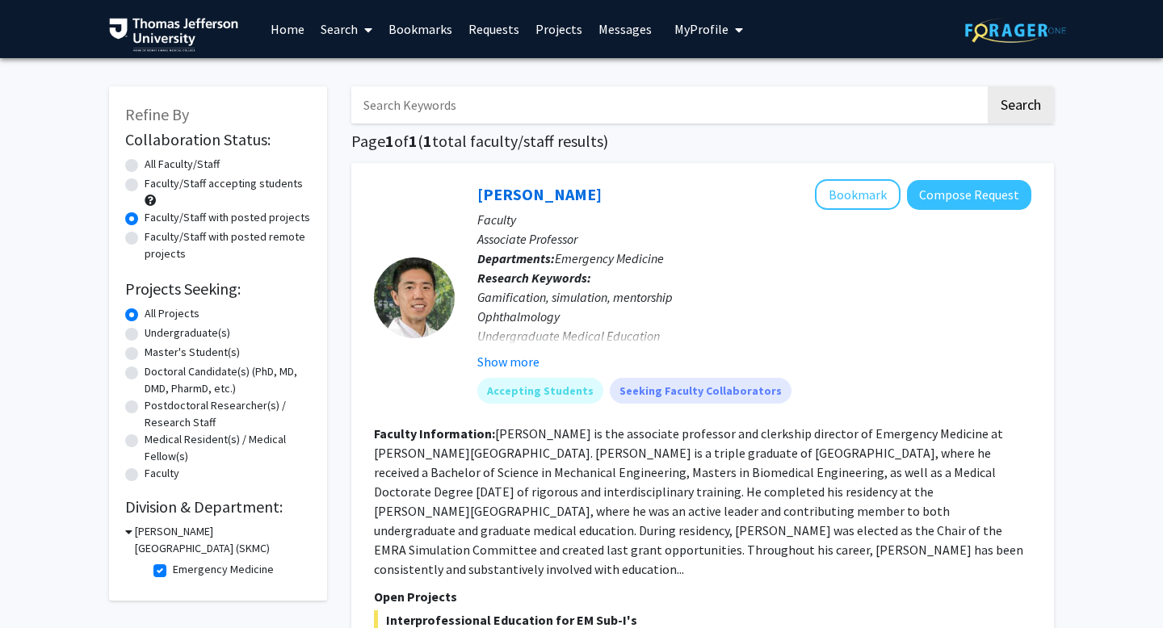
click at [954, 194] on button "Compose Request" at bounding box center [969, 195] width 124 height 30
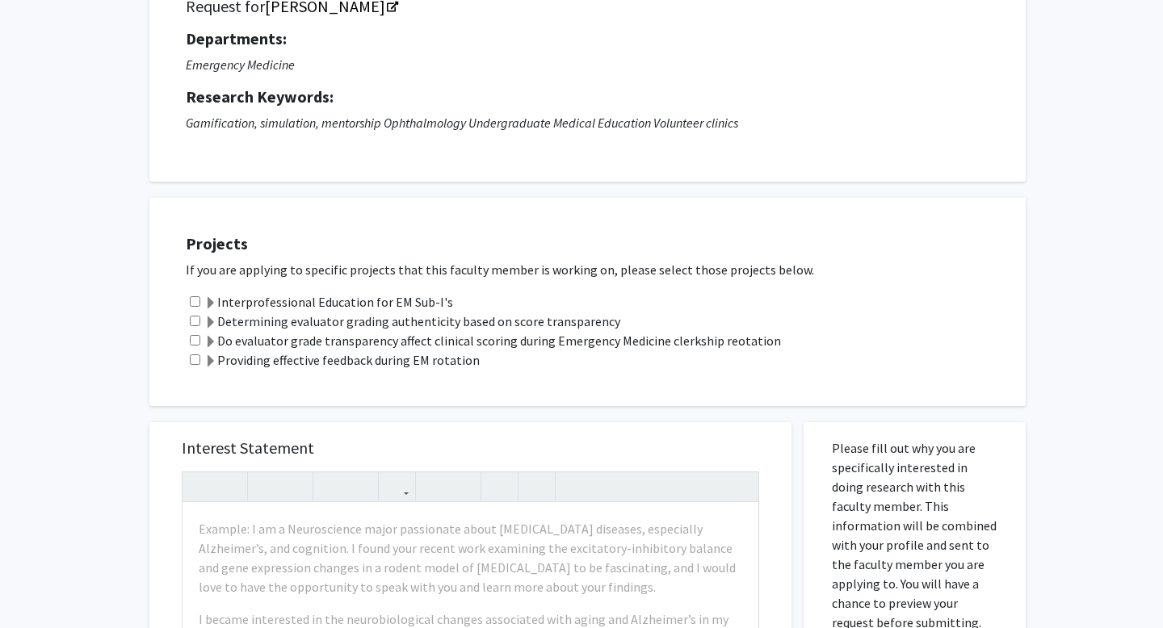
scroll to position [345, 0]
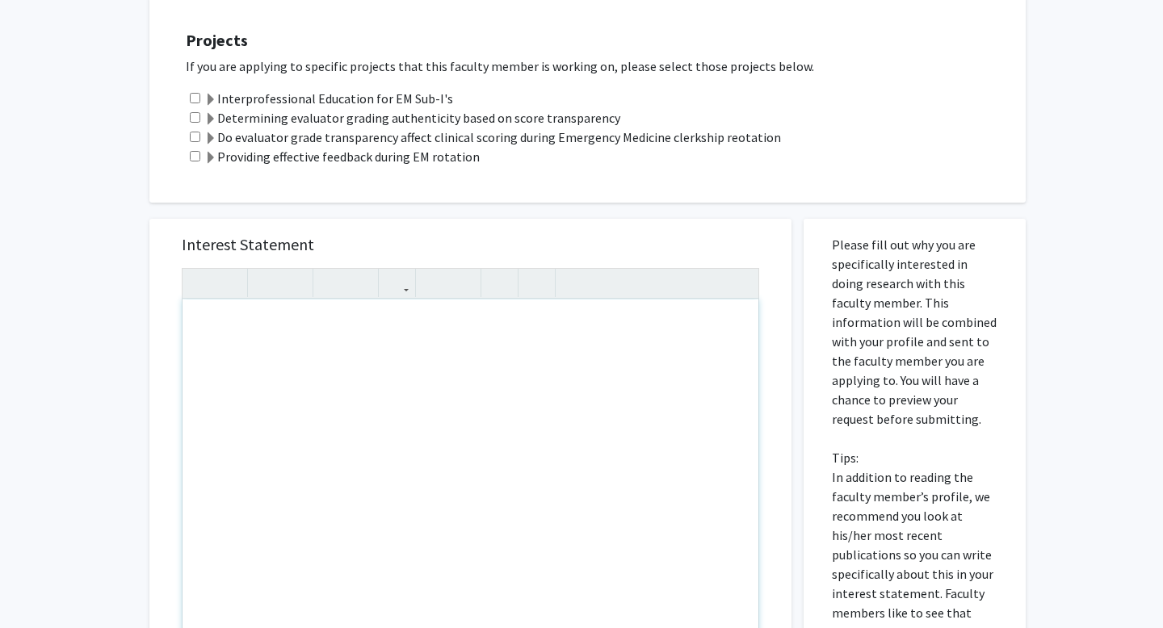
click at [377, 391] on div "Note to users with screen readers: Please press Alt+0 or Option+0 to deactivate…" at bounding box center [471, 485] width 576 height 370
paste div "Note to users with screen readers: Please press Alt+0 or Option+0 to deactivate…"
type textarea "<l>Ipsu Do. Sitam,</c><ad><e>Se doei te Incidi Utlab, etd M al e admini-veni qu…"
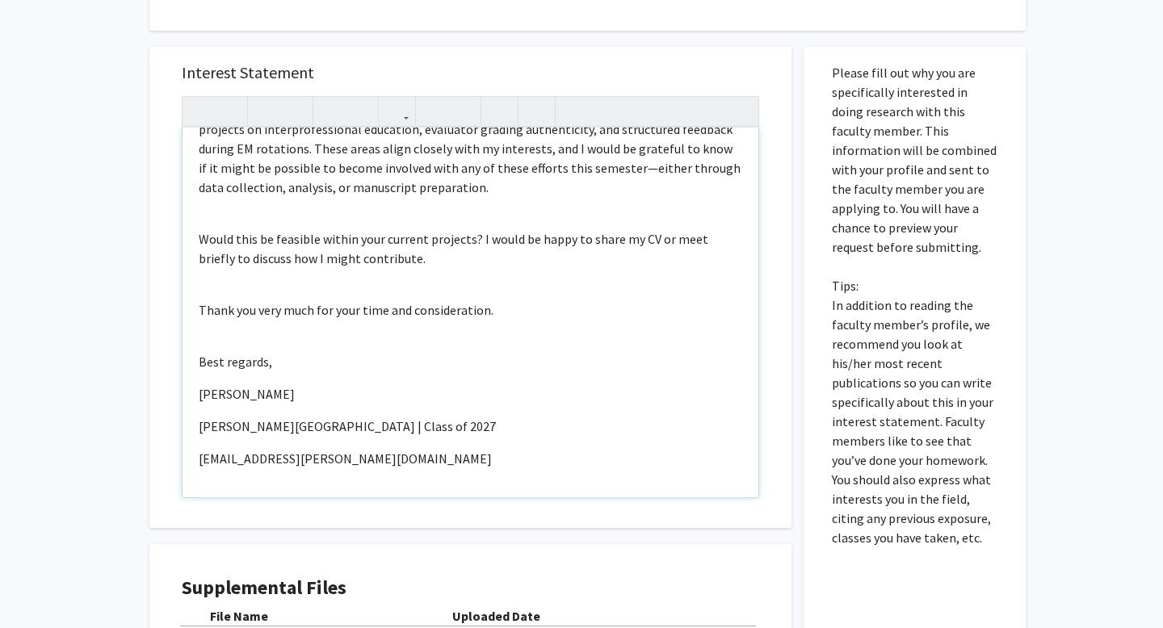
scroll to position [524, 0]
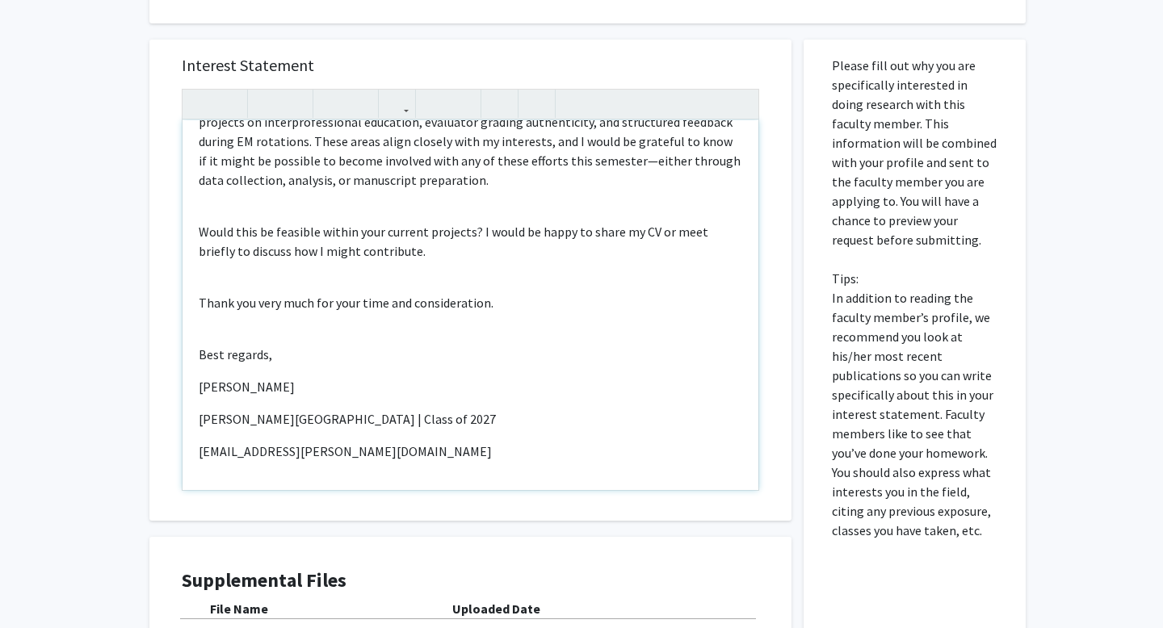
click at [437, 442] on p "[EMAIL_ADDRESS][PERSON_NAME][DOMAIN_NAME]" at bounding box center [471, 451] width 544 height 19
click at [376, 422] on p "[PERSON_NAME][GEOGRAPHIC_DATA] | Class of 2027" at bounding box center [471, 419] width 544 height 19
click at [454, 434] on div "Dear [PERSON_NAME], My name is [PERSON_NAME], and I am a second-year medical st…" at bounding box center [471, 305] width 576 height 370
click at [446, 414] on p "[PERSON_NAME][GEOGRAPHIC_DATA], Class of 2027" at bounding box center [471, 419] width 544 height 19
click at [470, 439] on div "Dear [PERSON_NAME], My name is [PERSON_NAME], and I am a second-year medical st…" at bounding box center [471, 305] width 576 height 370
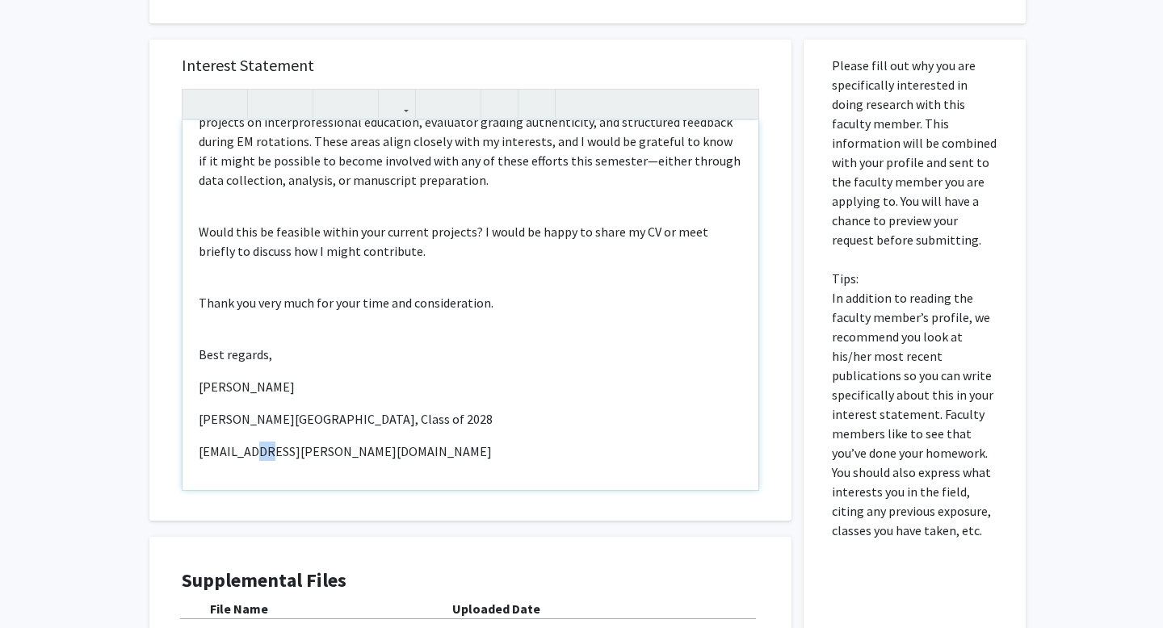
drag, startPoint x: 271, startPoint y: 452, endPoint x: 253, endPoint y: 452, distance: 18.6
click at [253, 452] on p "[EMAIL_ADDRESS][PERSON_NAME][DOMAIN_NAME]" at bounding box center [471, 451] width 544 height 19
drag, startPoint x: 275, startPoint y: 448, endPoint x: 201, endPoint y: 448, distance: 74.3
click at [201, 448] on p "[EMAIL_ADDRESS][PERSON_NAME][DOMAIN_NAME]" at bounding box center [471, 451] width 544 height 19
click at [397, 451] on p "[EMAIL_ADDRESS][DOMAIN_NAME]" at bounding box center [471, 451] width 544 height 19
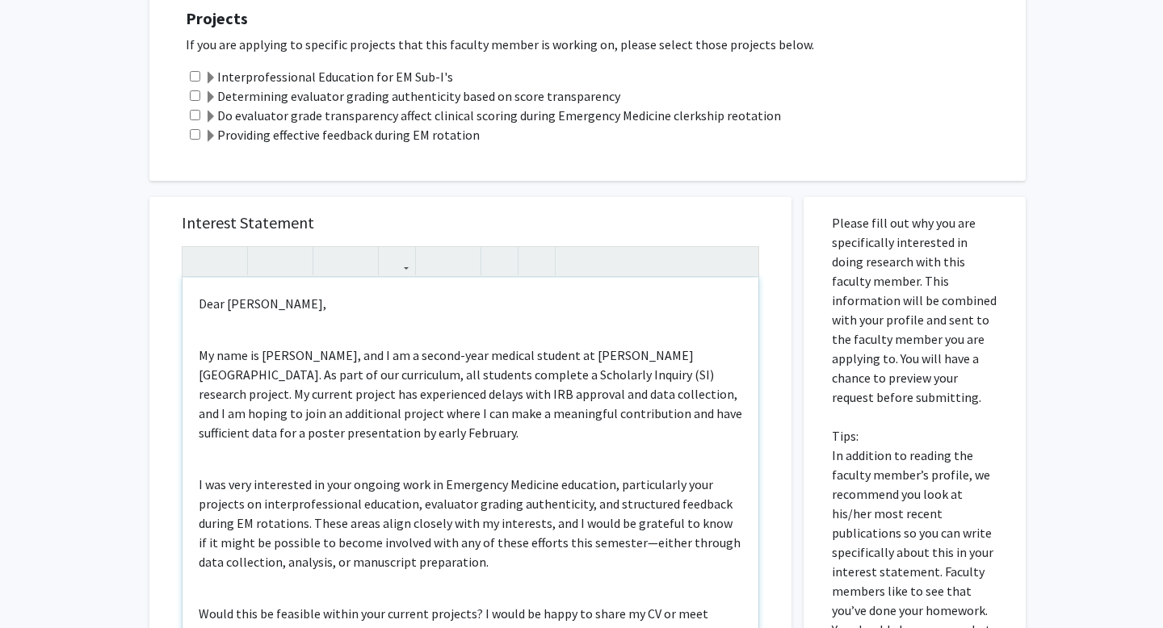
scroll to position [368, 0]
click at [428, 439] on p "My name is [PERSON_NAME], and I am a second-year medical student at [PERSON_NAM…" at bounding box center [471, 392] width 544 height 97
click at [432, 425] on p "My name is [PERSON_NAME], and I am a second-year medical student at [PERSON_NAM…" at bounding box center [471, 392] width 544 height 97
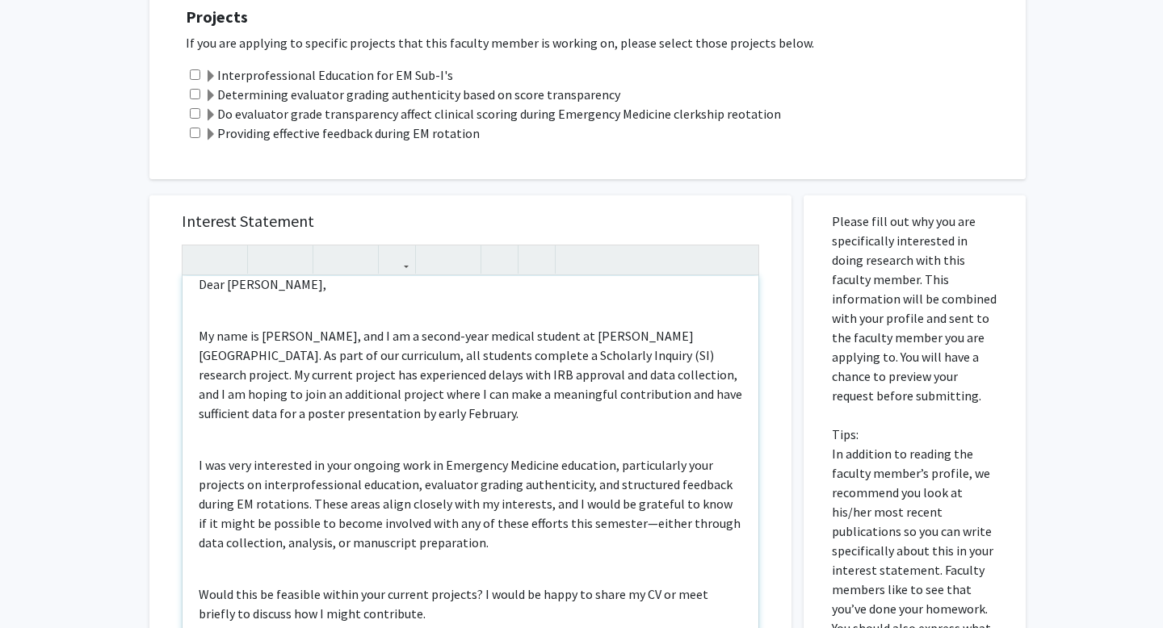
click at [421, 421] on p "My name is [PERSON_NAME], and I am a second-year medical student at [PERSON_NAM…" at bounding box center [471, 374] width 544 height 97
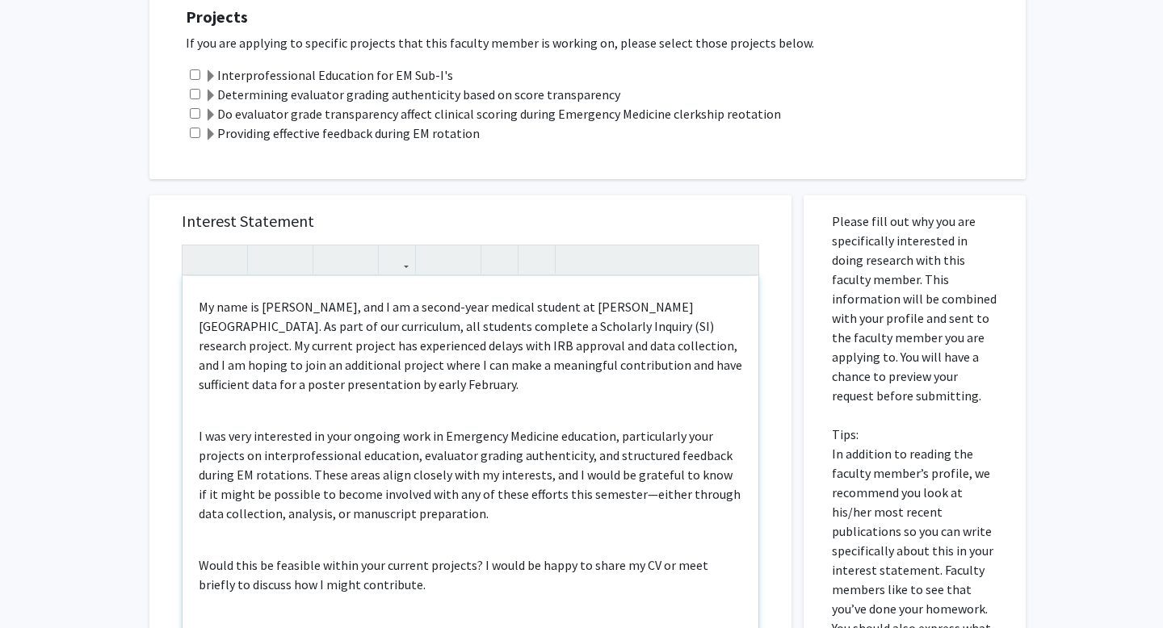
scroll to position [60, 0]
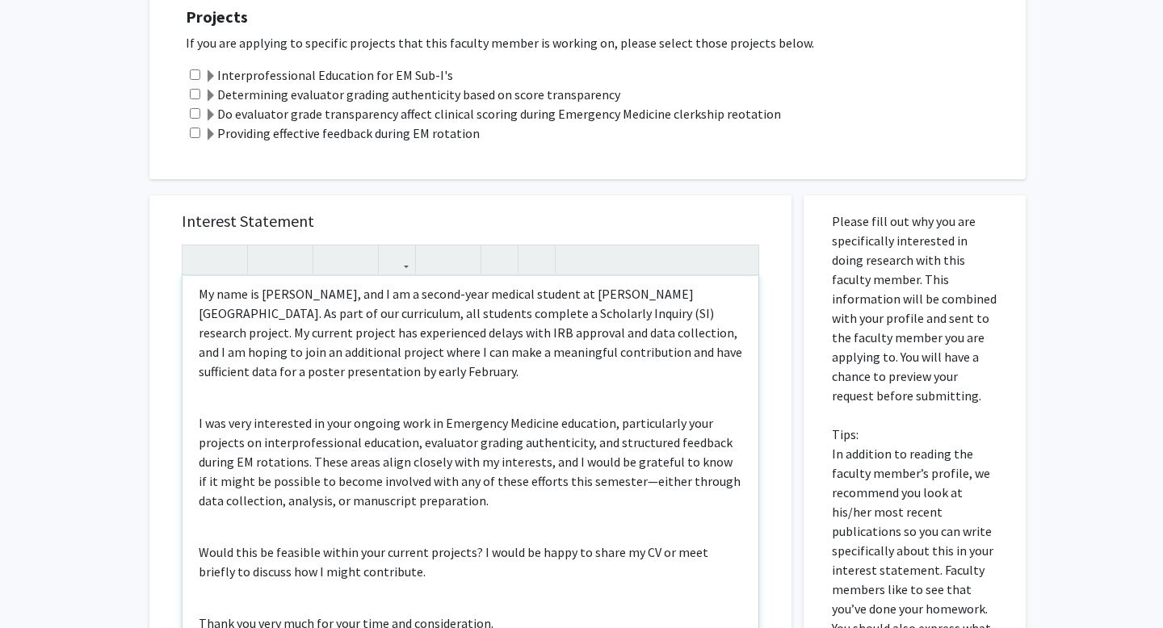
click at [406, 414] on p "I was very interested in your ongoing work in Emergency Medicine education, par…" at bounding box center [471, 462] width 544 height 97
click at [397, 399] on div "Dear [PERSON_NAME], My name is [PERSON_NAME], and I am a second-year medical st…" at bounding box center [471, 461] width 576 height 370
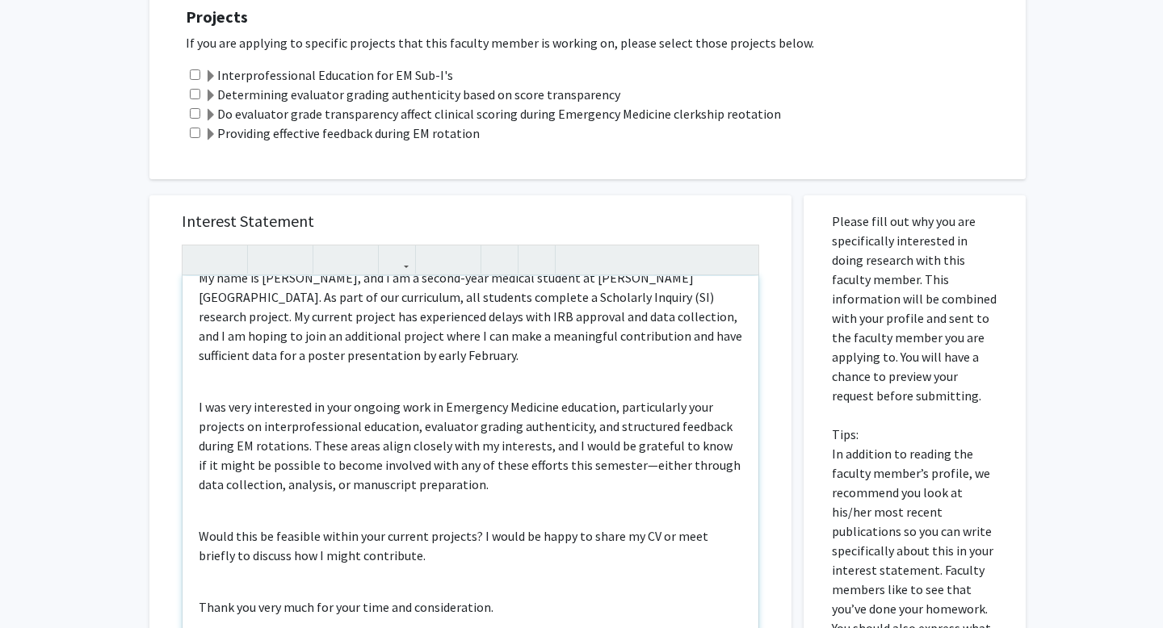
click at [313, 426] on p "I was very interested in your ongoing work in Emergency Medicine education, par…" at bounding box center [471, 445] width 544 height 97
click at [304, 424] on p "I was very interested in your ongoing work in Emergency Medicine education, par…" at bounding box center [471, 445] width 544 height 97
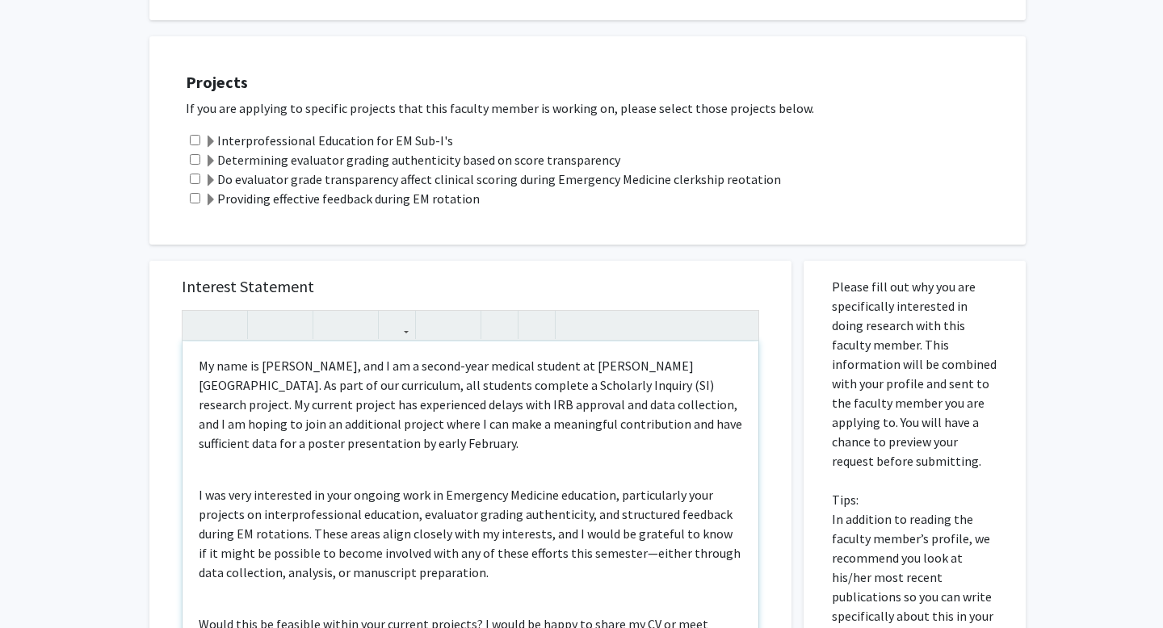
scroll to position [60, 0]
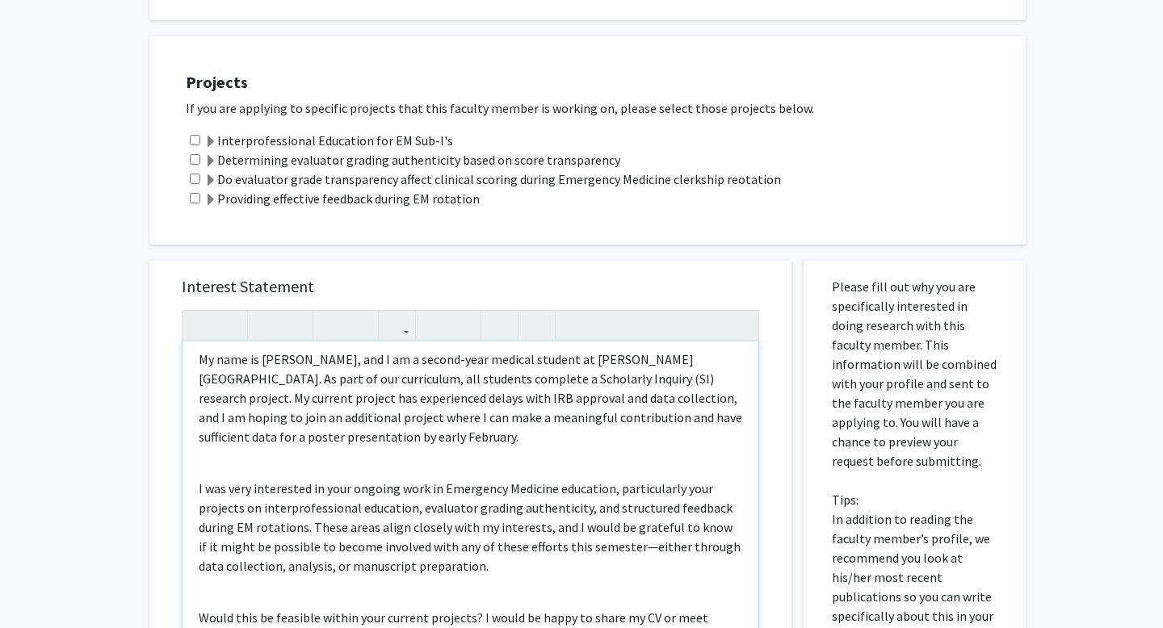
click at [309, 531] on p "I was very interested in your ongoing work in Emergency Medicine education, par…" at bounding box center [471, 527] width 544 height 97
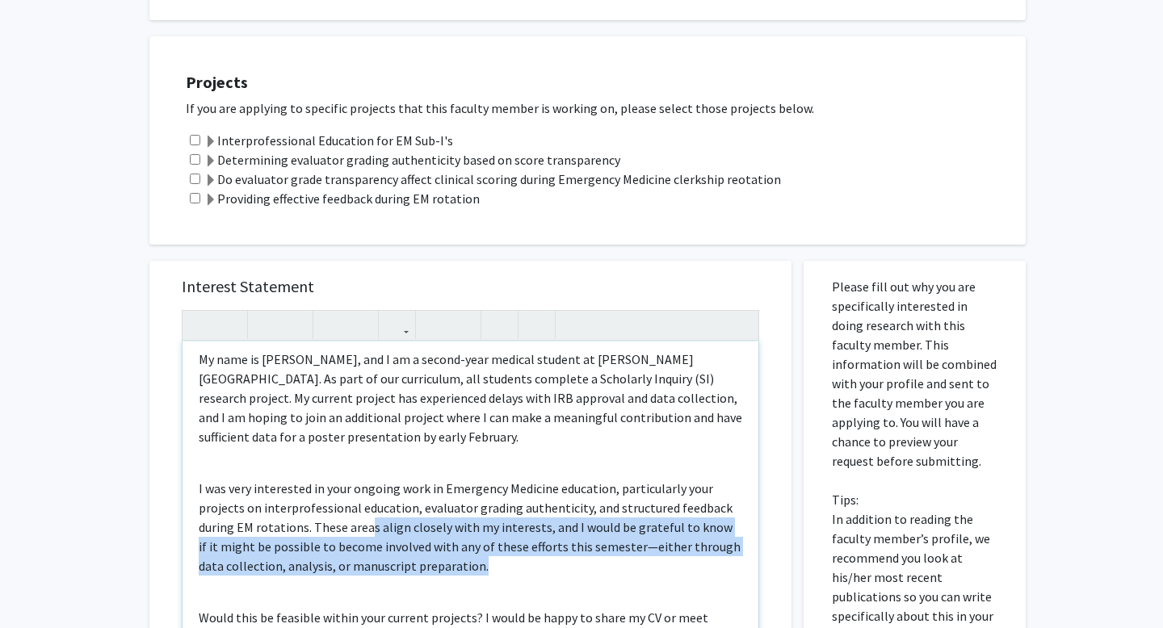
drag, startPoint x: 368, startPoint y: 532, endPoint x: 565, endPoint y: 562, distance: 198.7
click at [565, 562] on p "I was very interested in your ongoing work in Emergency Medicine education, par…" at bounding box center [471, 527] width 544 height 97
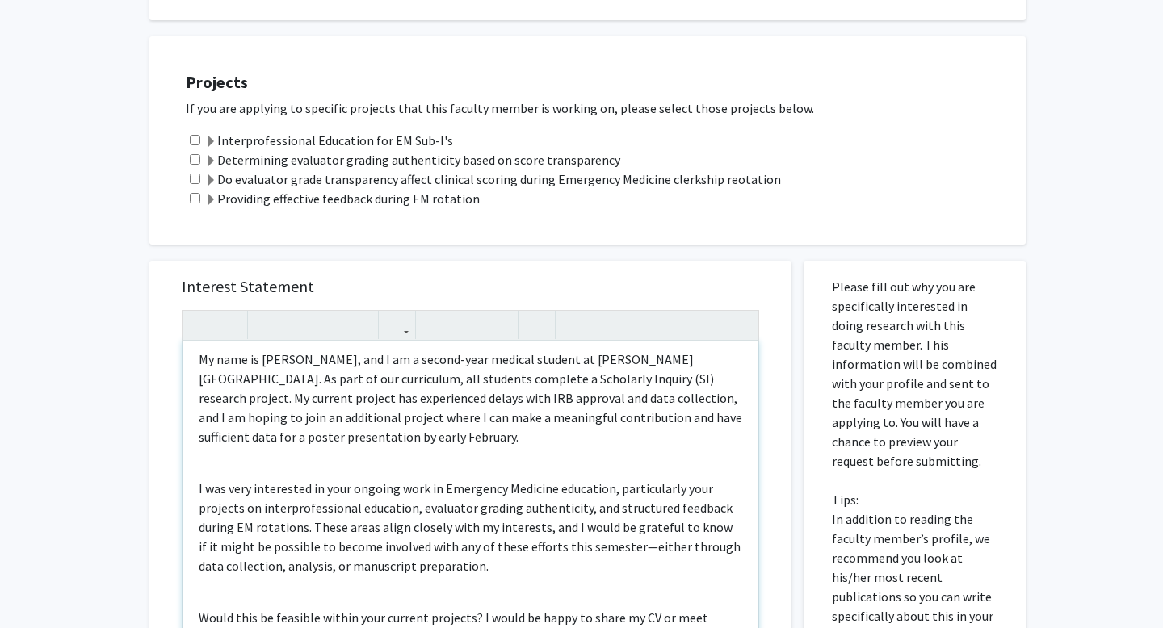
click at [523, 559] on p "I was very interested in your ongoing work in Emergency Medicine education, par…" at bounding box center [471, 527] width 544 height 97
drag, startPoint x: 563, startPoint y: 526, endPoint x: 311, endPoint y: 521, distance: 252.1
click at [311, 521] on p "I was very interested in your ongoing work in Emergency Medicine education, par…" at bounding box center [471, 527] width 544 height 97
click at [365, 548] on p "I was very interested in your ongoing work in Emergency Medicine education, par…" at bounding box center [471, 527] width 544 height 97
click at [416, 549] on p "I was very interested in your ongoing work in Emergency Medicine education, par…" at bounding box center [471, 527] width 544 height 97
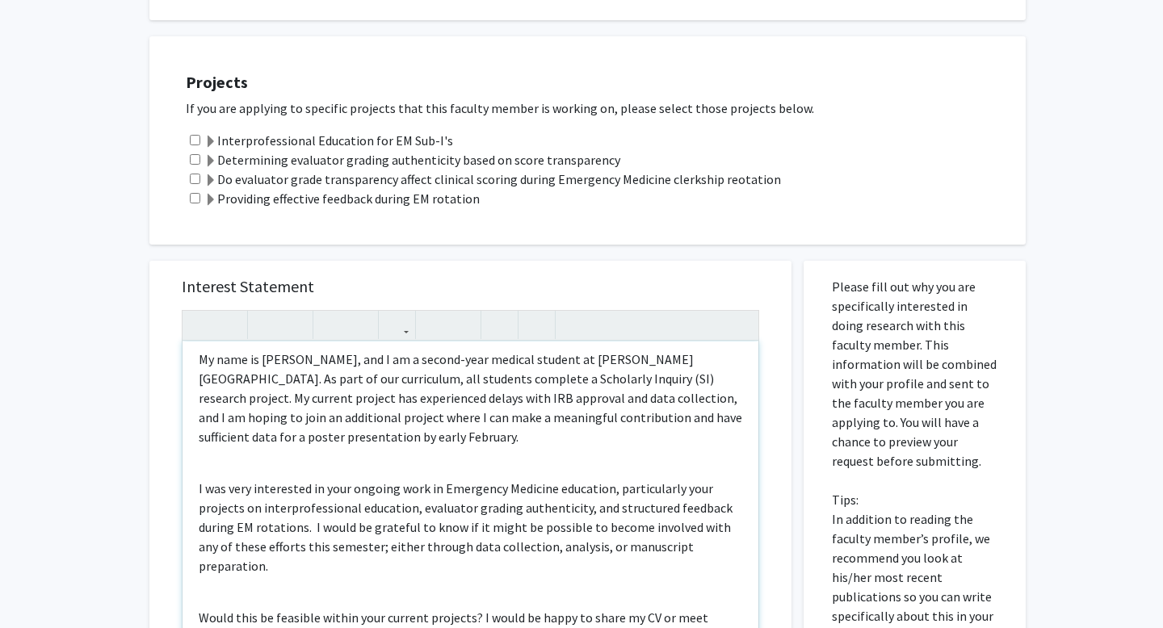
click at [309, 527] on p "I was very interested in your ongoing work in Emergency Medicine education, par…" at bounding box center [471, 527] width 544 height 97
click at [461, 562] on div "Dear [PERSON_NAME], My name is [PERSON_NAME], and I am a second-year medical st…" at bounding box center [471, 527] width 576 height 370
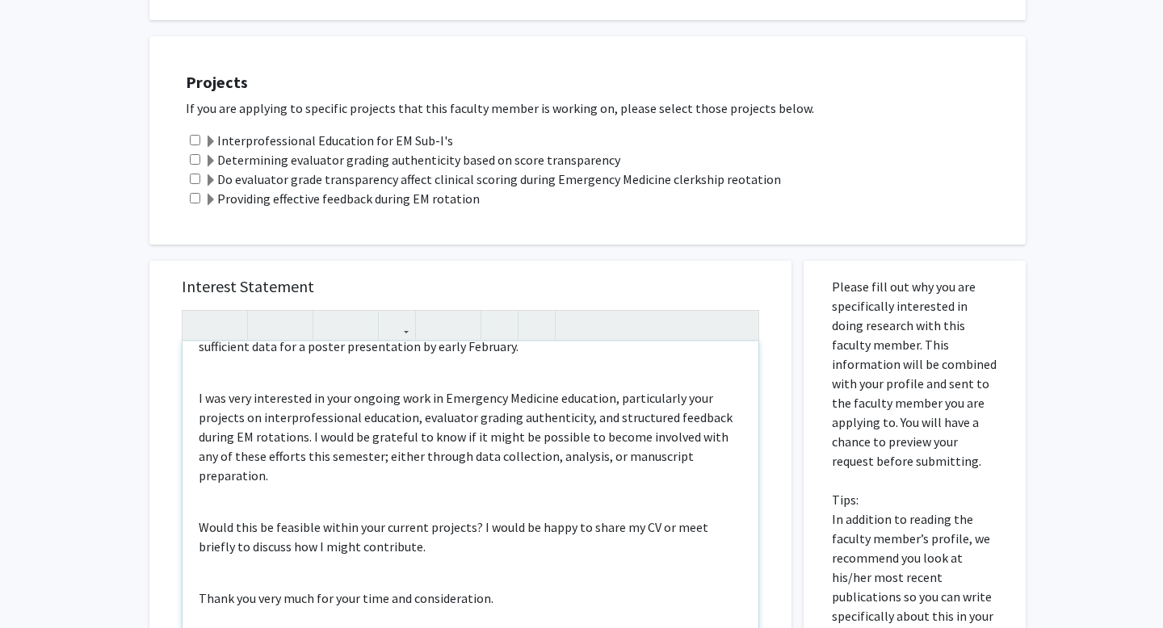
scroll to position [162, 0]
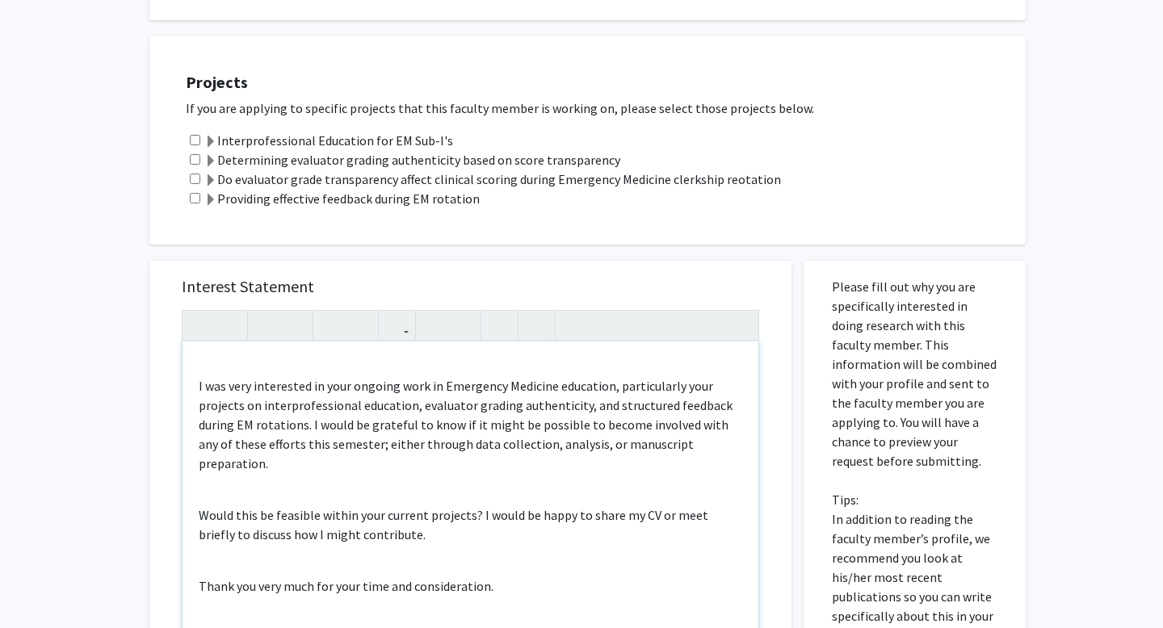
click at [242, 385] on p "I was very interested in your ongoing work in Emergency Medicine education, par…" at bounding box center [471, 424] width 544 height 97
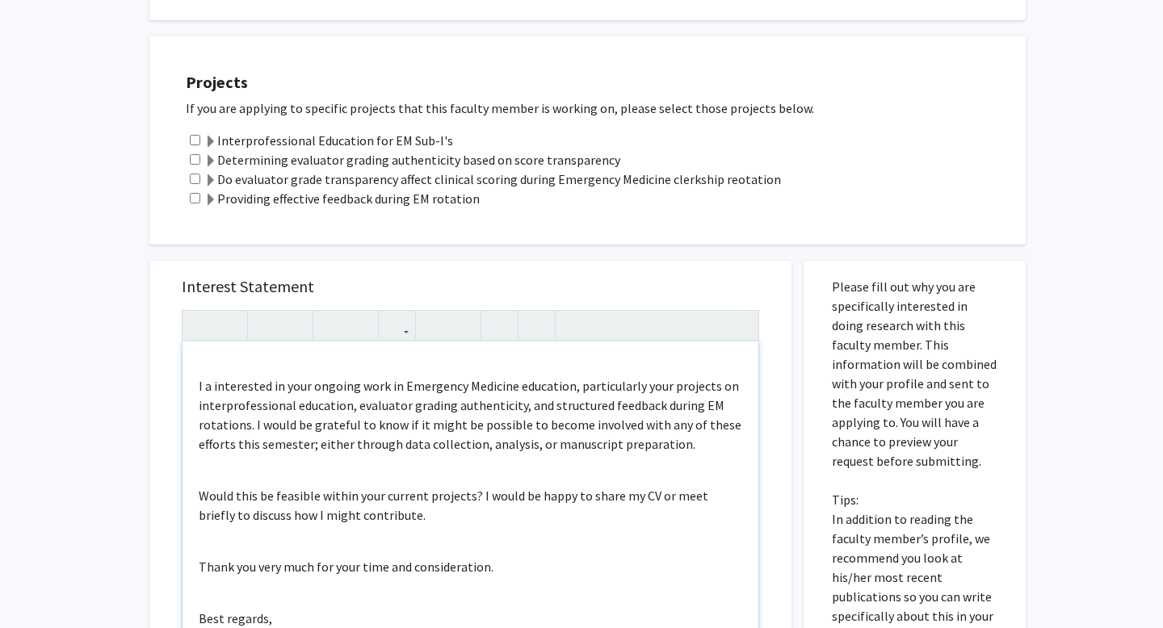
type textarea "<p>Dear [PERSON_NAME],</p><br><p>My name is [PERSON_NAME], and I am a second-ye…"
click at [414, 424] on p "I am interested in your ongoing work in Emergency Medicine education, particula…" at bounding box center [471, 415] width 544 height 78
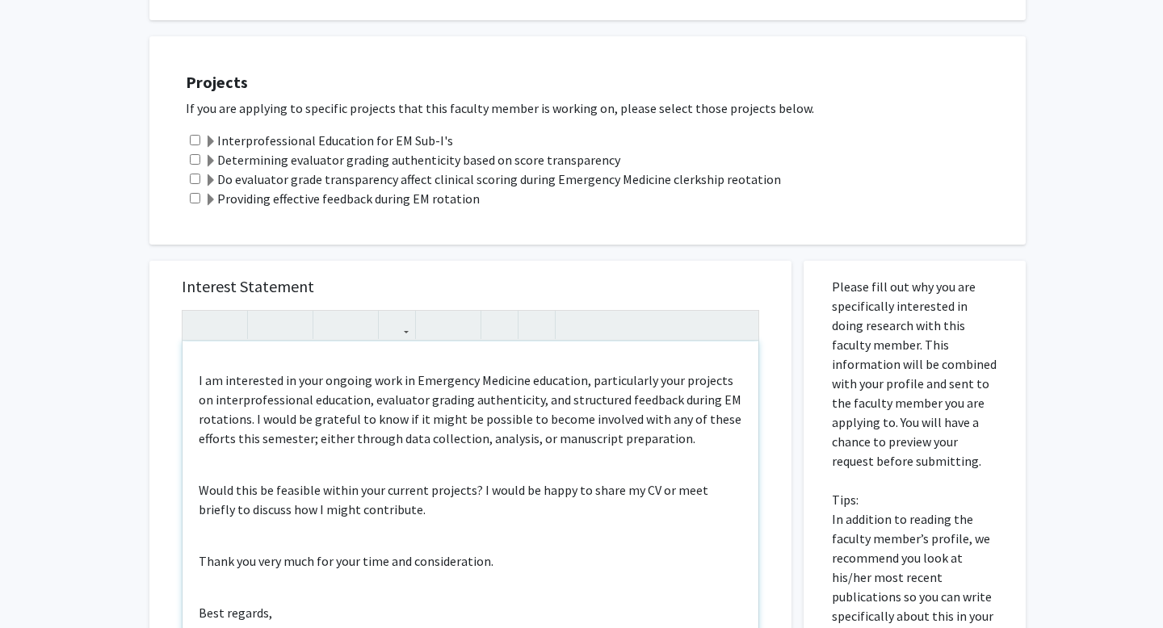
click at [283, 435] on p "I am interested in your ongoing work in Emergency Medicine education, particula…" at bounding box center [471, 410] width 544 height 78
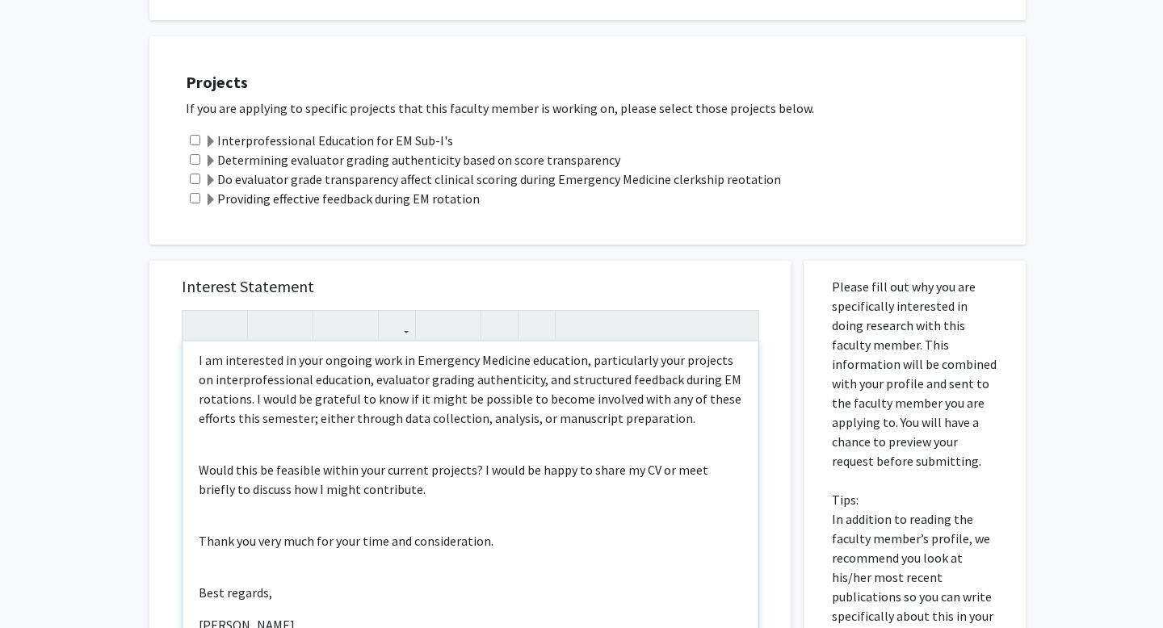
scroll to position [191, 0]
click at [680, 411] on p "I am interested in your ongoing work in Emergency Medicine education, particula…" at bounding box center [471, 387] width 544 height 78
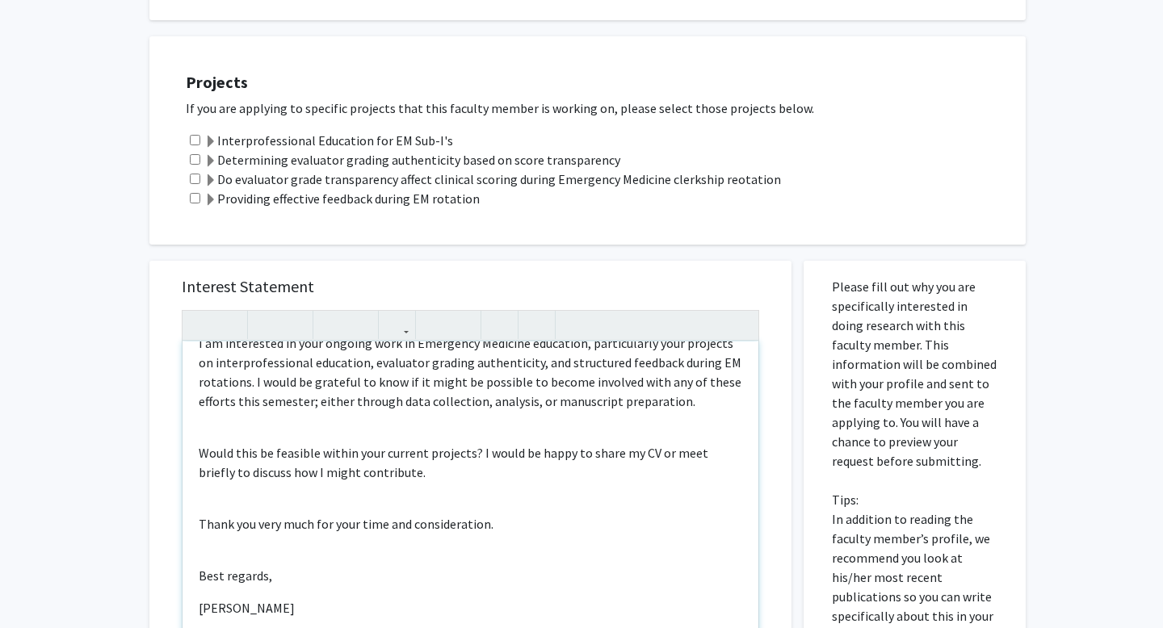
click at [418, 483] on div "Dear [PERSON_NAME], My name is [PERSON_NAME], and I am a second-year medical st…" at bounding box center [471, 527] width 576 height 370
click at [418, 472] on p "Would this be feasible within your current projects? I would be happy to share …" at bounding box center [471, 462] width 544 height 39
click at [418, 424] on div "Dear [PERSON_NAME], My name is [PERSON_NAME], and I am a second-year medical st…" at bounding box center [471, 527] width 576 height 370
click at [417, 468] on p "Would this be feasible within your current projects? I would be happy to share …" at bounding box center [471, 462] width 544 height 39
click at [433, 467] on p "Would this be feasible within your current projects? I would be happy to share …" at bounding box center [471, 462] width 544 height 39
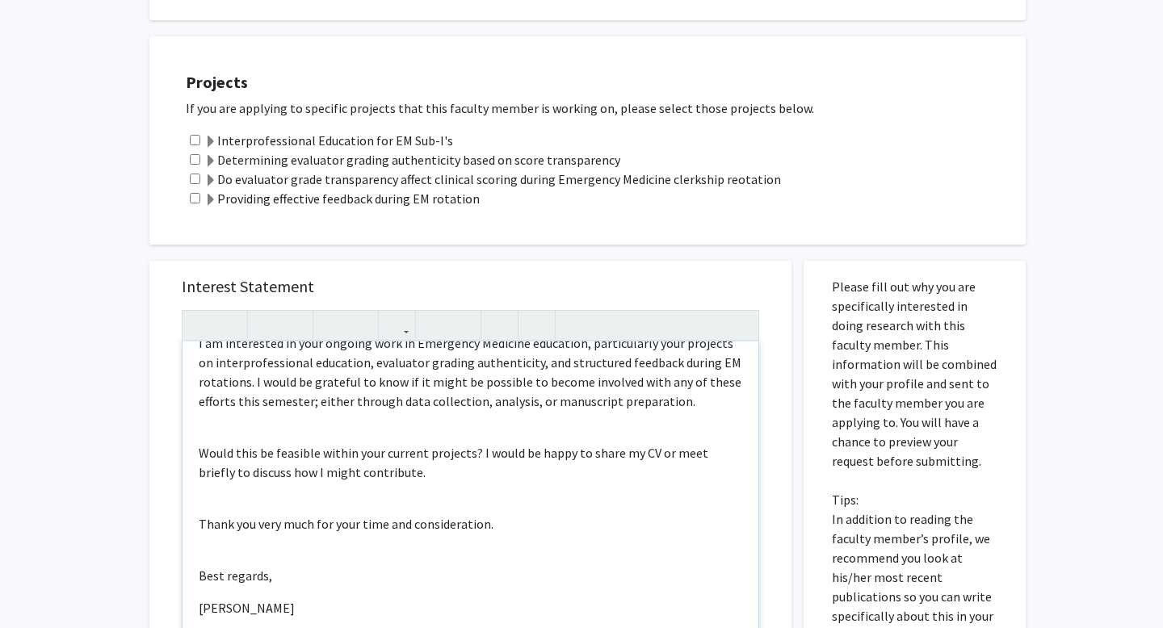
click at [516, 520] on p "Thank you very much for your time and consideration." at bounding box center [471, 524] width 544 height 19
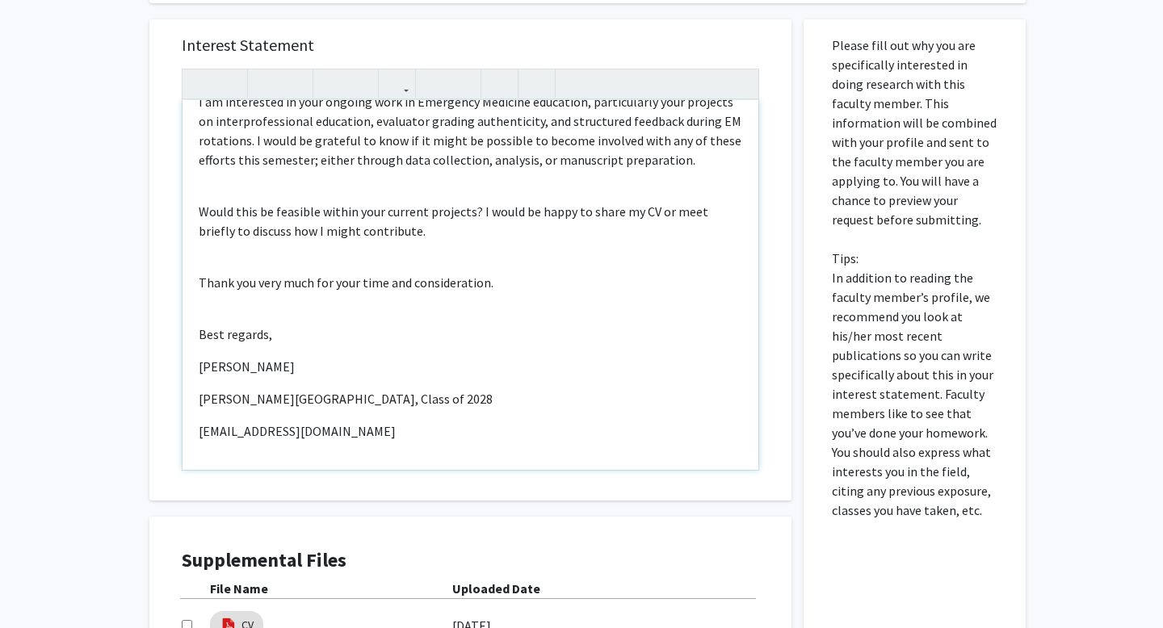
scroll to position [545, 0]
click at [397, 432] on p "[EMAIL_ADDRESS][DOMAIN_NAME]" at bounding box center [471, 430] width 544 height 19
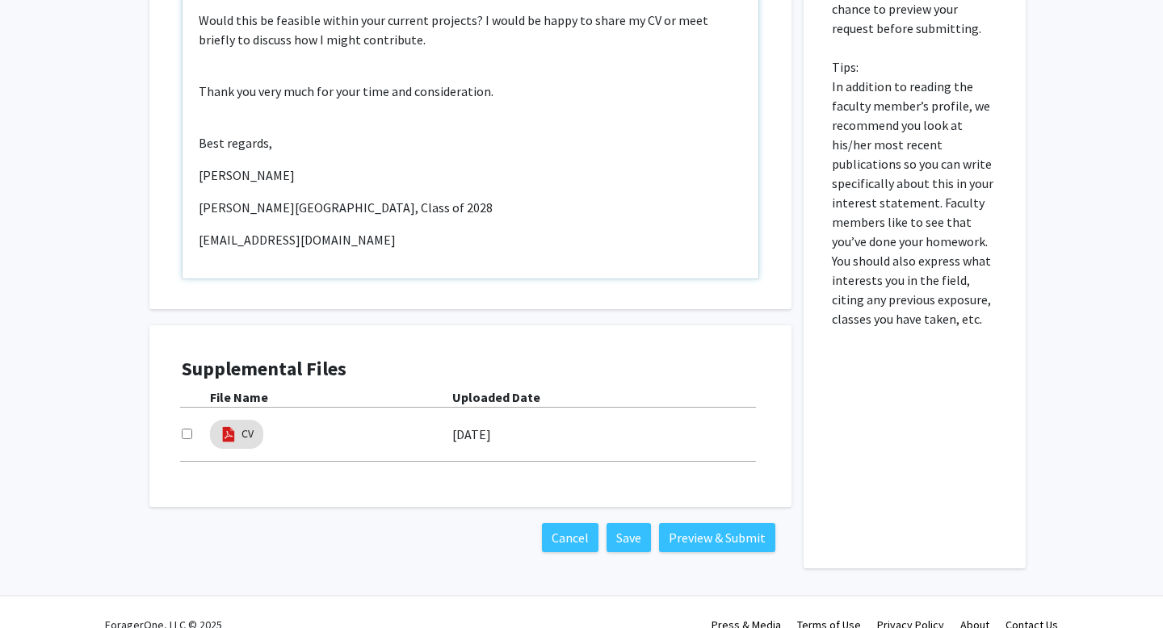
scroll to position [734, 0]
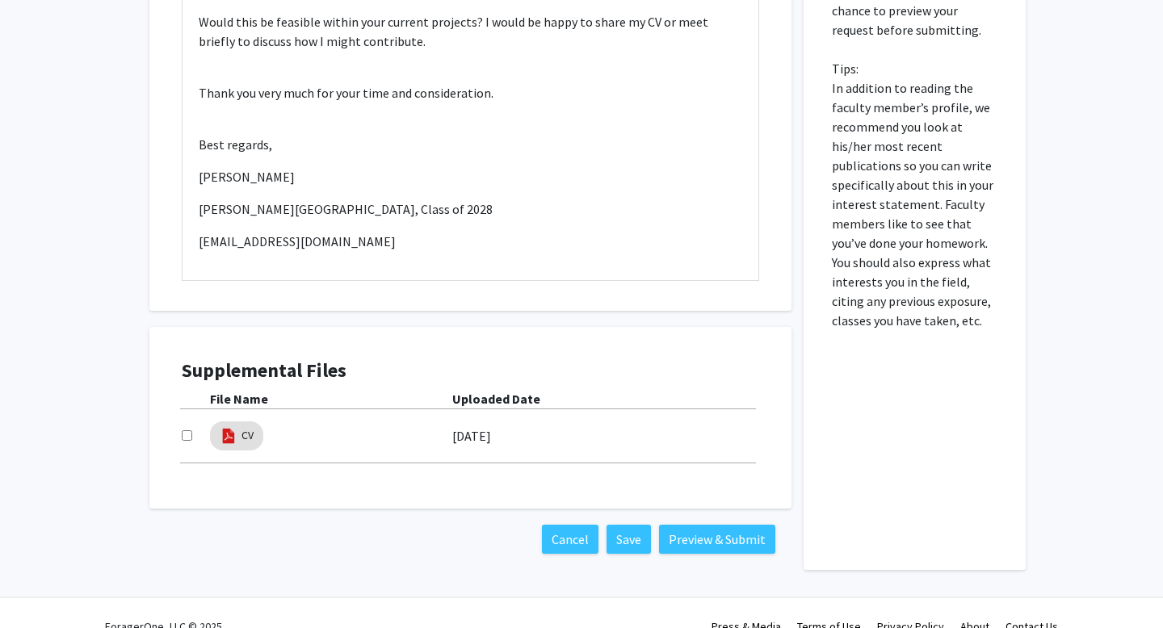
click at [188, 437] on input "checkbox" at bounding box center [187, 436] width 11 height 11
checkbox input "true"
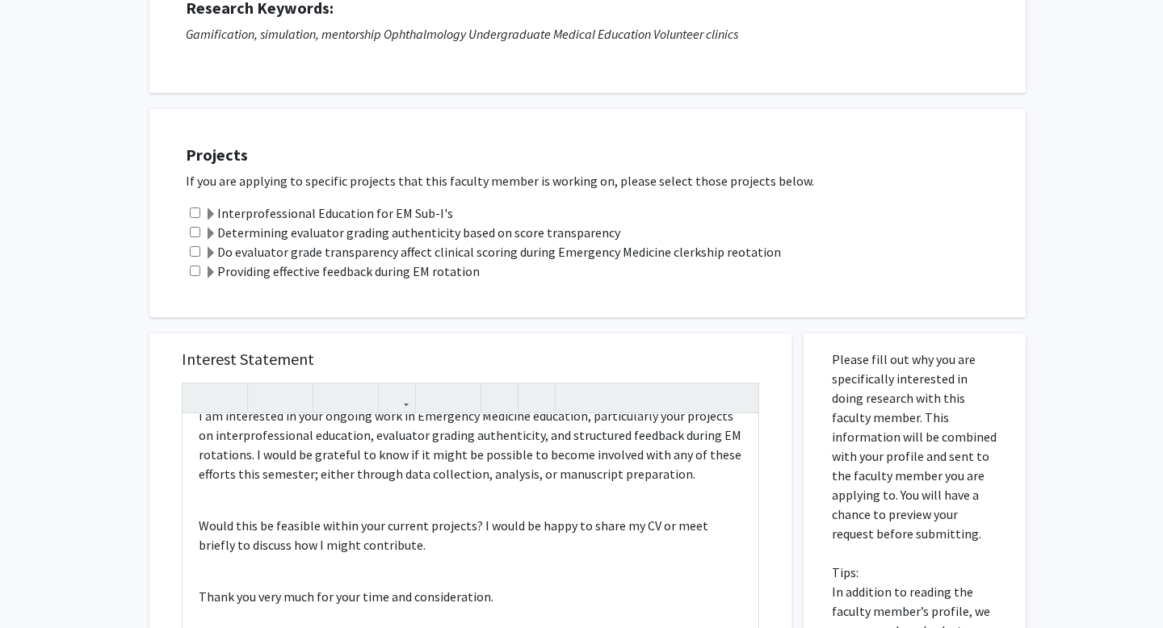
scroll to position [0, 0]
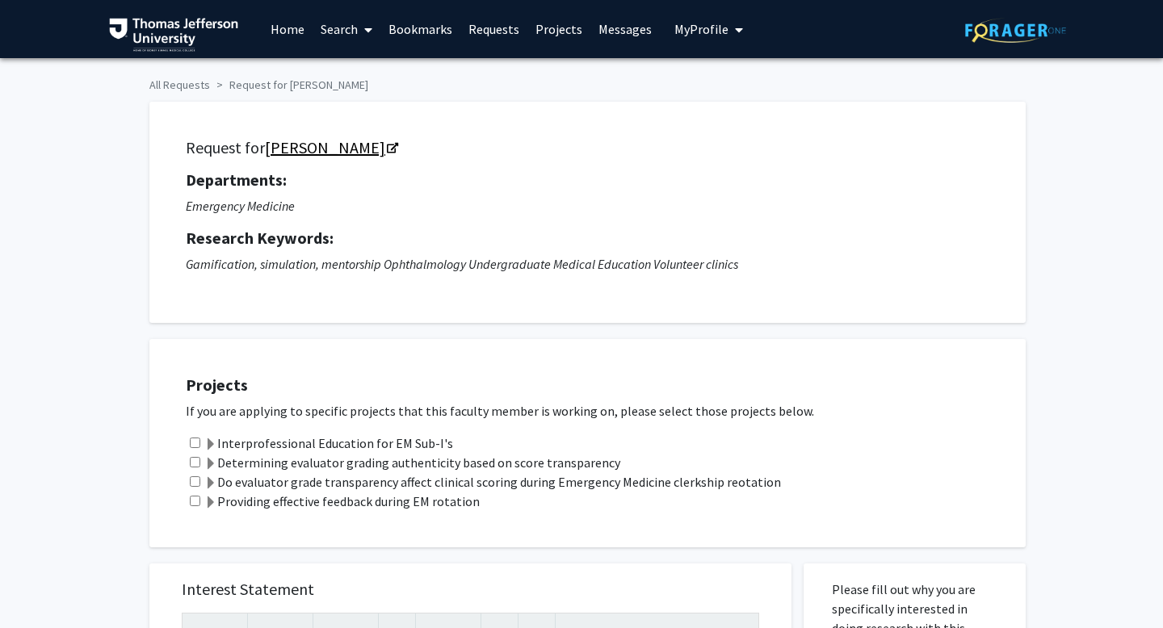
drag, startPoint x: 259, startPoint y: 146, endPoint x: 367, endPoint y: 144, distance: 107.5
click at [367, 144] on h5 "Request for [PERSON_NAME]" at bounding box center [588, 147] width 804 height 19
click at [387, 145] on icon "Opens in a new tab" at bounding box center [392, 149] width 11 height 11
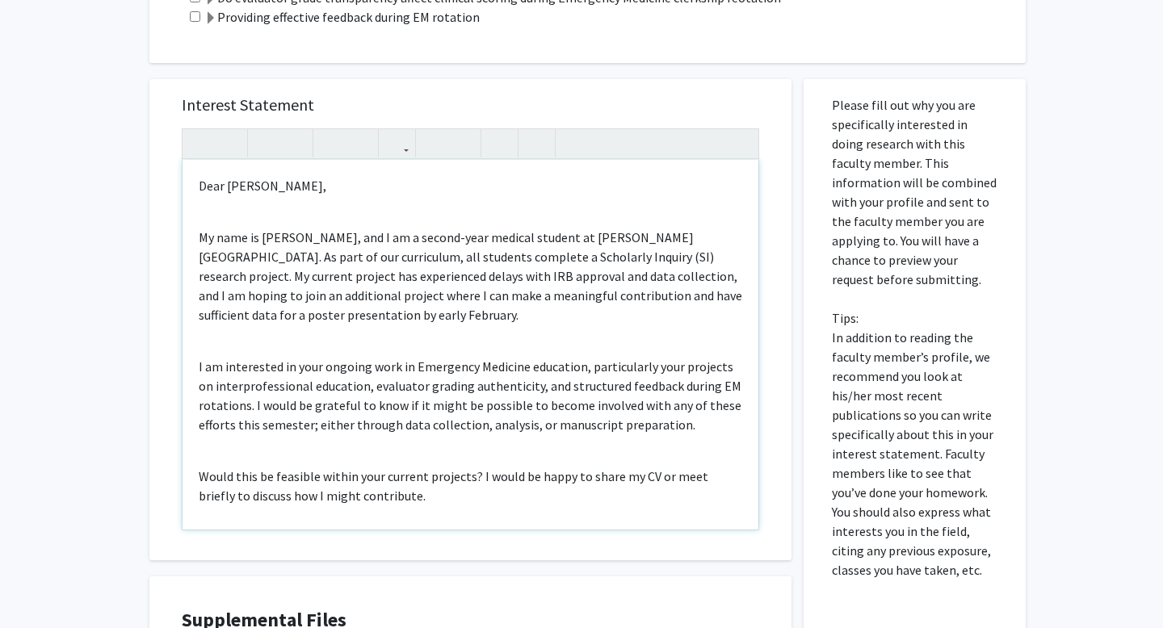
click at [244, 223] on div "Dear [PERSON_NAME], My name is [PERSON_NAME], and I am a second-year medical st…" at bounding box center [471, 345] width 576 height 370
click at [483, 302] on p "My name is [PERSON_NAME], and I am a second-year medical student at [PERSON_NAM…" at bounding box center [471, 276] width 544 height 97
click at [451, 322] on p "My name is [PERSON_NAME], and I am a second-year medical student at [PERSON_NAM…" at bounding box center [471, 276] width 544 height 97
click at [458, 313] on p "My name is [PERSON_NAME], and I am a second-year medical student at [PERSON_NAM…" at bounding box center [471, 276] width 544 height 97
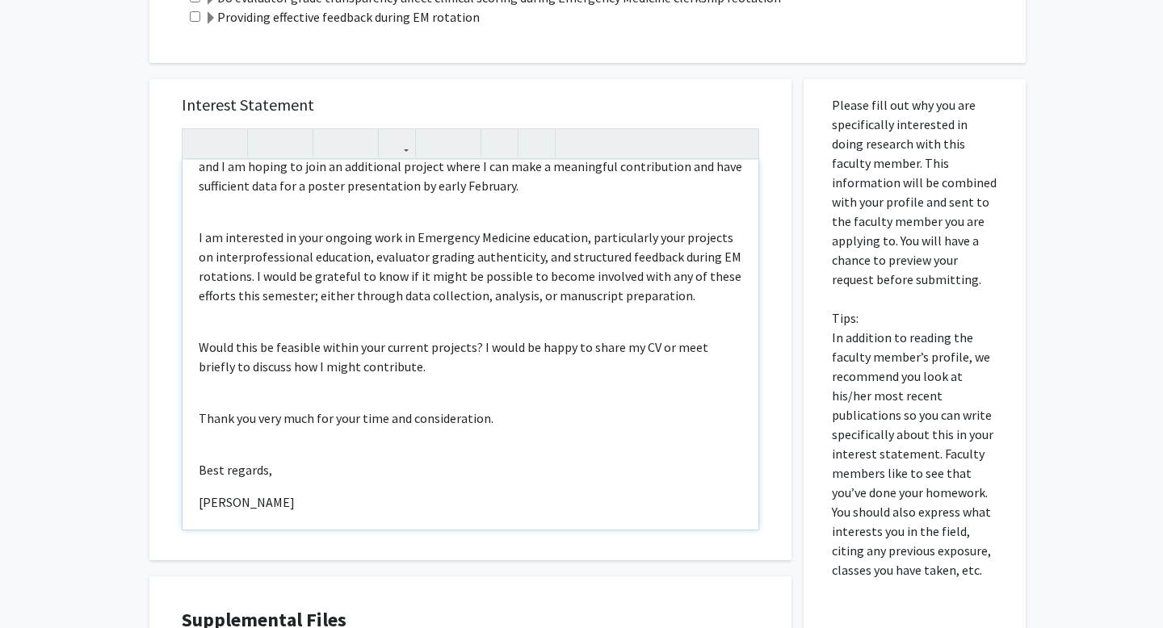
scroll to position [133, 0]
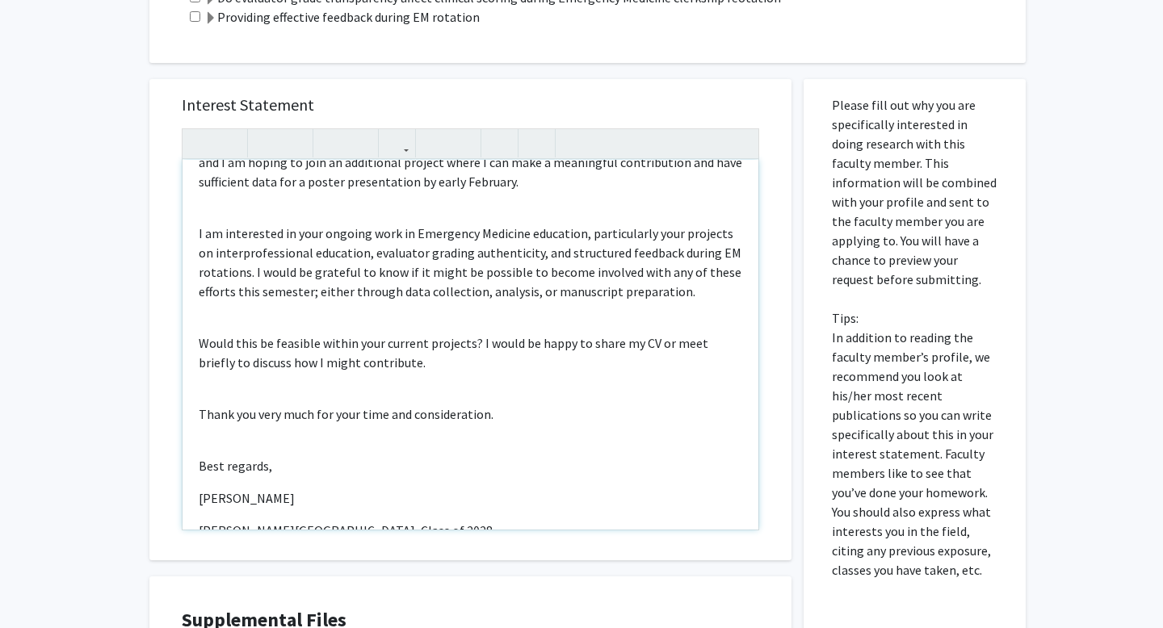
click at [404, 351] on p "Would this be feasible within your current projects? I would be happy to share …" at bounding box center [471, 353] width 544 height 39
click at [404, 361] on p "Would this be feasible within your current projects? I would be happy to share …" at bounding box center [471, 353] width 544 height 39
click at [439, 372] on div "Dear [PERSON_NAME], My name is [PERSON_NAME], and I am a second-year medical st…" at bounding box center [471, 345] width 576 height 370
click at [485, 406] on p "Thank you very much for your time and consideration." at bounding box center [471, 414] width 544 height 19
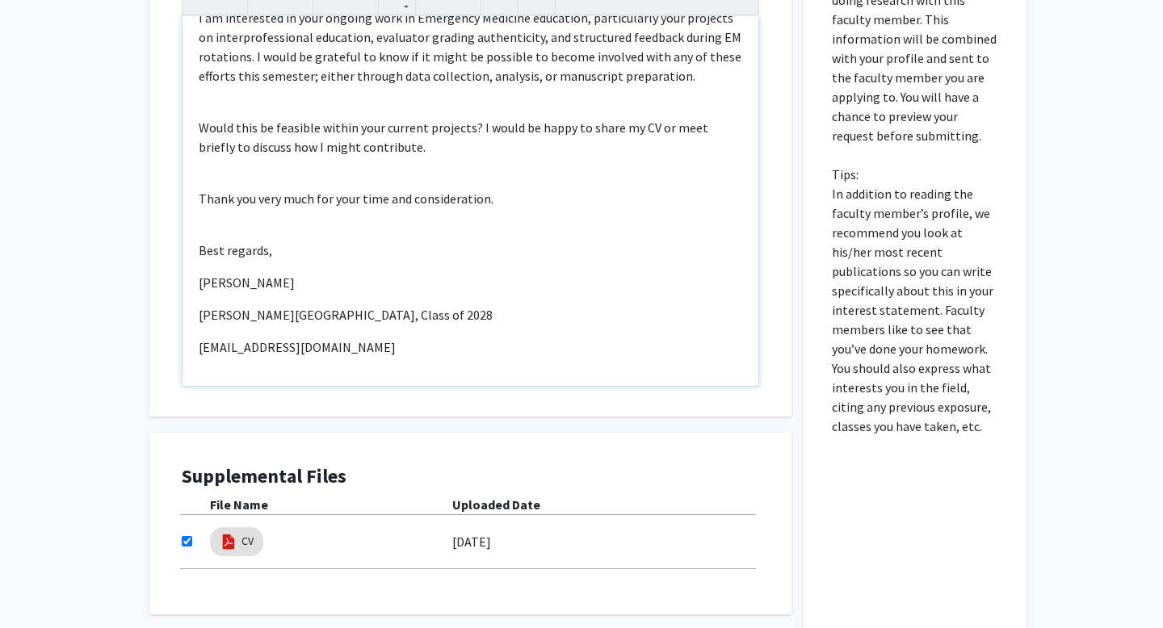
scroll to position [647, 0]
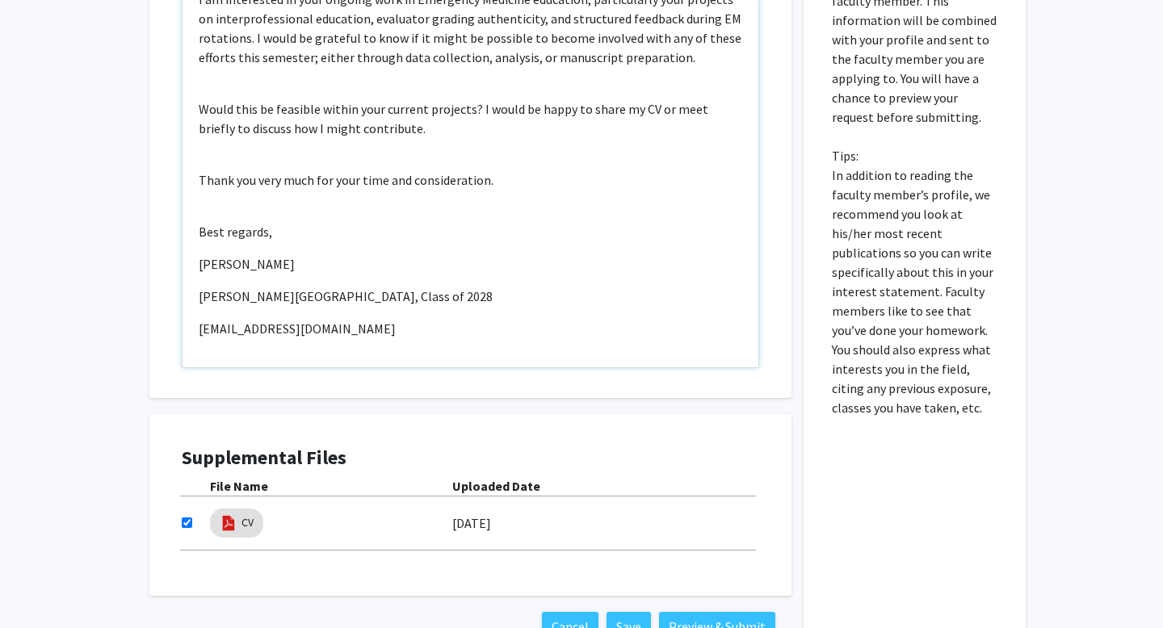
click at [409, 317] on div "Dear [PERSON_NAME], My name is [PERSON_NAME], and I am a second-year medical st…" at bounding box center [471, 183] width 576 height 370
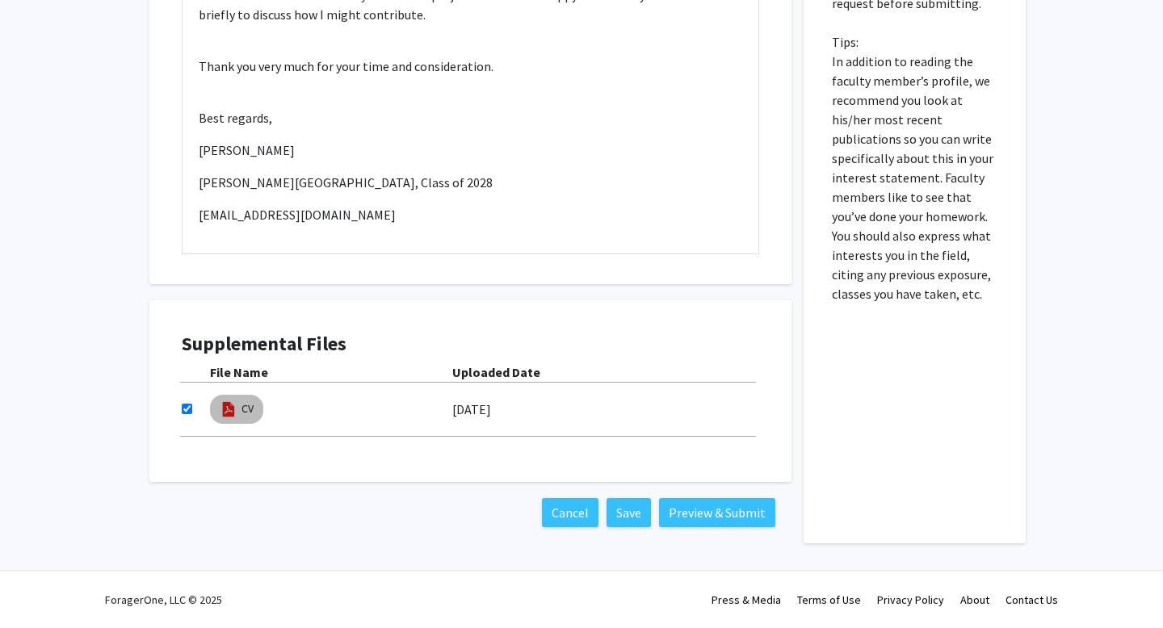
click at [235, 407] on img at bounding box center [229, 410] width 18 height 18
click at [243, 408] on link "CV" at bounding box center [248, 409] width 12 height 17
select select "custom"
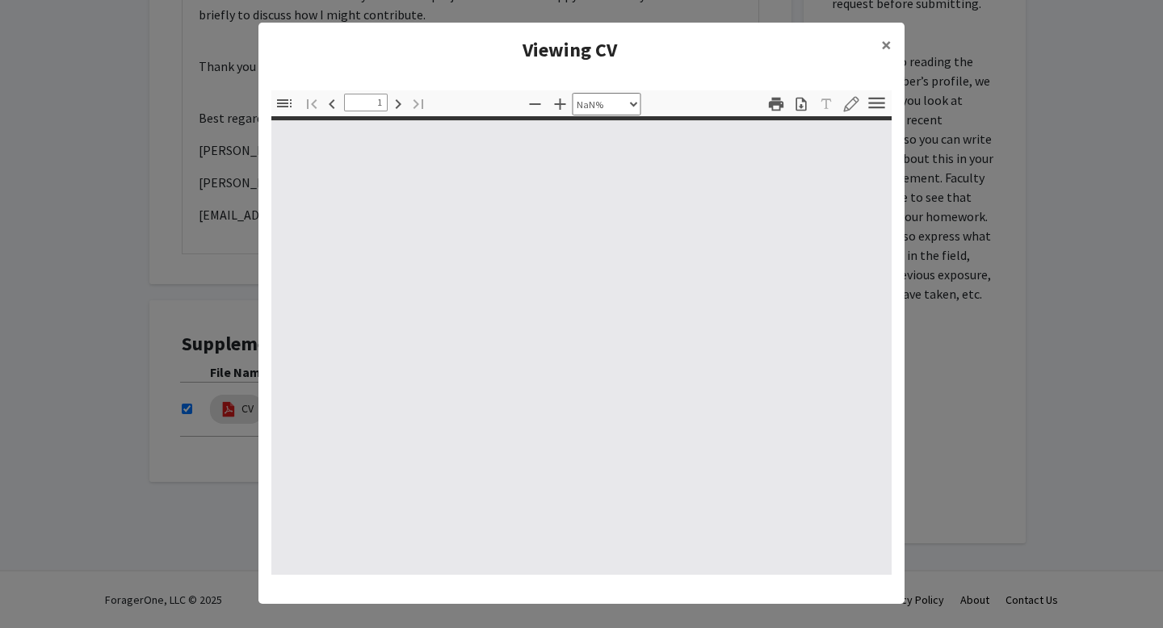
type input "0"
select select "custom"
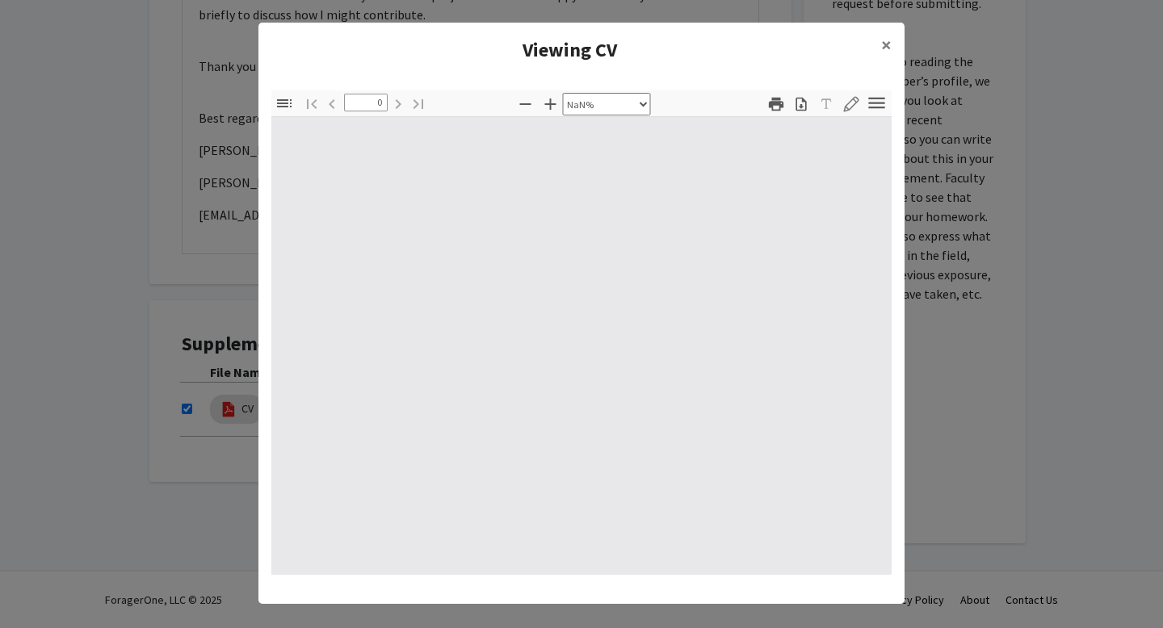
type input "1"
select select "auto"
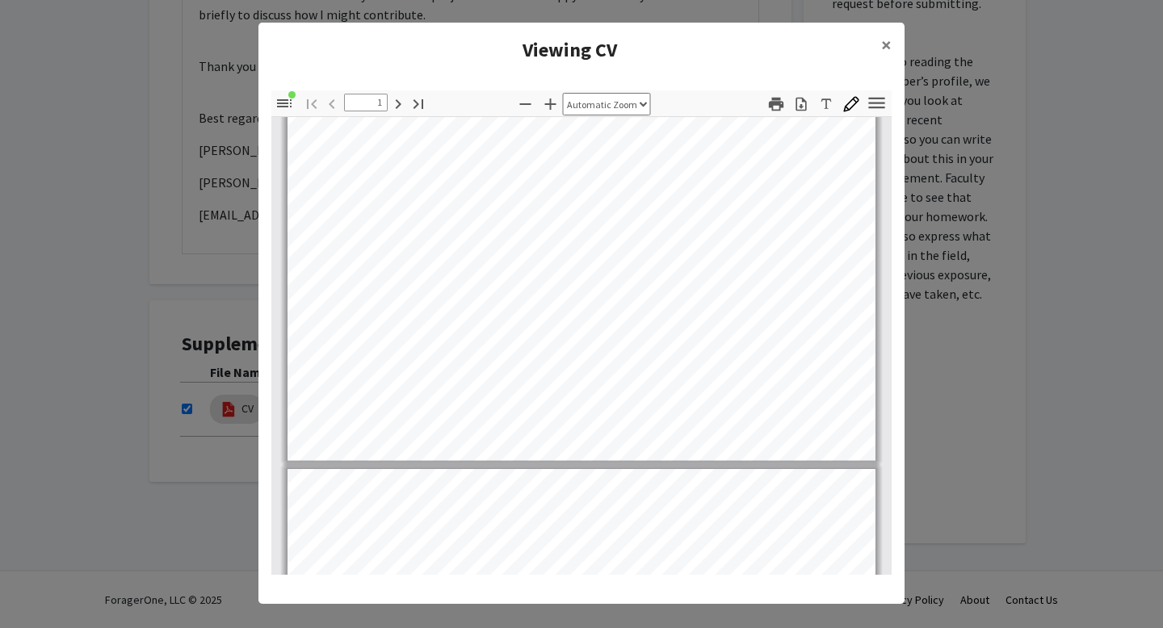
scroll to position [431, 0]
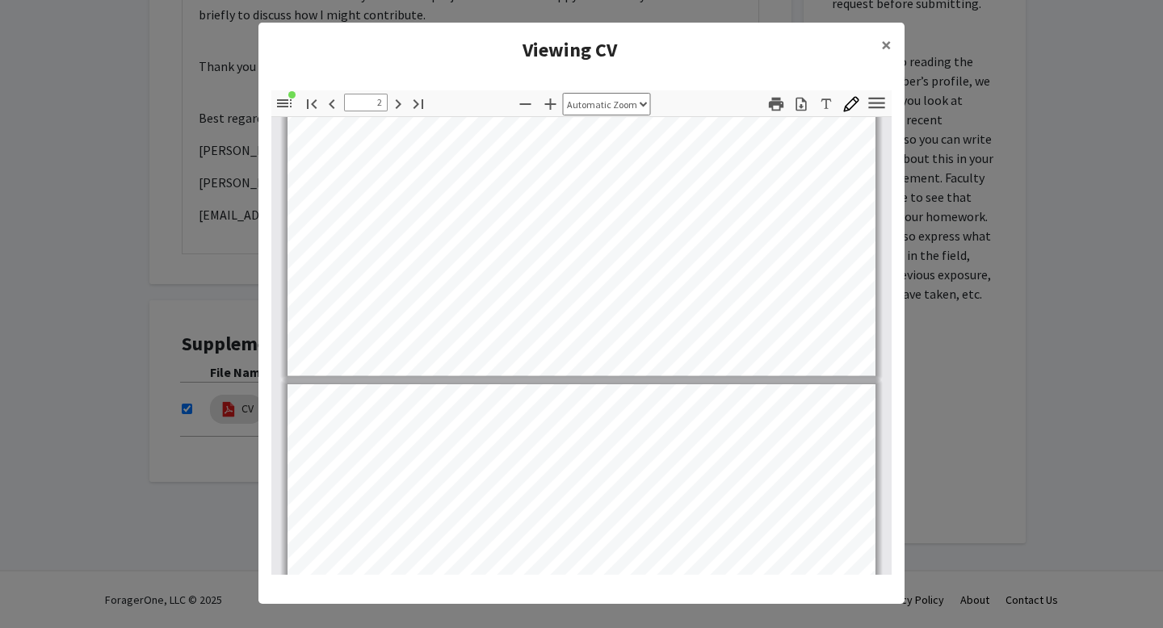
type input "3"
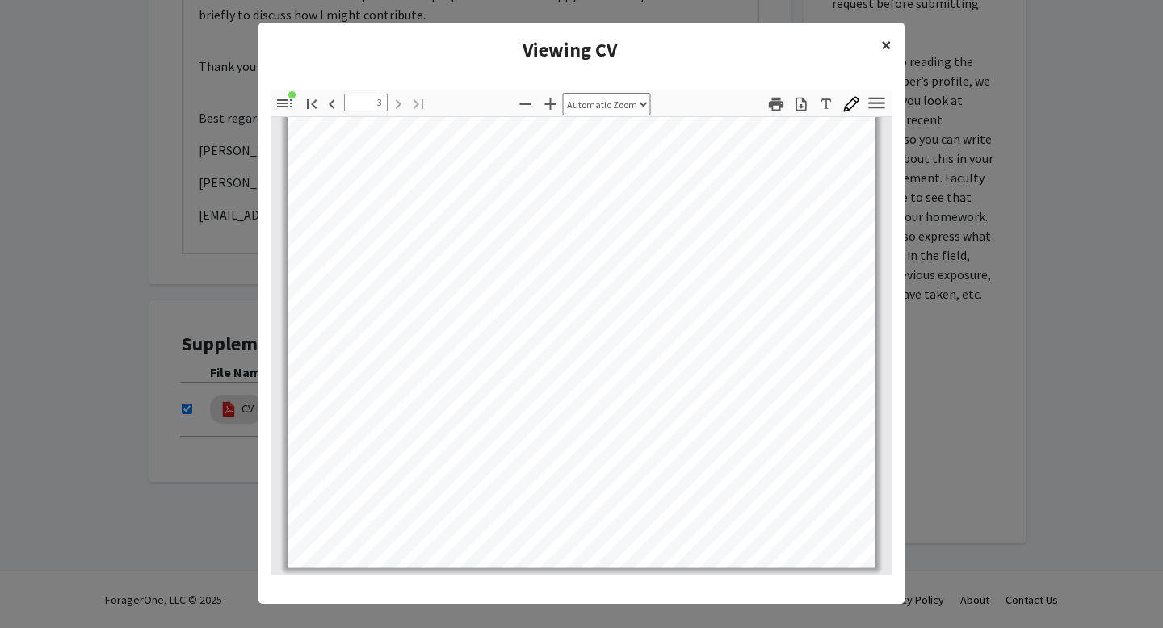
click at [883, 46] on span "×" at bounding box center [886, 44] width 11 height 25
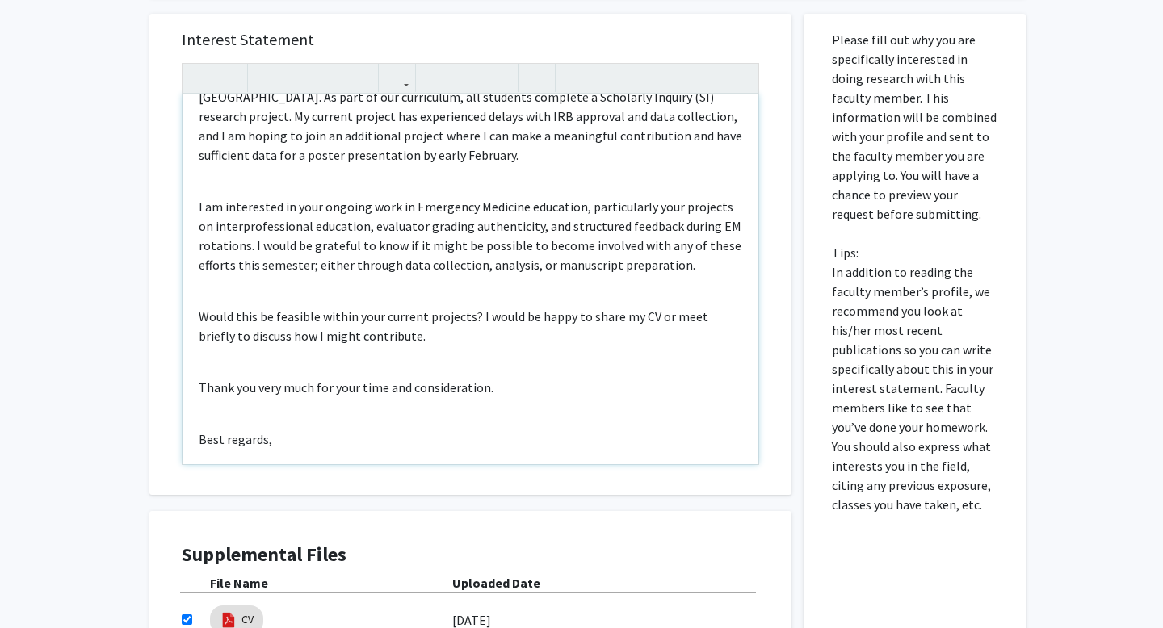
scroll to position [0, 0]
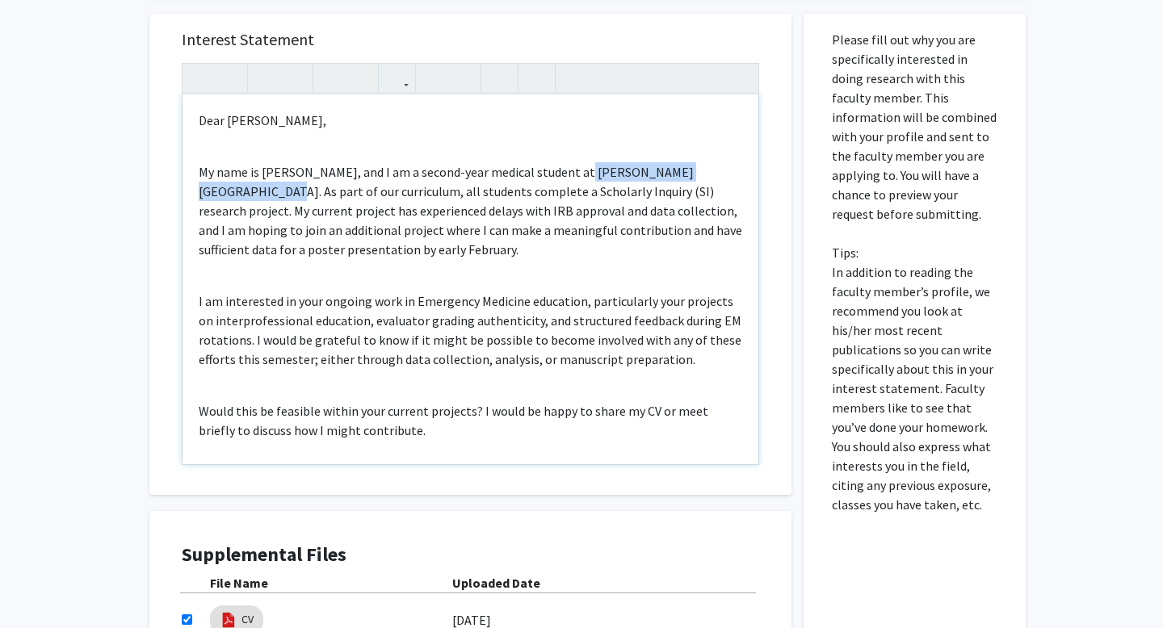
drag, startPoint x: 574, startPoint y: 172, endPoint x: 238, endPoint y: 187, distance: 336.4
click at [238, 187] on p "My name is [PERSON_NAME], and I am a second-year medical student at [PERSON_NAM…" at bounding box center [471, 210] width 544 height 97
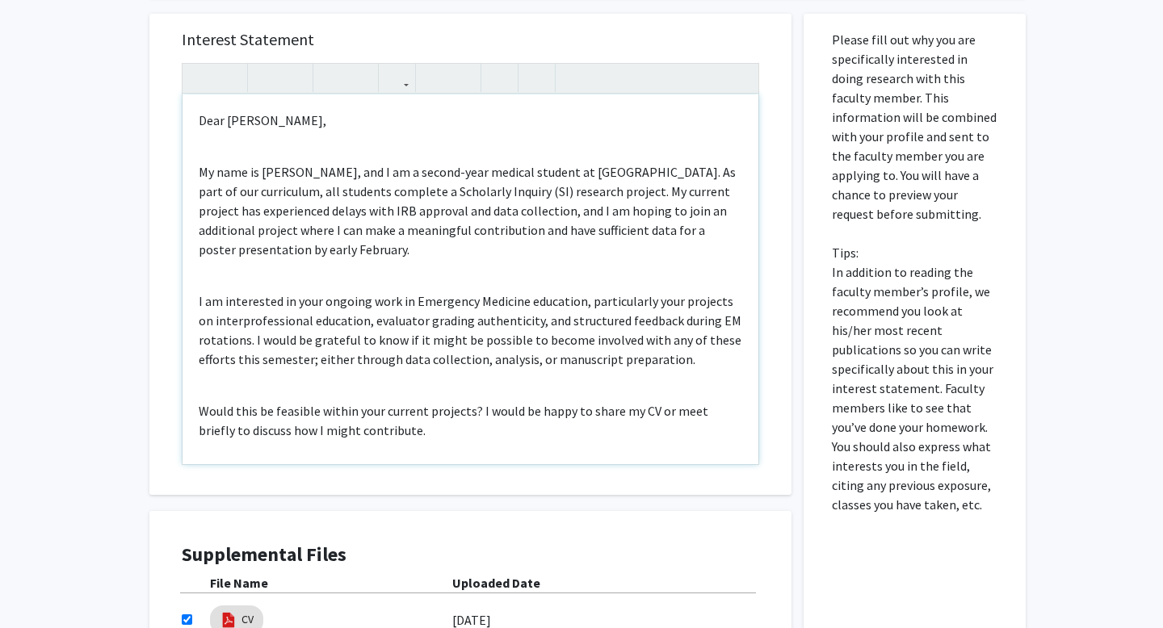
type textarea "<p>Dear [PERSON_NAME],</p><br><p>My name is [PERSON_NAME], and I am a second-ye…"
click at [405, 271] on div "Dear [PERSON_NAME], My name is [PERSON_NAME], and I am a second-year medical st…" at bounding box center [471, 280] width 576 height 370
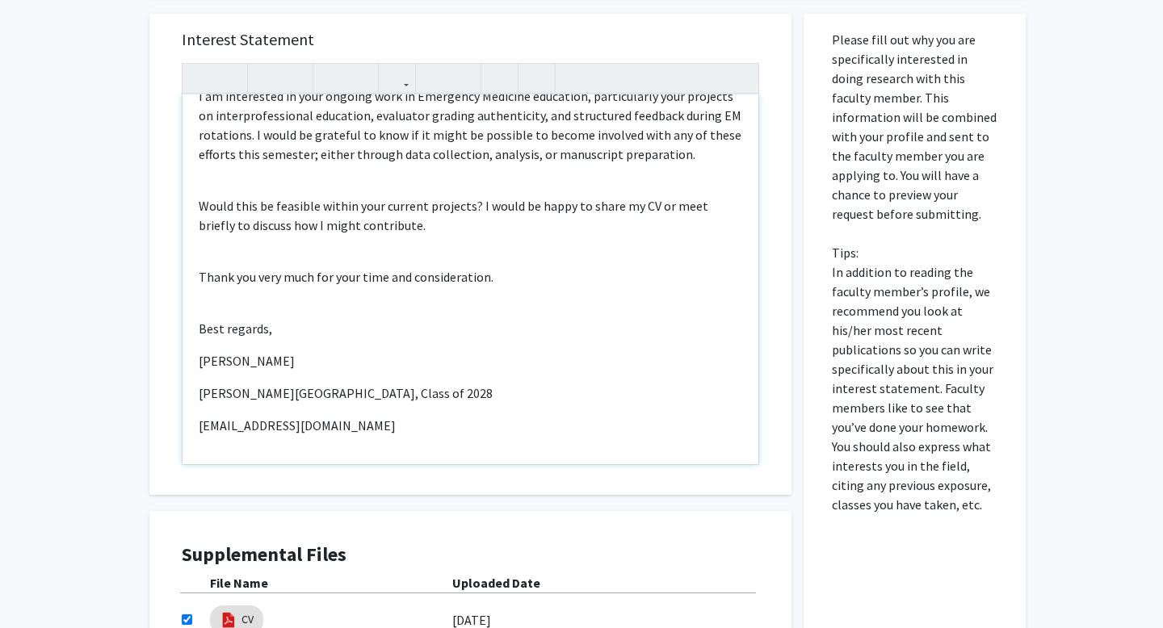
scroll to position [761, 0]
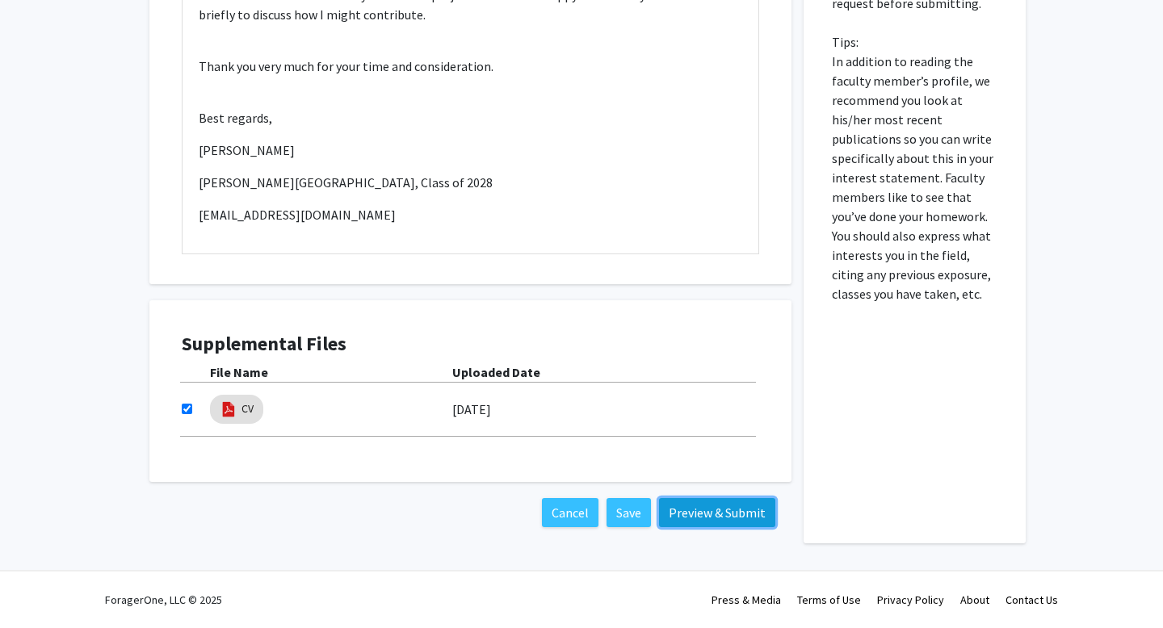
click at [684, 515] on button "Preview & Submit" at bounding box center [717, 512] width 116 height 29
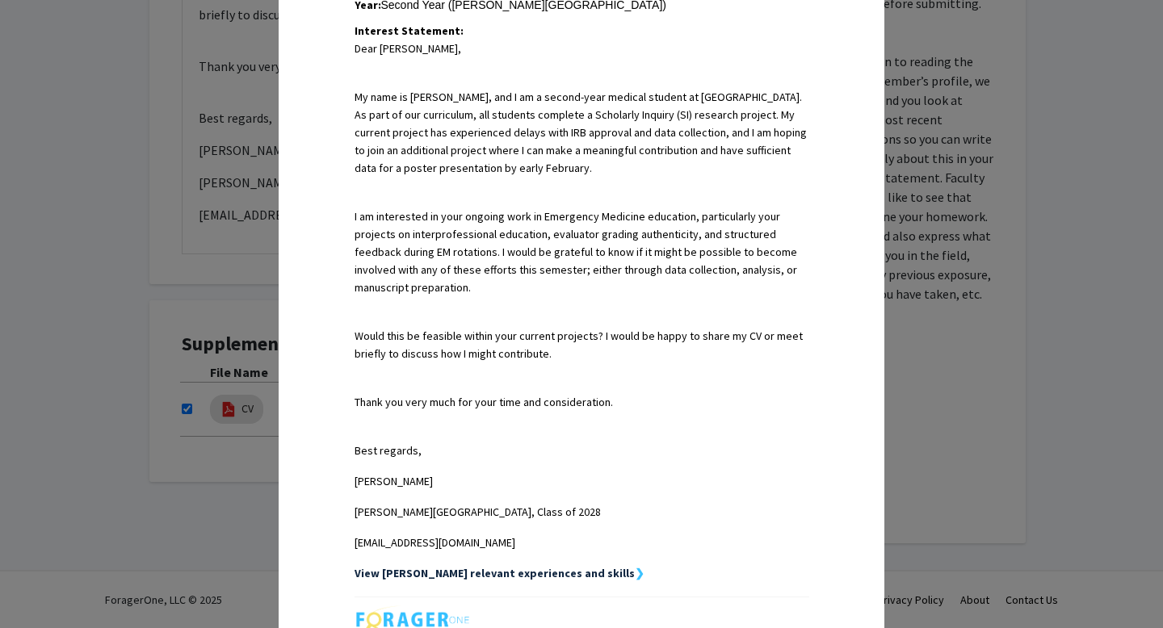
scroll to position [405, 0]
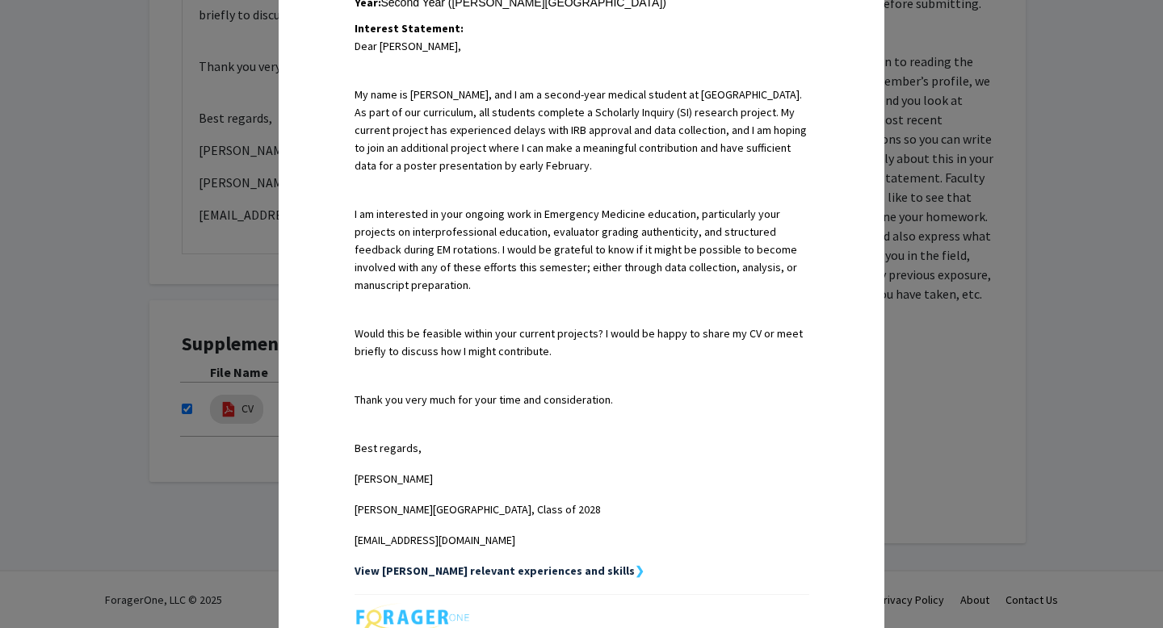
click at [537, 191] on div "Interest Statement: Dear [PERSON_NAME], My name is [PERSON_NAME], and I am a se…" at bounding box center [582, 284] width 455 height 530
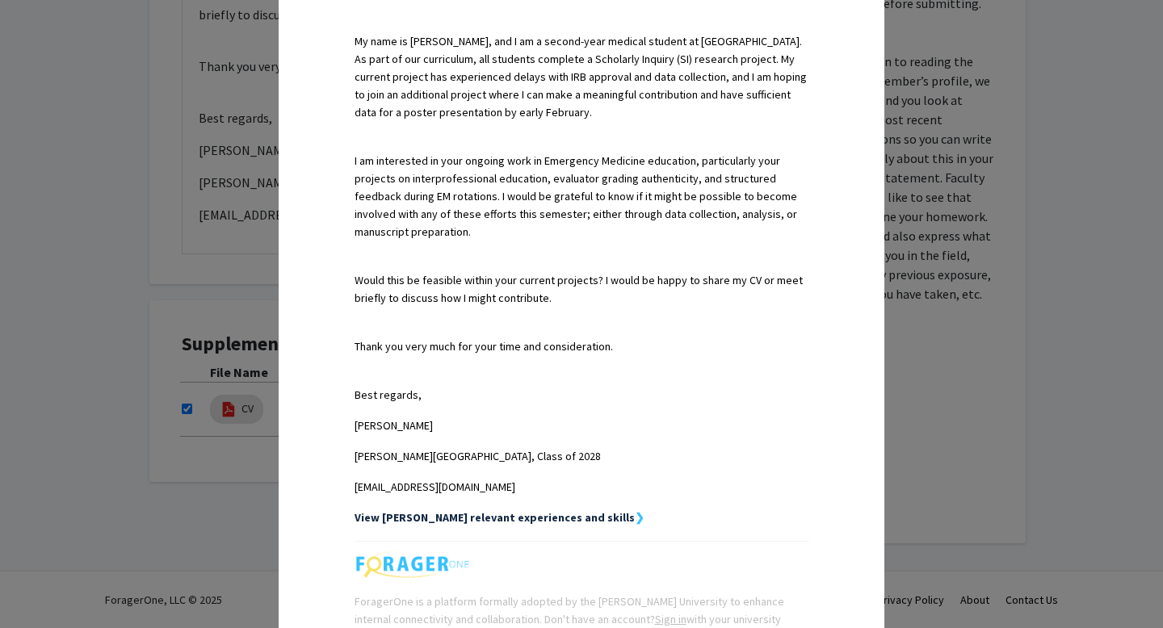
scroll to position [461, 0]
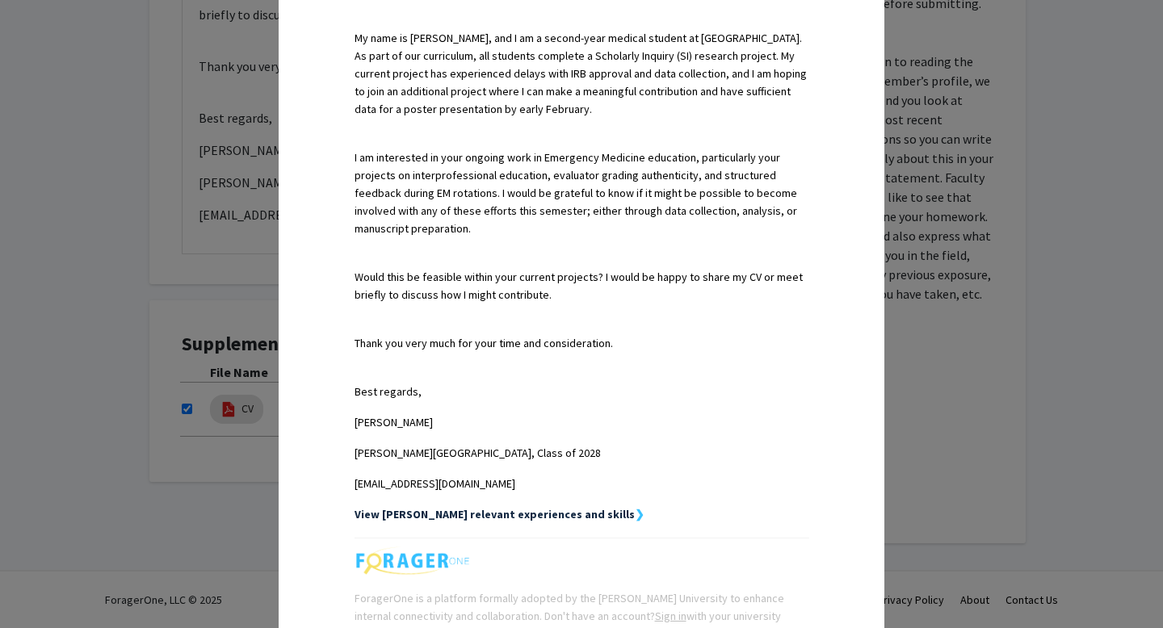
click at [502, 237] on p "I am interested in your ongoing work in Emergency Medicine education, particula…" at bounding box center [582, 193] width 455 height 89
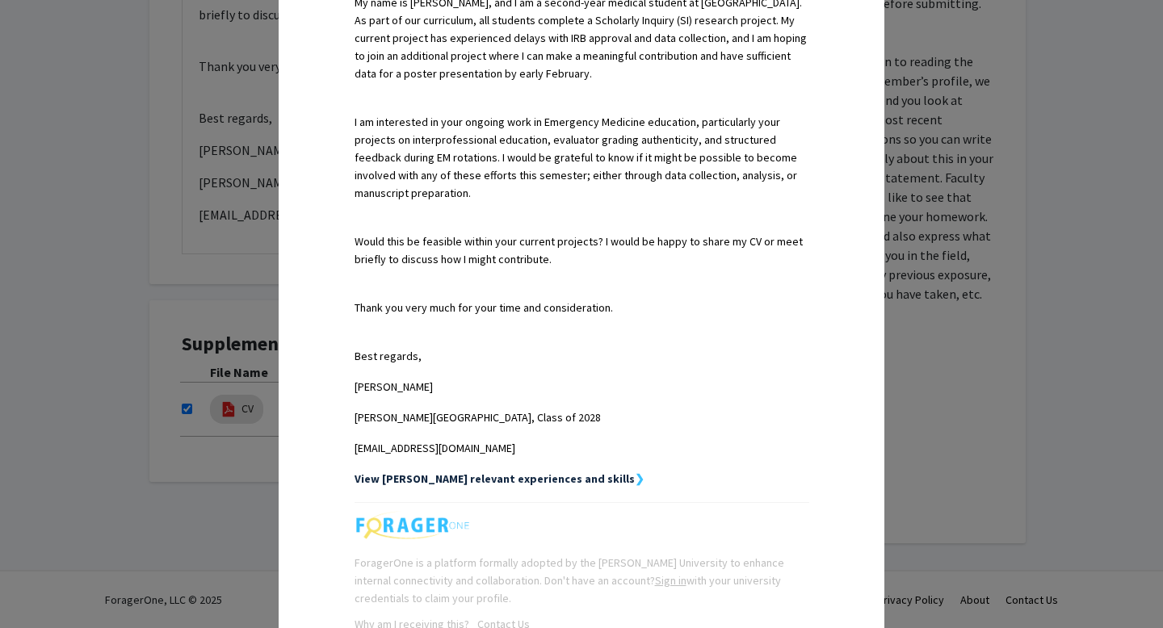
scroll to position [498, 0]
click at [582, 265] on p "Would this be feasible within your current projects? I would be happy to share …" at bounding box center [582, 249] width 455 height 36
click at [645, 314] on p "Thank you very much for your time and consideration." at bounding box center [582, 306] width 455 height 18
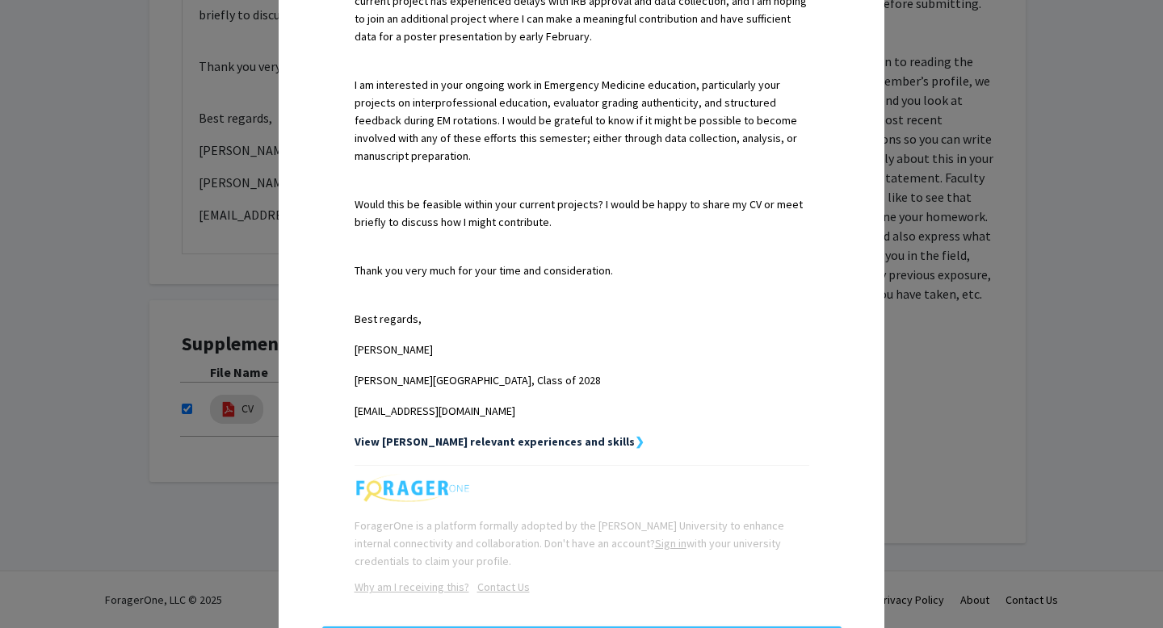
scroll to position [623, 0]
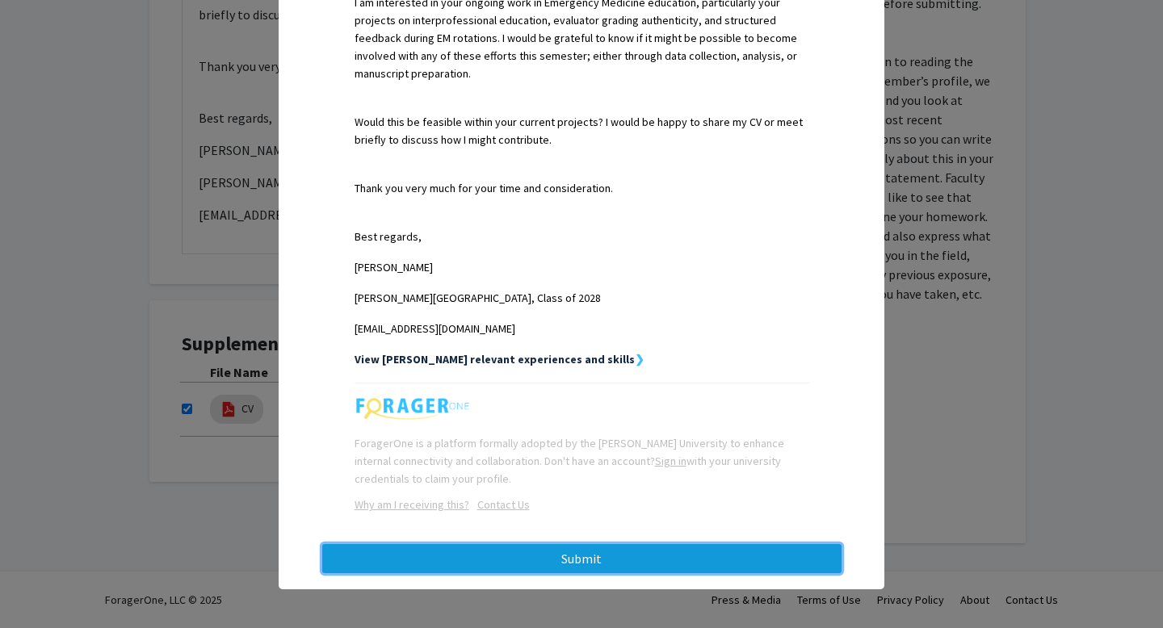
click at [540, 563] on button "Submit" at bounding box center [581, 558] width 519 height 29
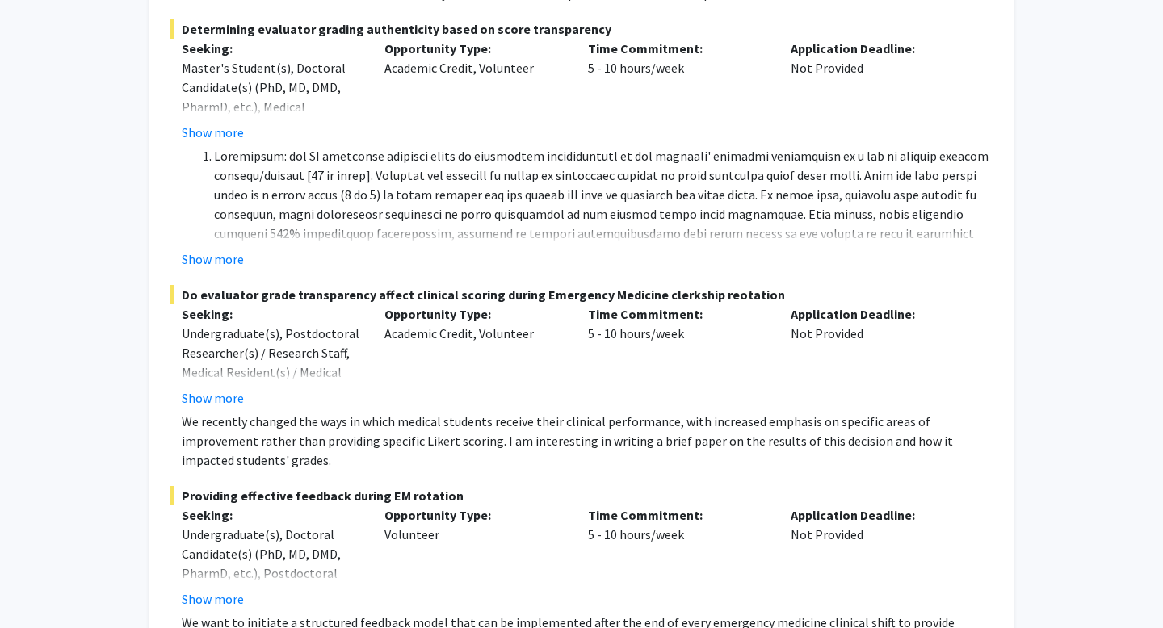
scroll to position [536, 0]
